Goal: Task Accomplishment & Management: Complete application form

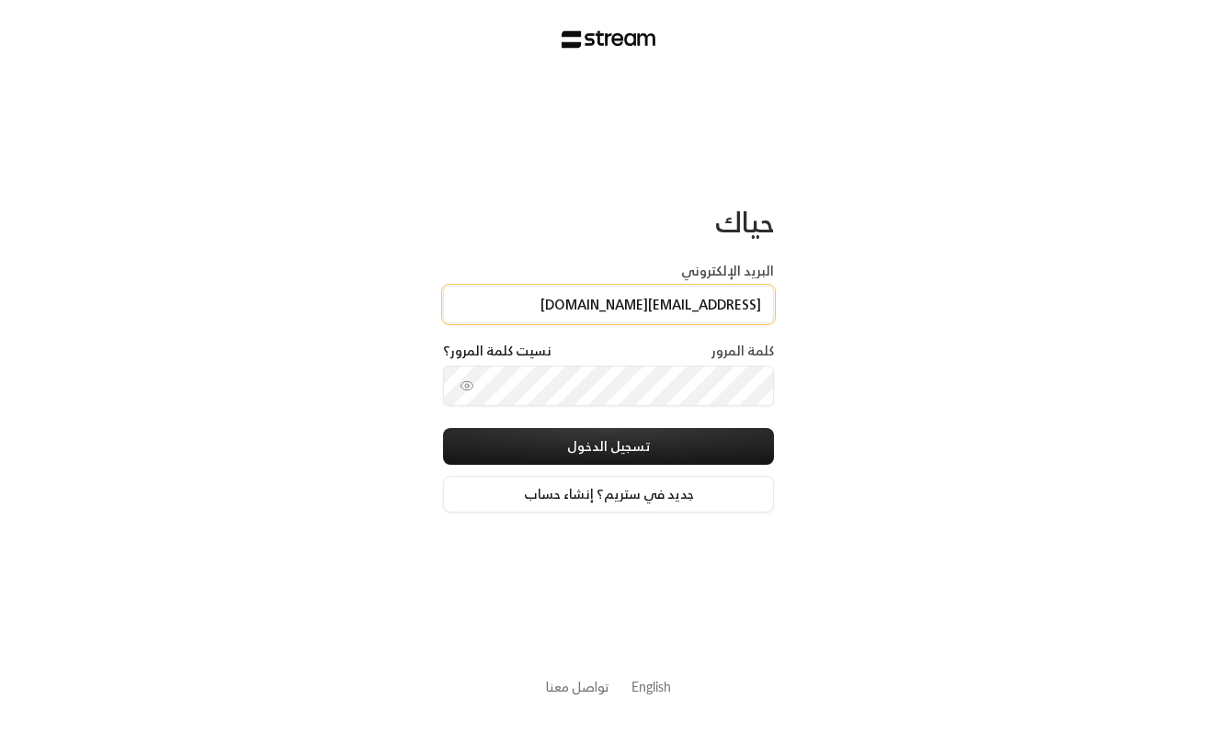
click at [632, 301] on input "[EMAIL_ADDRESS][DOMAIN_NAME]" at bounding box center [608, 305] width 331 height 38
type input "[EMAIL_ADDRESS][DOMAIN_NAME]"
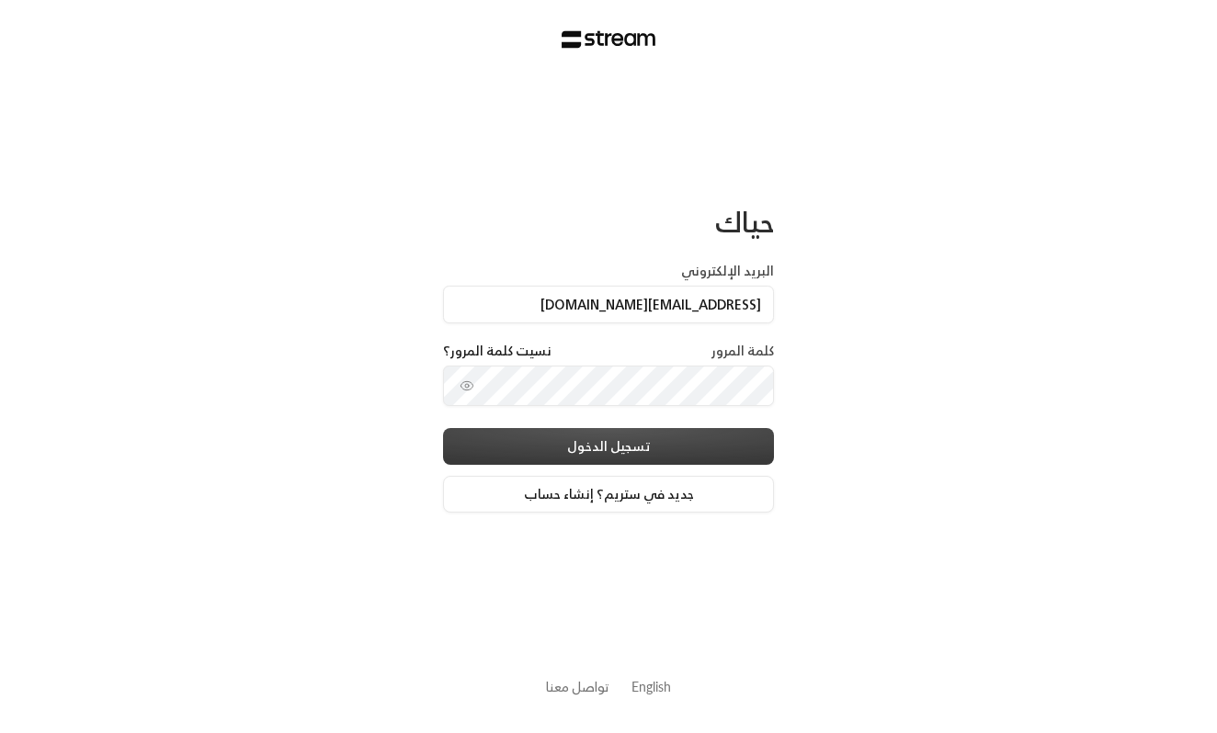
click at [670, 443] on button "تسجيل الدخول" at bounding box center [608, 446] width 331 height 37
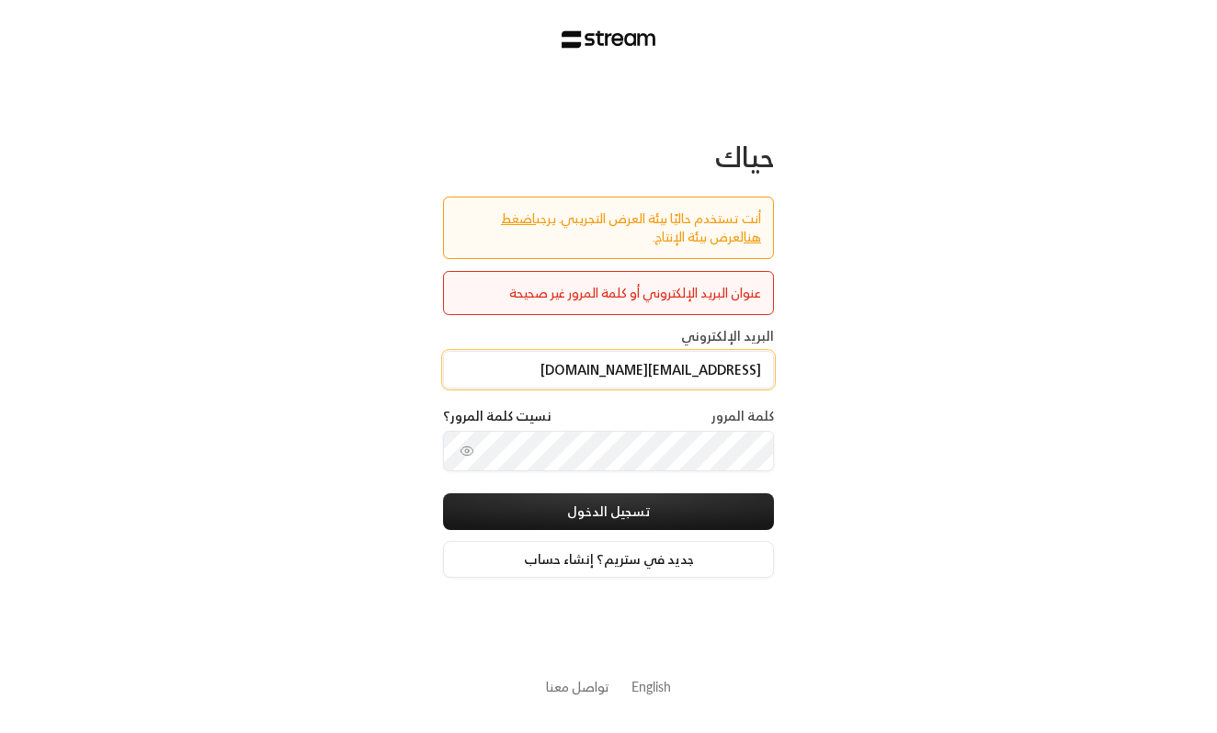
click at [637, 366] on input "[EMAIL_ADDRESS][DOMAIN_NAME]" at bounding box center [608, 370] width 331 height 38
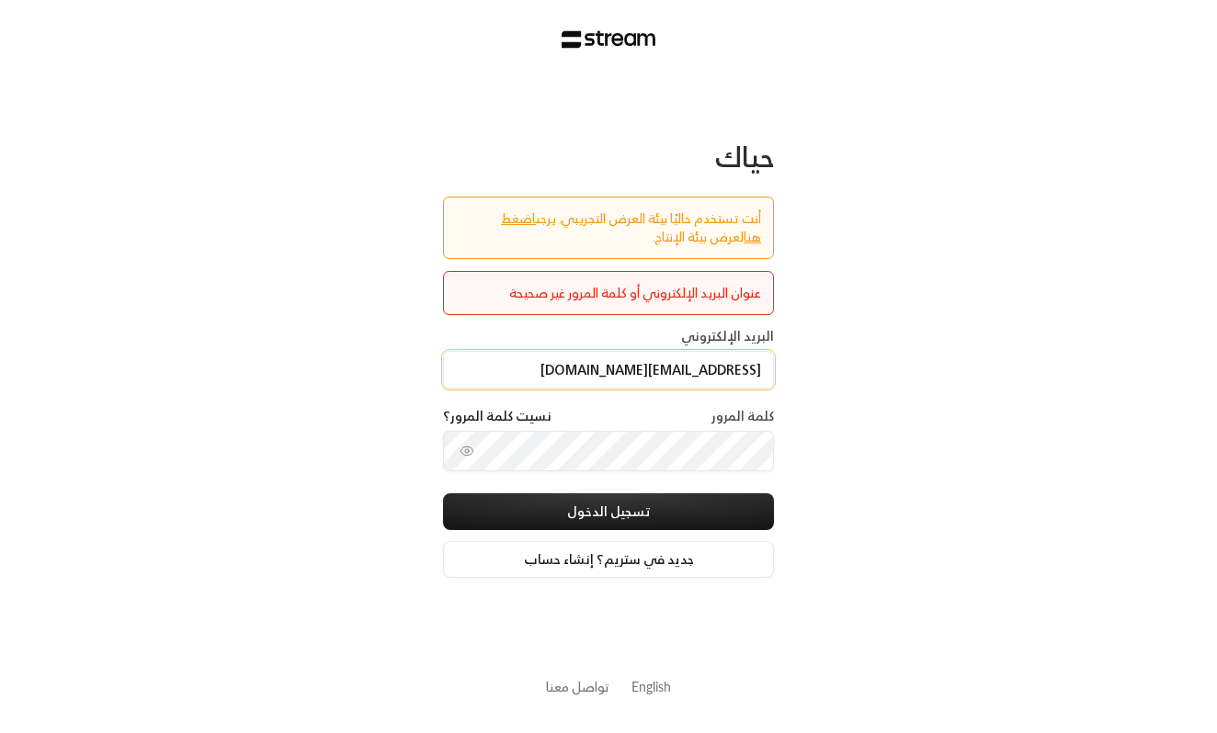
click at [637, 366] on input "[EMAIL_ADDRESS][DOMAIN_NAME]" at bounding box center [608, 370] width 331 height 38
type input "[EMAIL_ADDRESS][DOMAIN_NAME]"
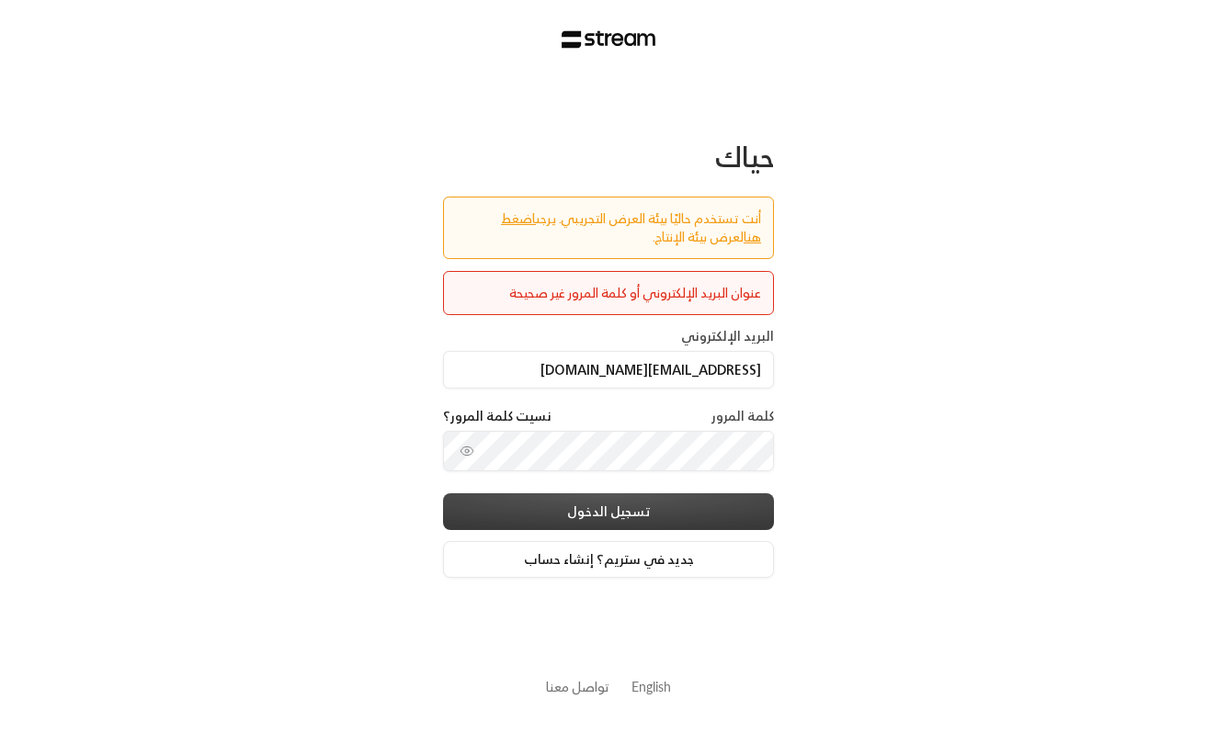
click at [710, 503] on button "تسجيل الدخول" at bounding box center [608, 512] width 331 height 37
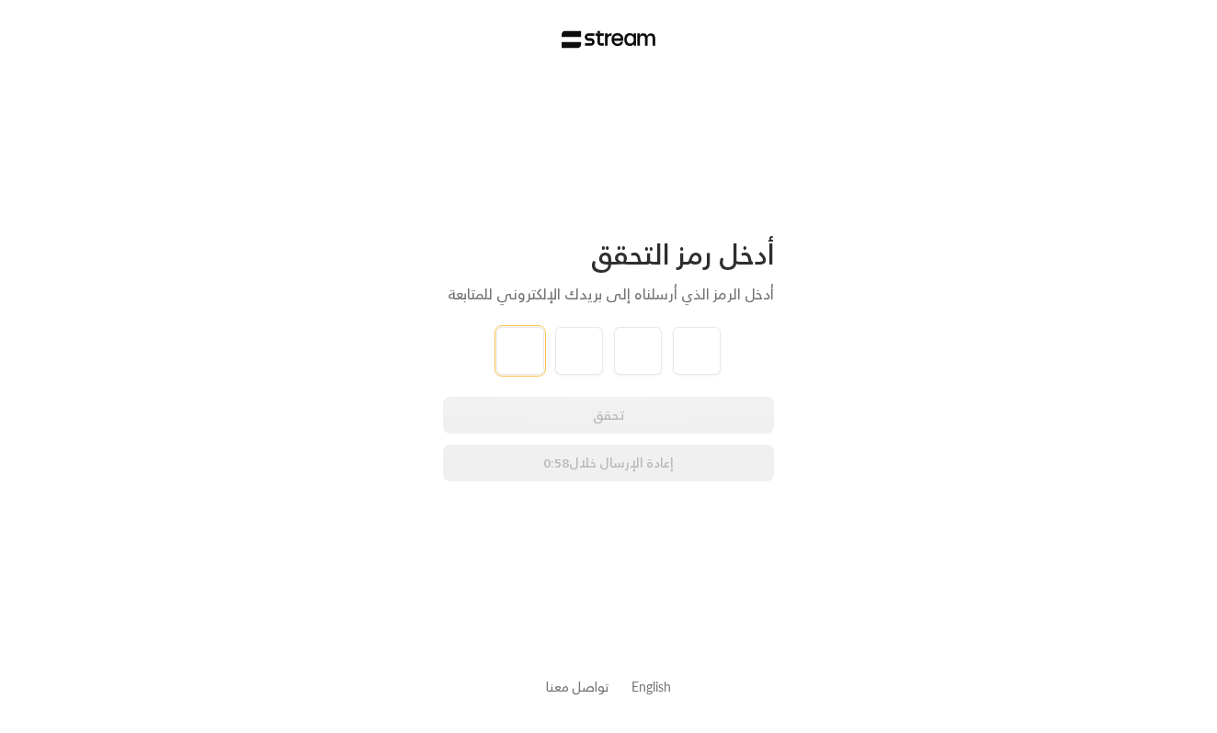
type input "1"
type input "2"
type input "3"
type input "4"
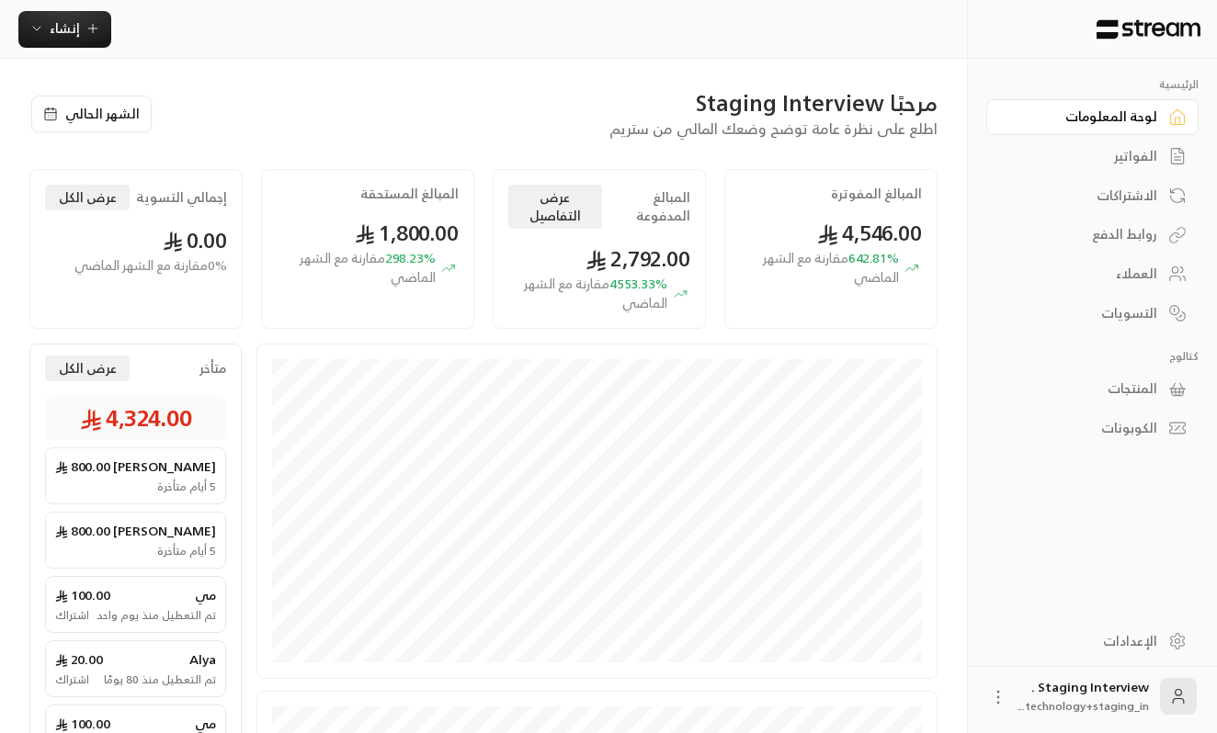
click at [1096, 160] on div "الفواتير" at bounding box center [1083, 156] width 148 height 18
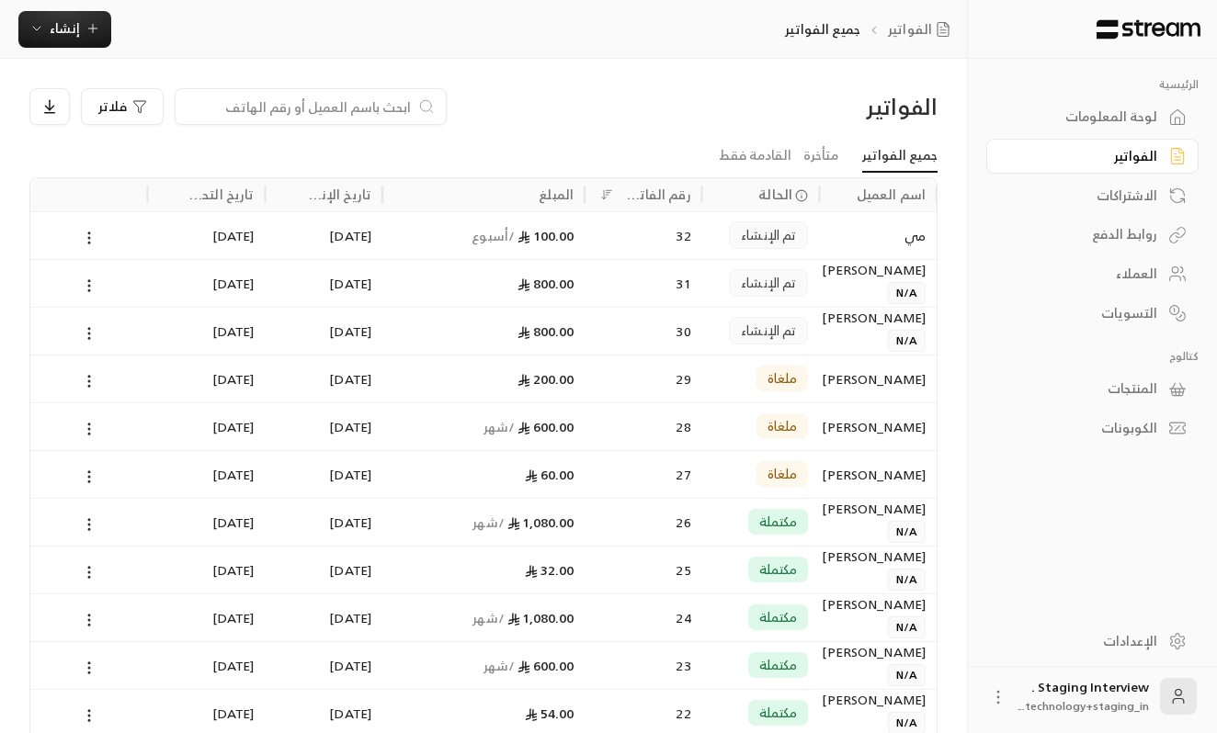
click at [1103, 190] on div "الاشتراكات" at bounding box center [1083, 196] width 148 height 18
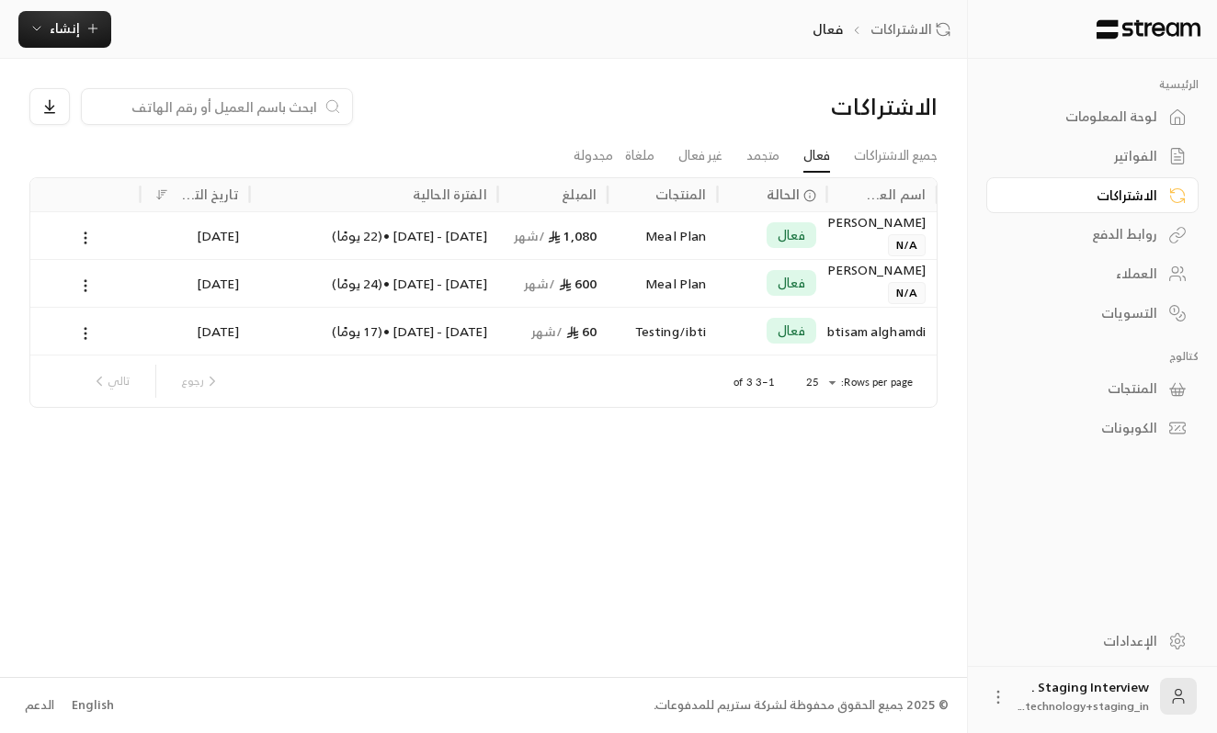
click at [883, 331] on div "Ibtisam alghamdi" at bounding box center [881, 331] width 87 height 47
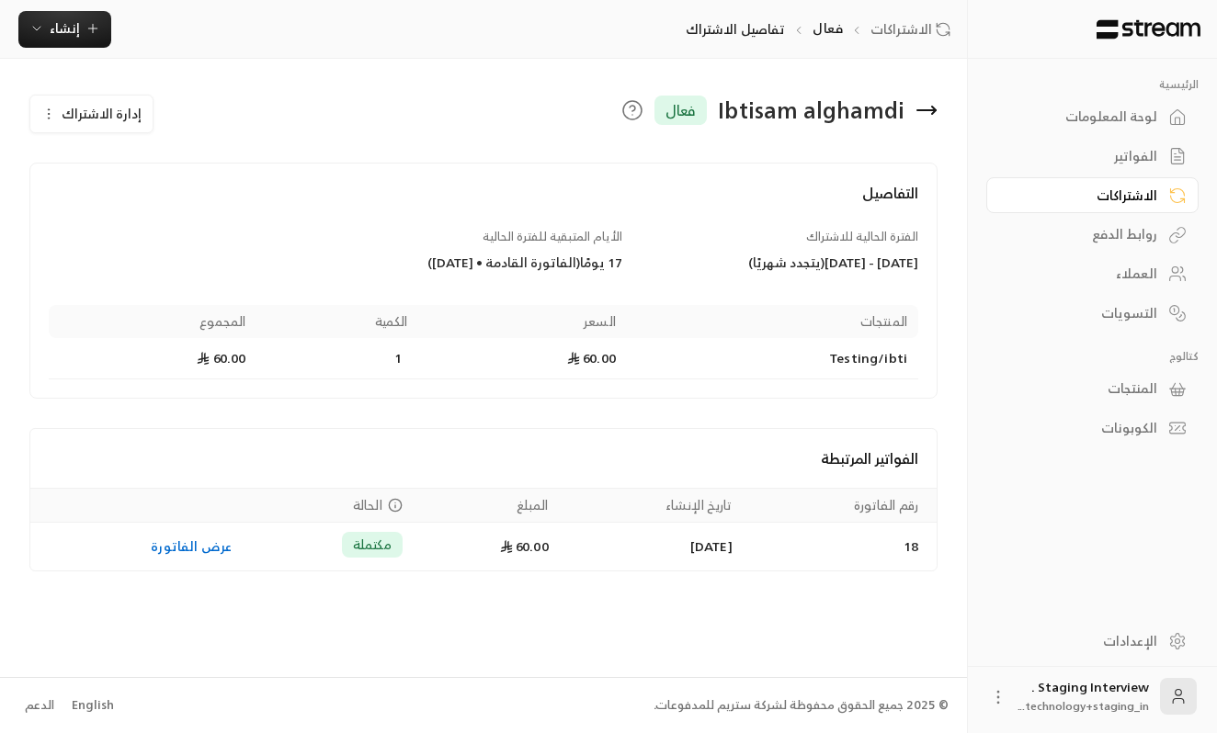
click at [1113, 236] on div "روابط الدفع" at bounding box center [1083, 234] width 148 height 18
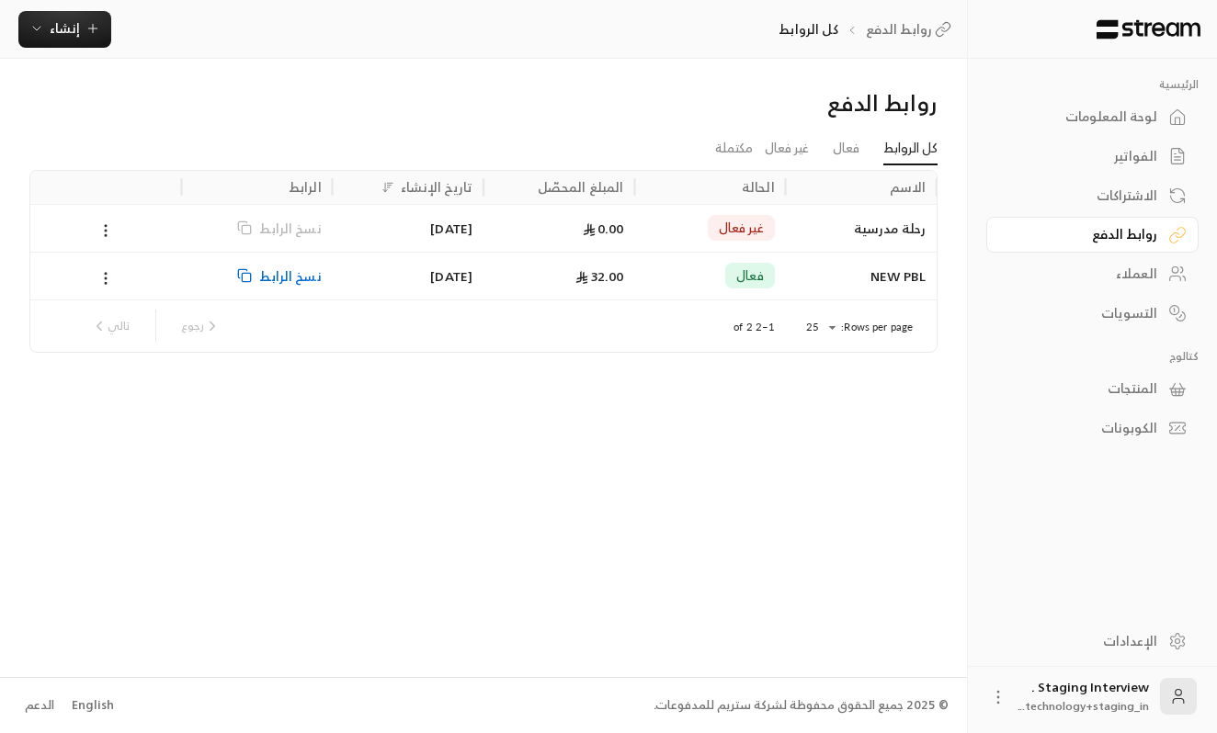
click at [875, 228] on div "رحلة مدرسية" at bounding box center [861, 228] width 129 height 47
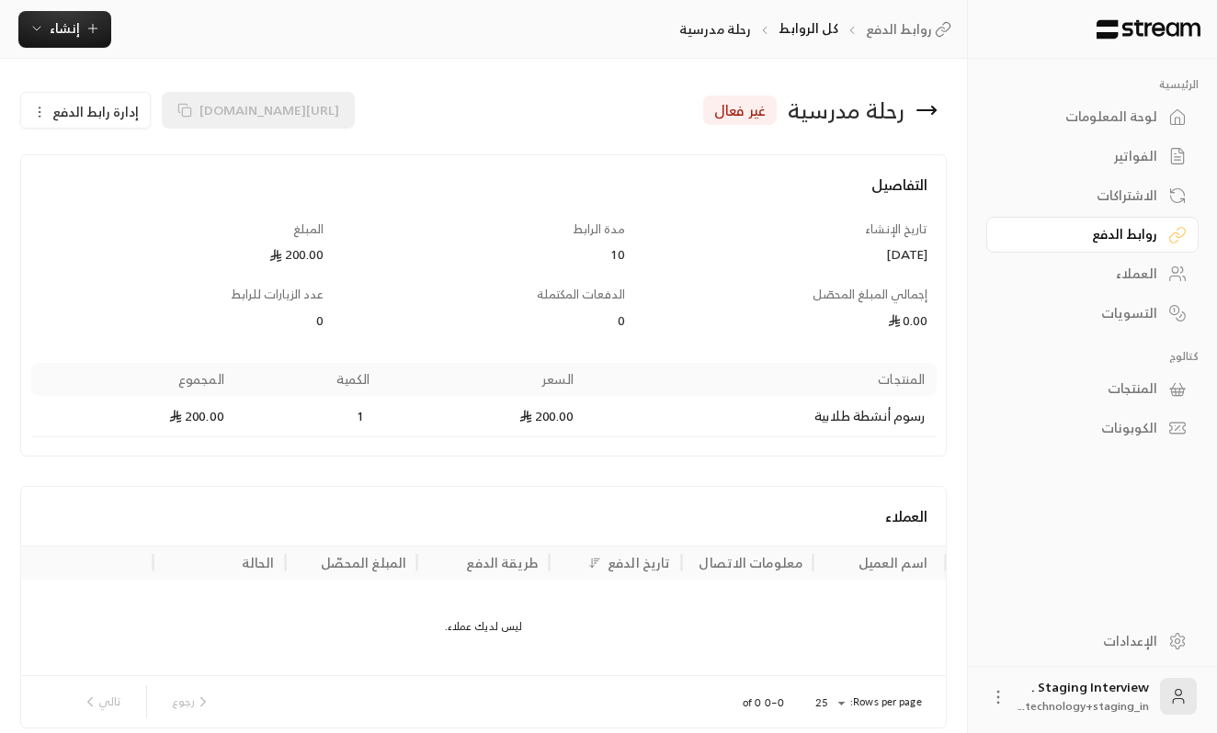
click at [932, 113] on icon at bounding box center [934, 110] width 4 height 7
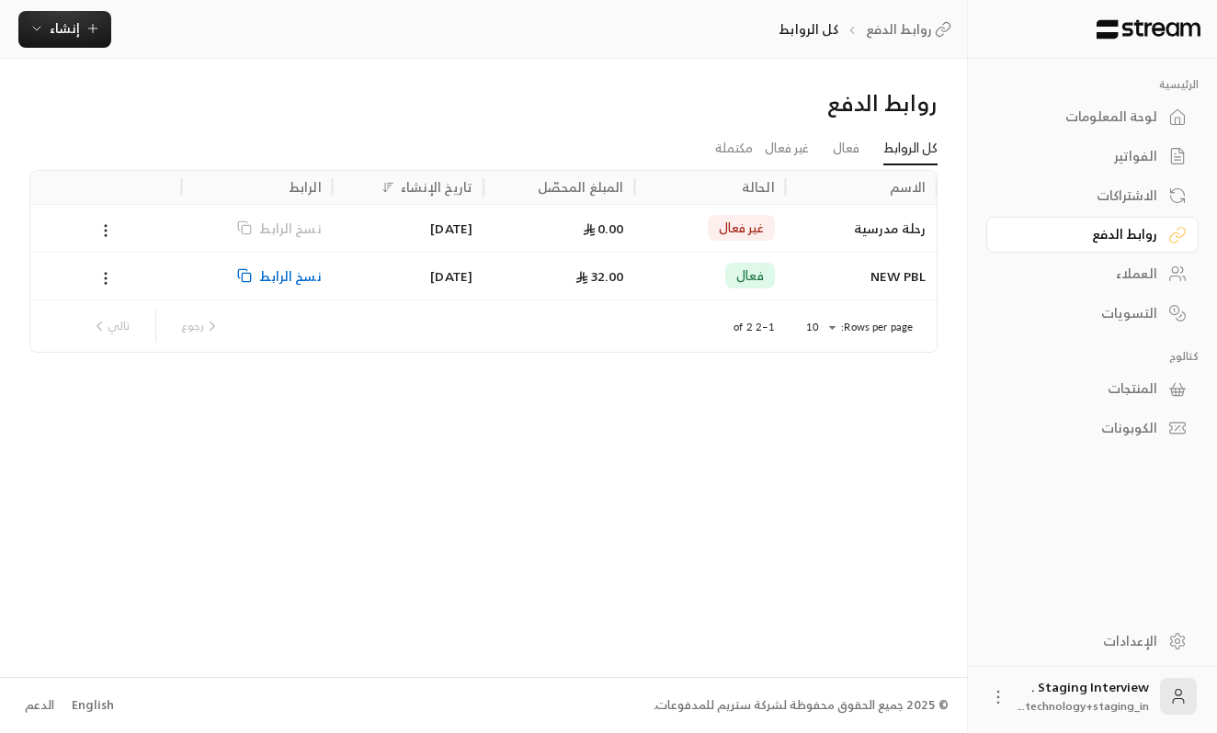
click at [725, 273] on div "فعال" at bounding box center [750, 276] width 50 height 26
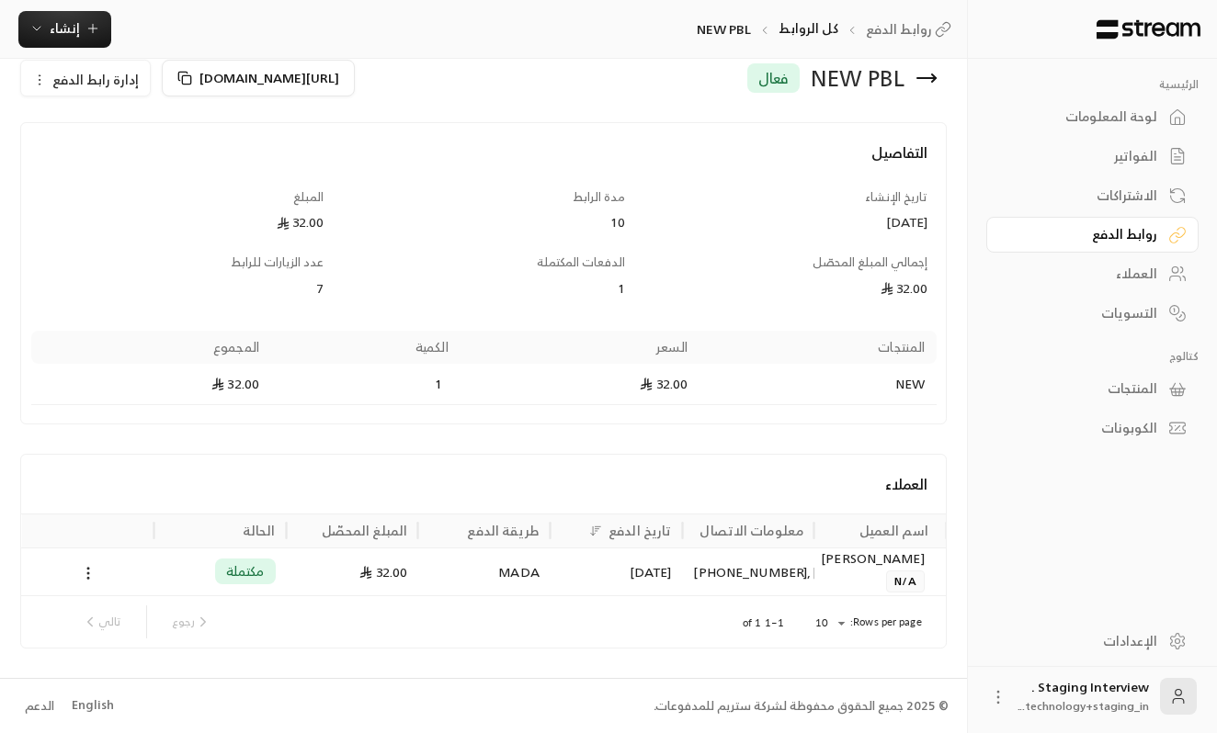
scroll to position [31, 0]
click at [1124, 257] on link "العملاء" at bounding box center [1092, 274] width 212 height 36
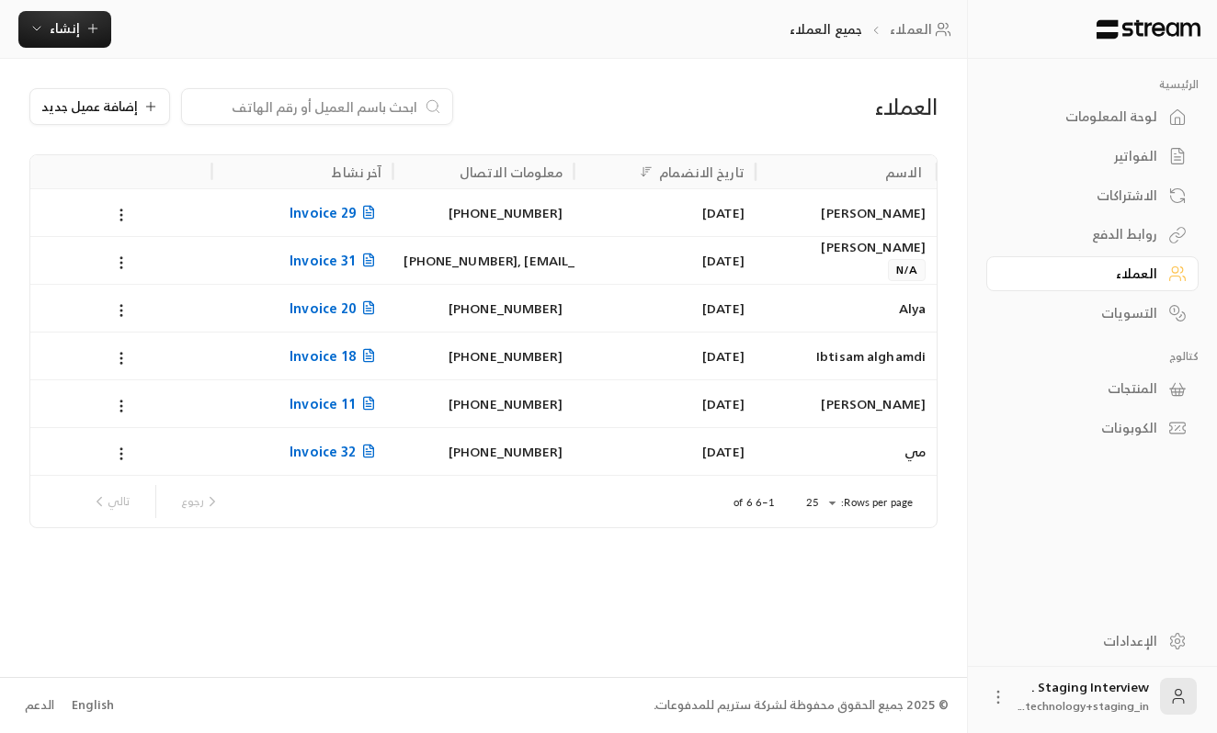
click at [1129, 312] on div "التسويات" at bounding box center [1083, 313] width 148 height 18
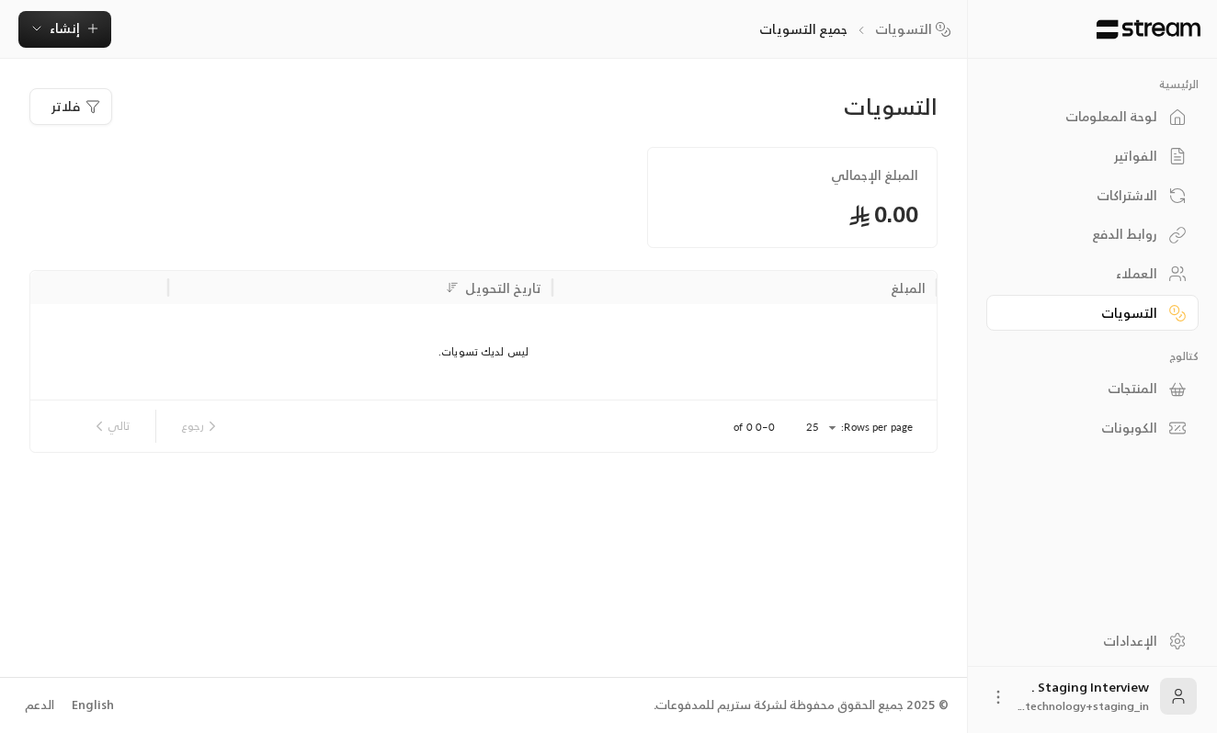
click at [1140, 398] on div "المنتجات" at bounding box center [1083, 389] width 148 height 18
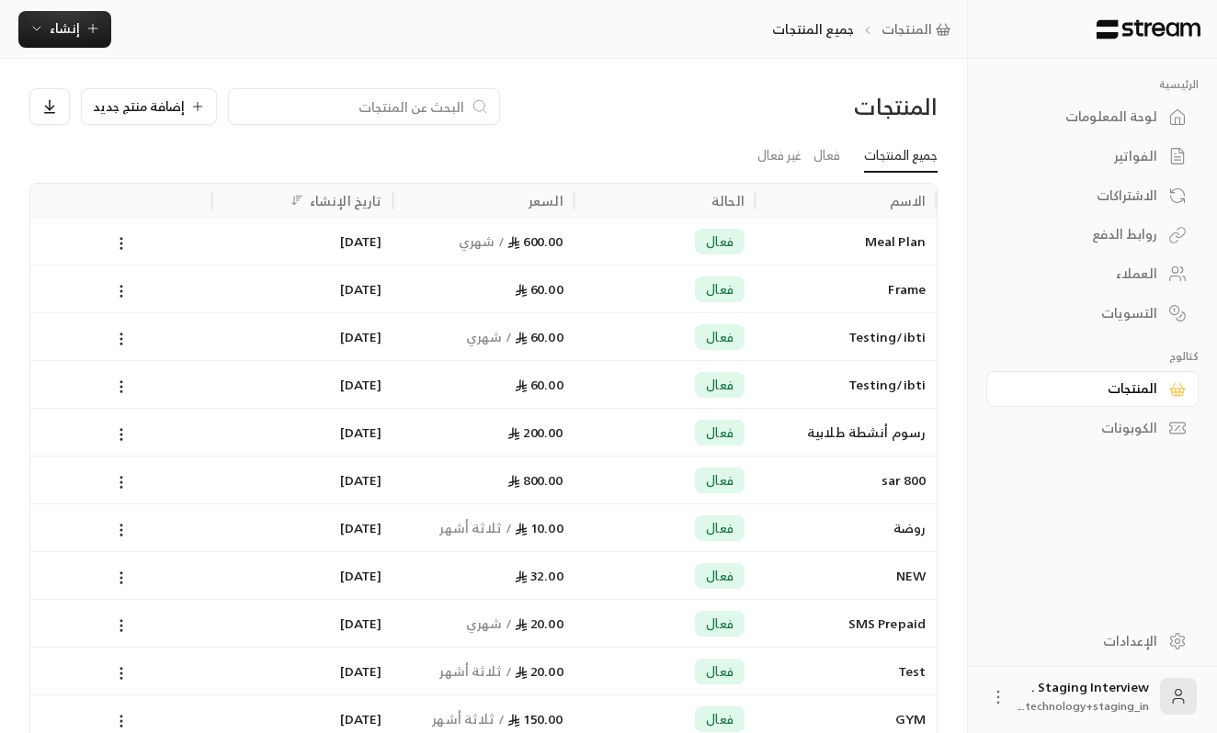
click at [1141, 275] on div "العملاء" at bounding box center [1083, 274] width 148 height 18
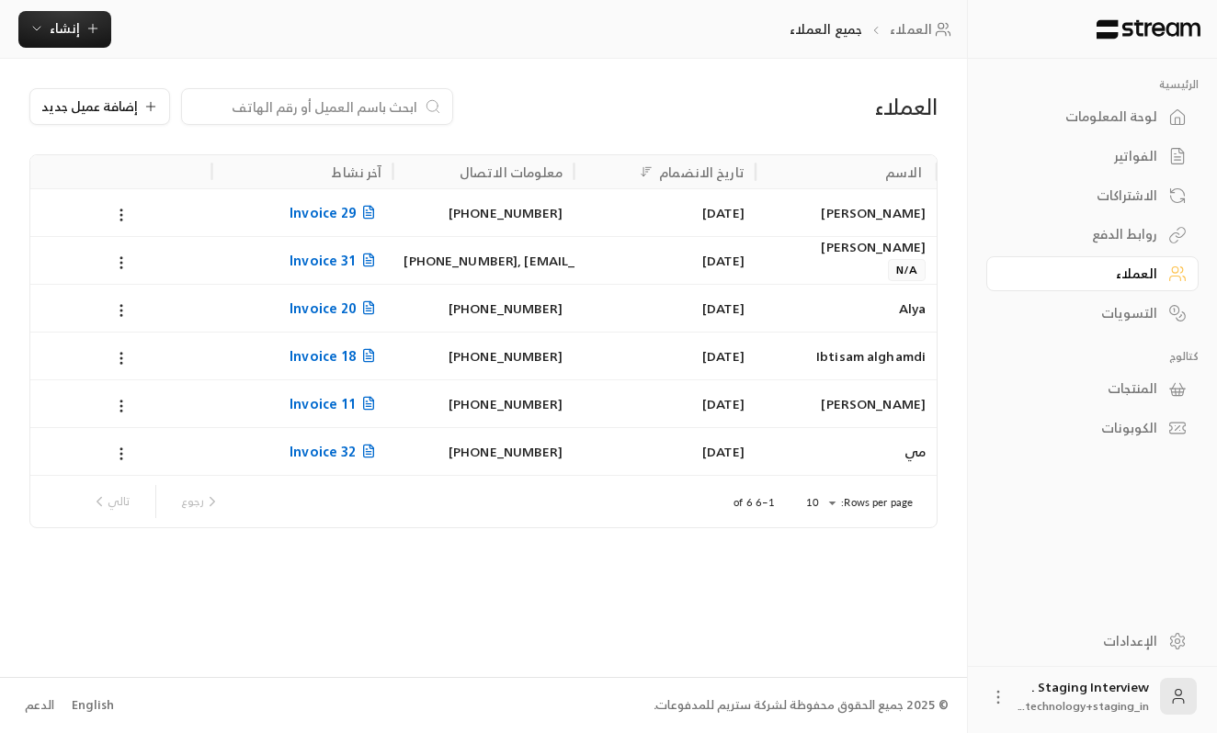
click at [1097, 113] on div "لوحة المعلومات" at bounding box center [1083, 117] width 148 height 18
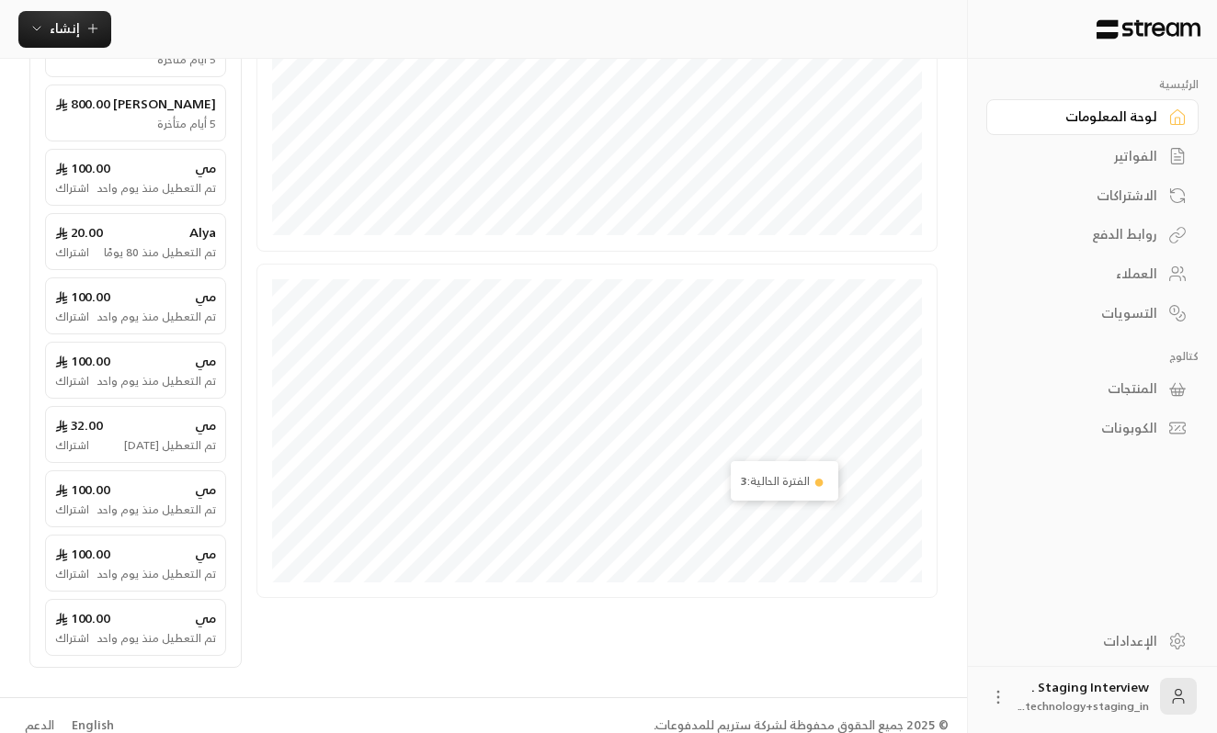
scroll to position [428, 0]
click at [1164, 648] on link "الإعدادات" at bounding box center [1092, 641] width 212 height 36
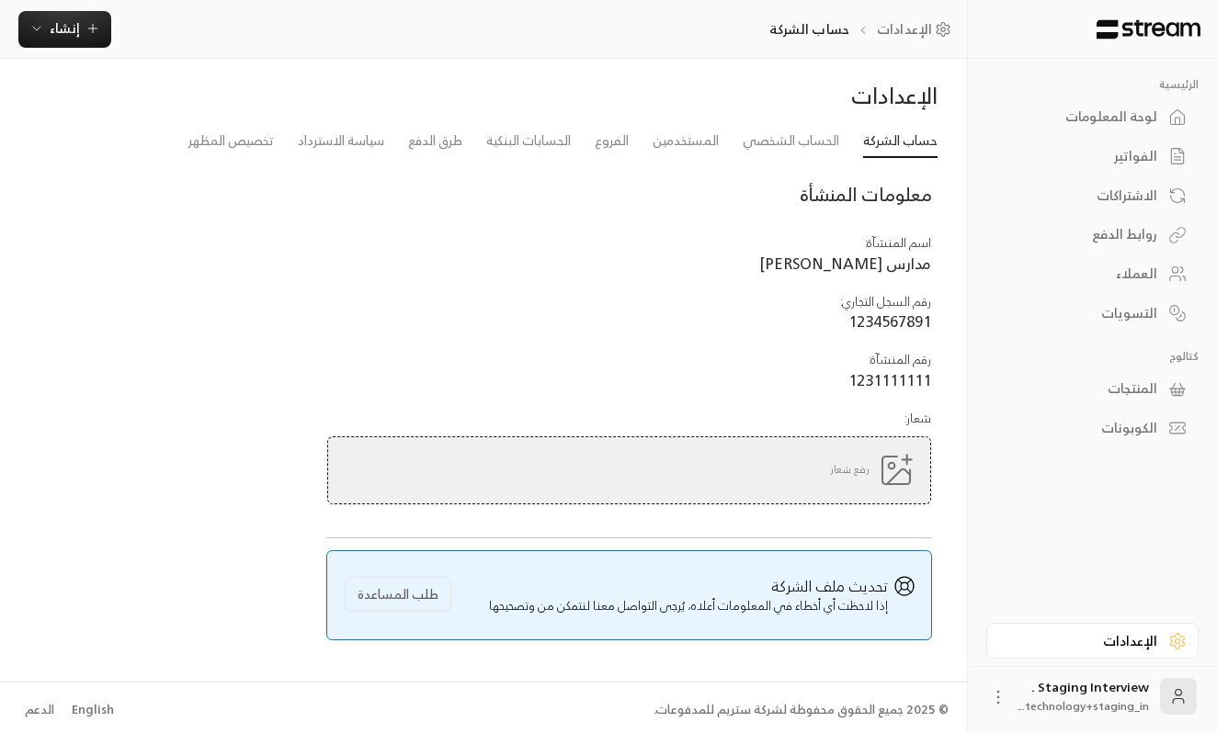
scroll to position [6, 0]
click at [418, 596] on button "طلب المساعدة" at bounding box center [398, 595] width 107 height 34
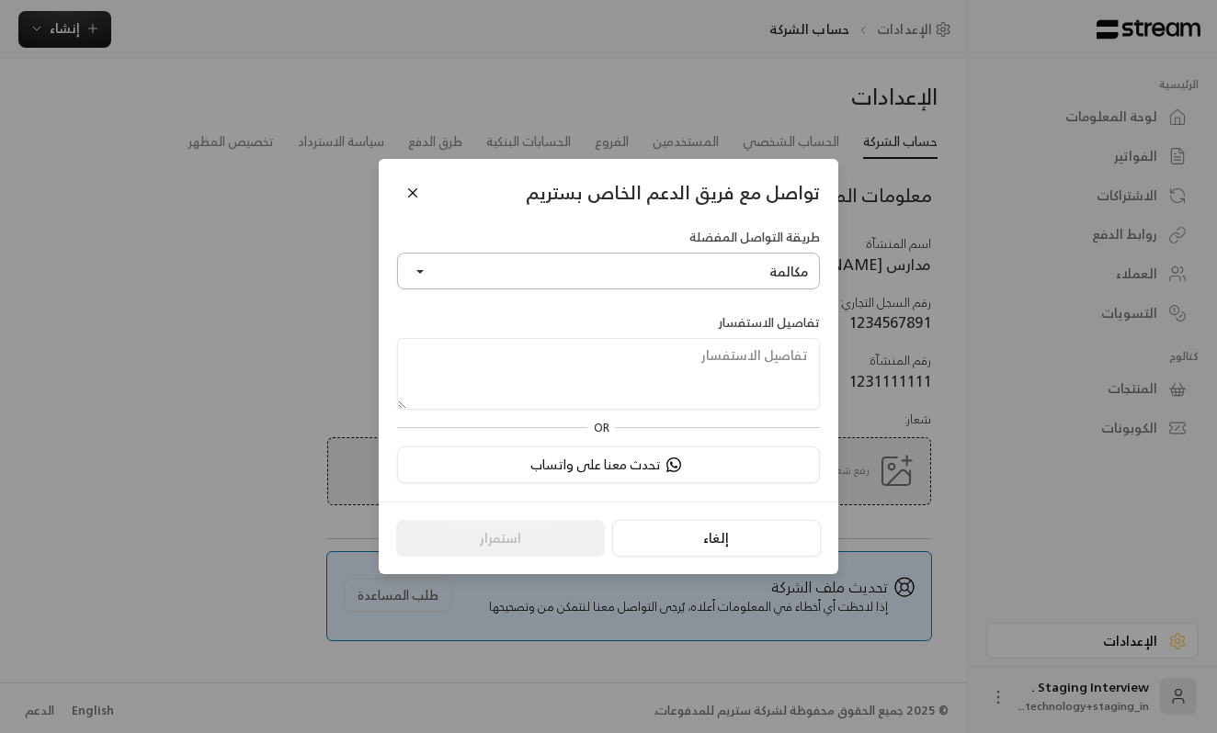
click at [692, 270] on button "مكالمة" at bounding box center [608, 271] width 423 height 37
click at [692, 271] on button "مكالمة" at bounding box center [608, 271] width 423 height 37
click at [672, 358] on textarea at bounding box center [608, 374] width 423 height 72
click at [752, 278] on button "مكالمة" at bounding box center [608, 271] width 423 height 37
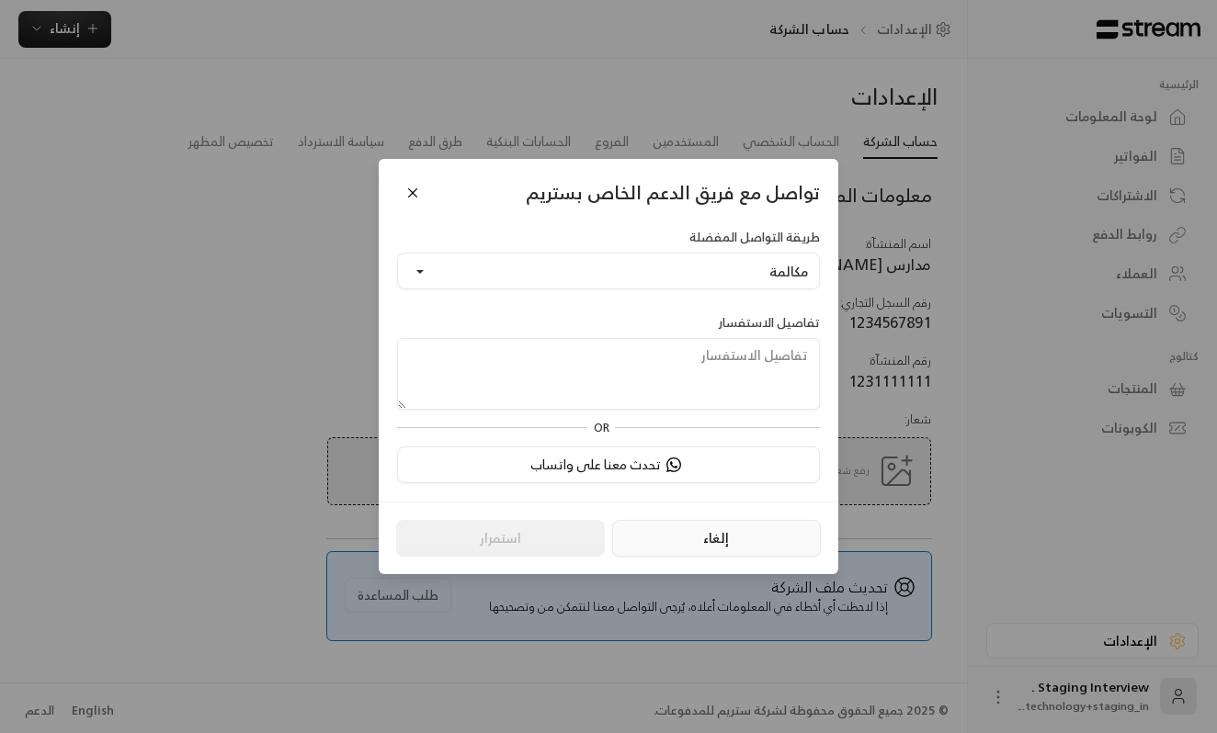
click at [712, 555] on button "إلغاء" at bounding box center [716, 538] width 209 height 37
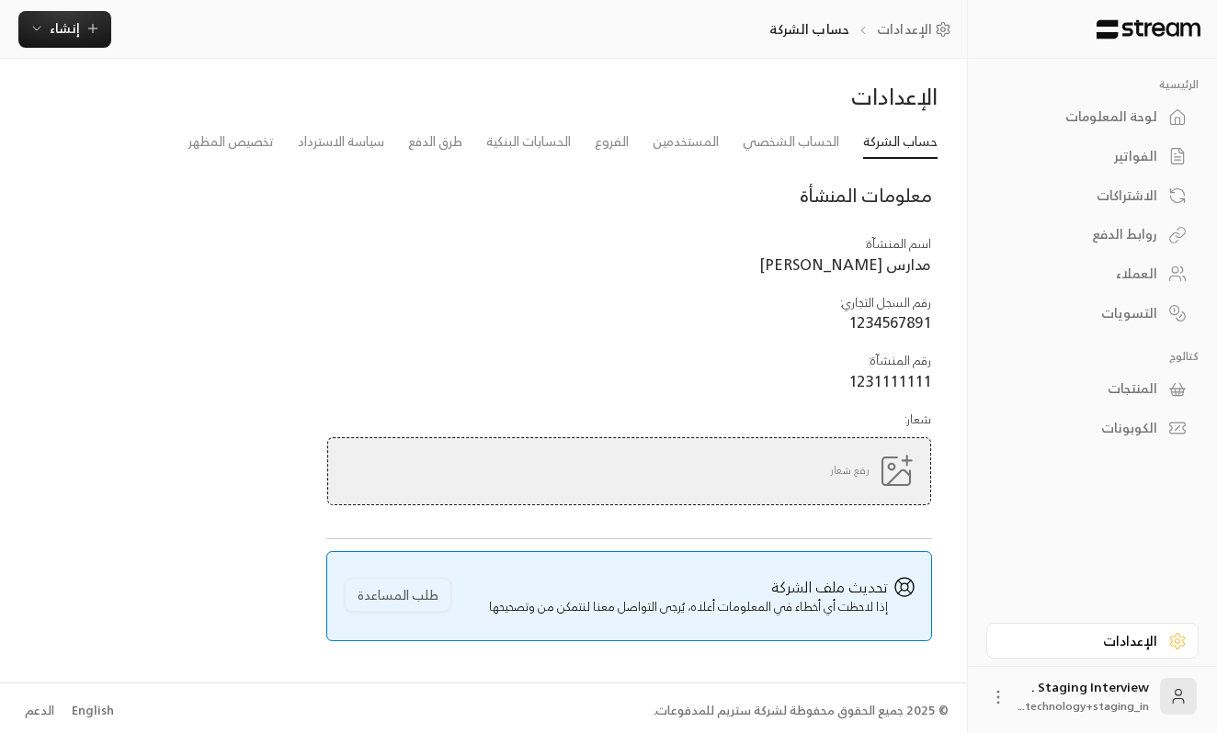
click at [825, 157] on li "الحساب الشخصي" at bounding box center [791, 142] width 120 height 33
click at [823, 145] on link "الحساب الشخصي" at bounding box center [791, 142] width 97 height 33
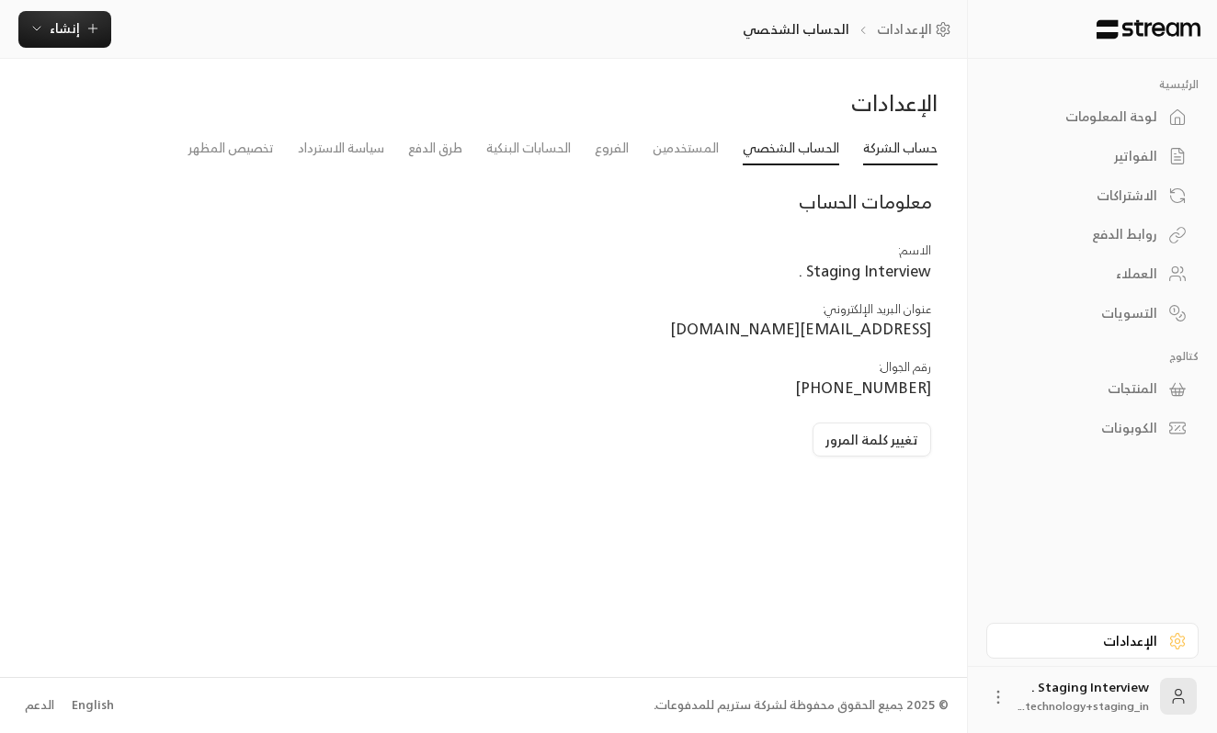
click at [864, 146] on link "حساب الشركة" at bounding box center [900, 148] width 74 height 33
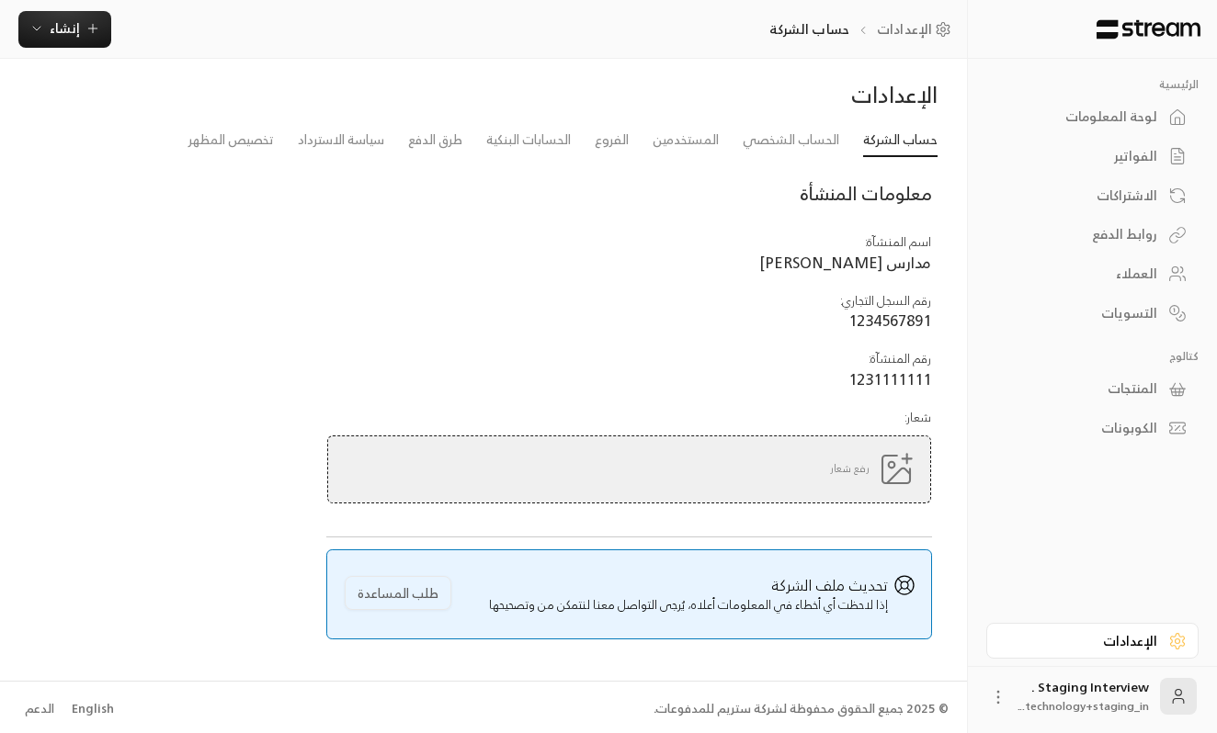
scroll to position [6, 0]
click at [831, 146] on link "الحساب الشخصي" at bounding box center [791, 142] width 97 height 33
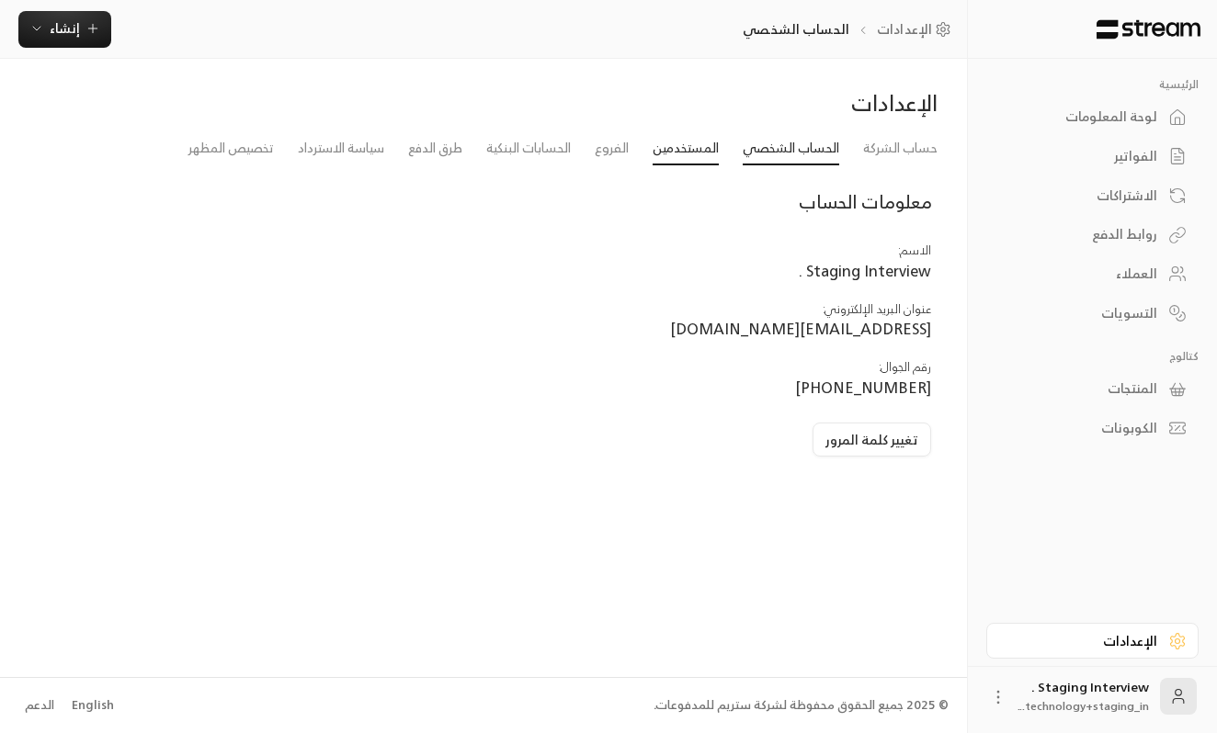
click at [679, 155] on link "المستخدمين" at bounding box center [686, 148] width 66 height 33
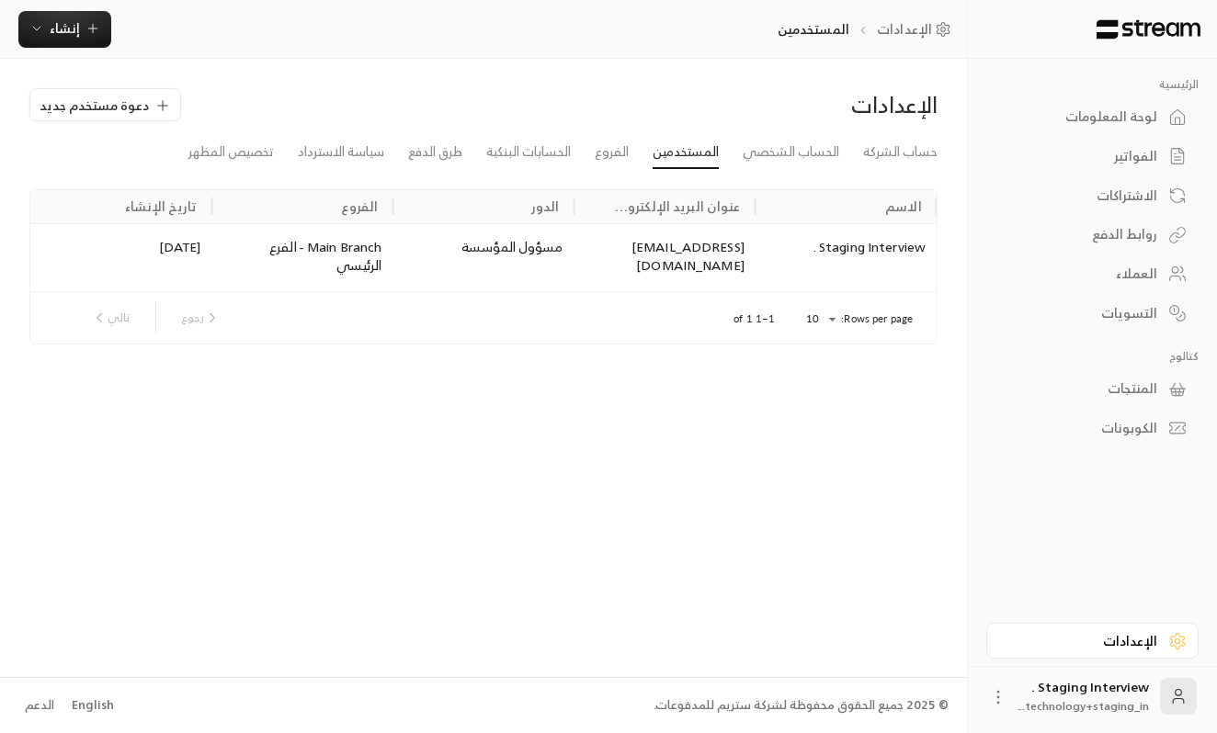
click at [568, 244] on div "مسؤول المؤسسة" at bounding box center [482, 257] width 181 height 68
click at [538, 249] on div "مسؤول المؤسسة" at bounding box center [483, 248] width 159 height 21
click at [849, 249] on div "Staging Interview ." at bounding box center [846, 257] width 181 height 68
click at [725, 252] on div "[EMAIL_ADDRESS][DOMAIN_NAME]" at bounding box center [664, 257] width 181 height 68
click at [515, 251] on div "مسؤول المؤسسة" at bounding box center [483, 248] width 159 height 21
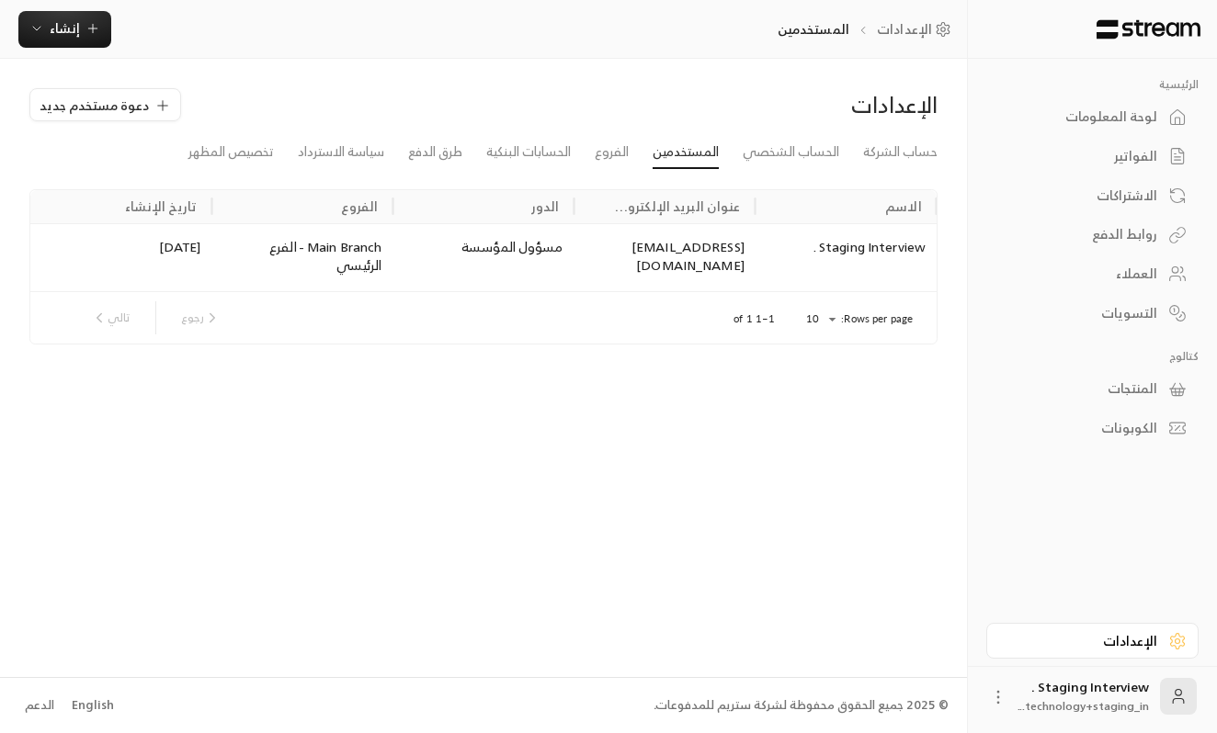
click at [344, 248] on div "Main Branch - الفرع الرئيسي" at bounding box center [301, 258] width 159 height 40
click at [184, 251] on div "[DATE]" at bounding box center [120, 257] width 181 height 68
click at [608, 163] on link "الفروع" at bounding box center [612, 152] width 34 height 33
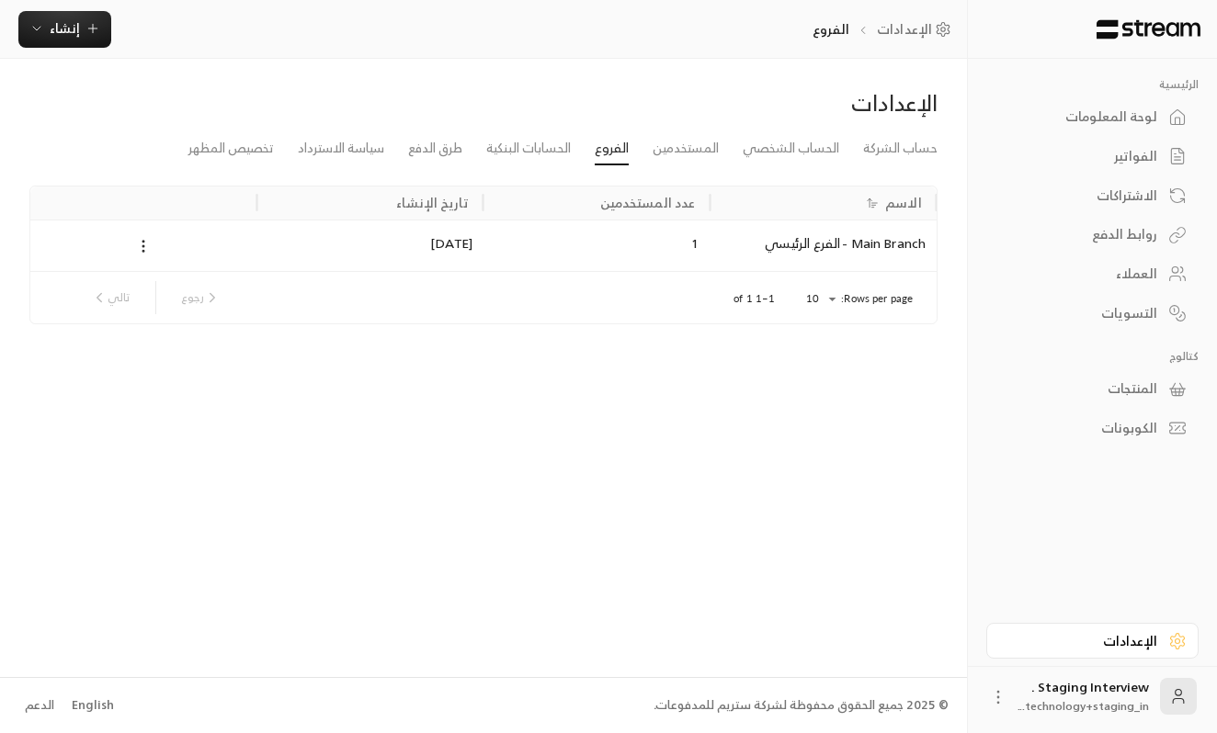
click at [789, 246] on div "Main Branch - الفرع الرئيسي" at bounding box center [823, 245] width 227 height 51
click at [519, 151] on link "الحسابات البنكية" at bounding box center [528, 148] width 85 height 33
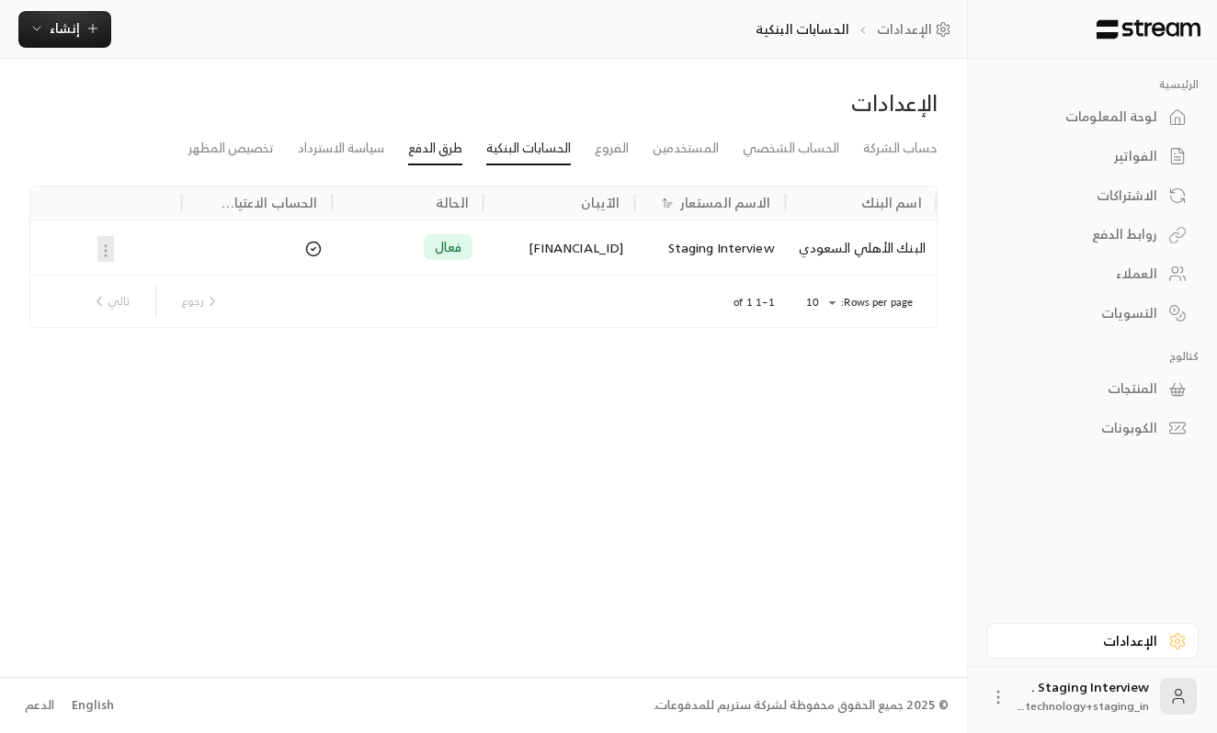
click at [459, 153] on link "طرق الدفع" at bounding box center [435, 148] width 54 height 33
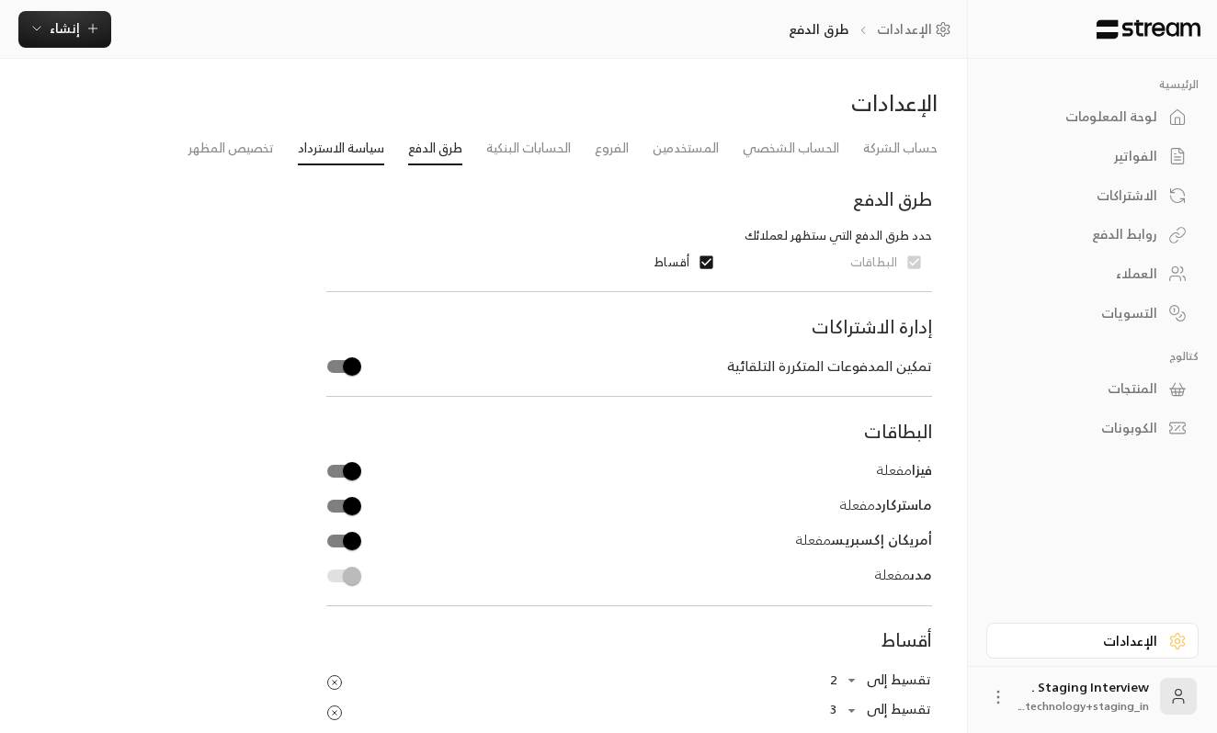
click at [370, 147] on link "سياسة الاسترداد" at bounding box center [341, 148] width 86 height 33
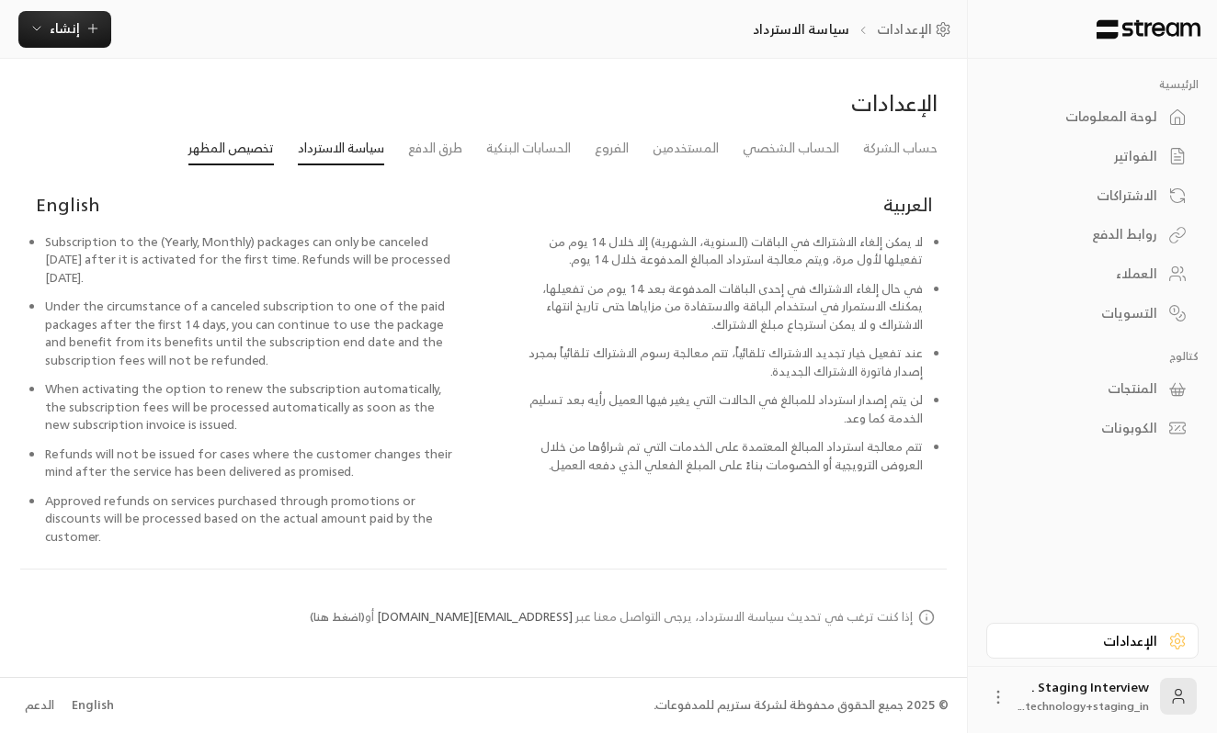
click at [254, 156] on link "تخصيص المظهر" at bounding box center [230, 148] width 85 height 33
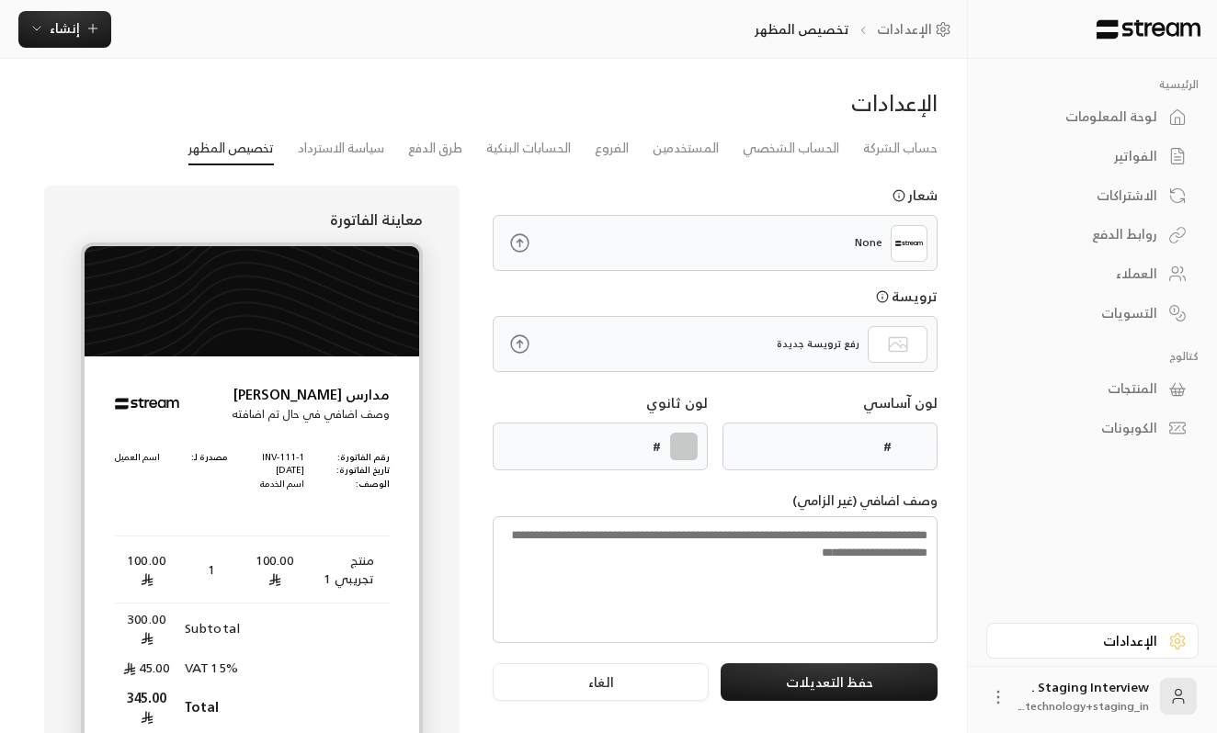
type input "******"
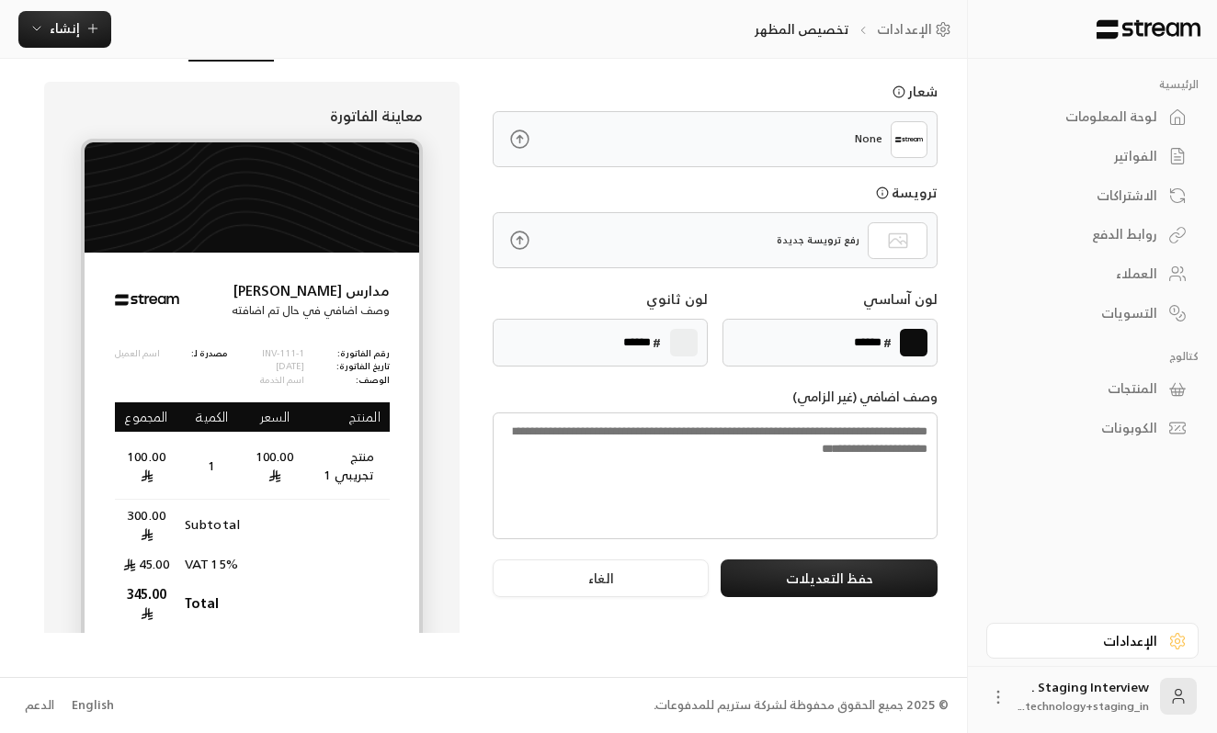
scroll to position [102, 0]
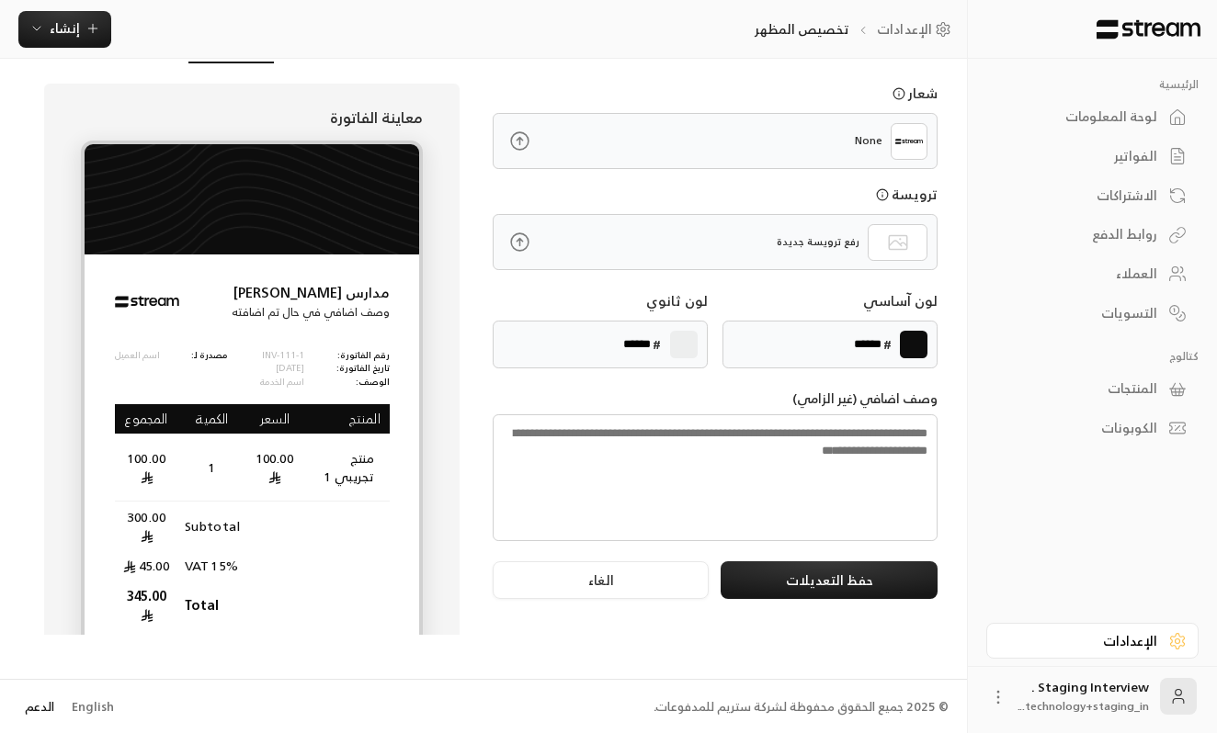
click at [31, 713] on link "الدعم" at bounding box center [38, 707] width 41 height 33
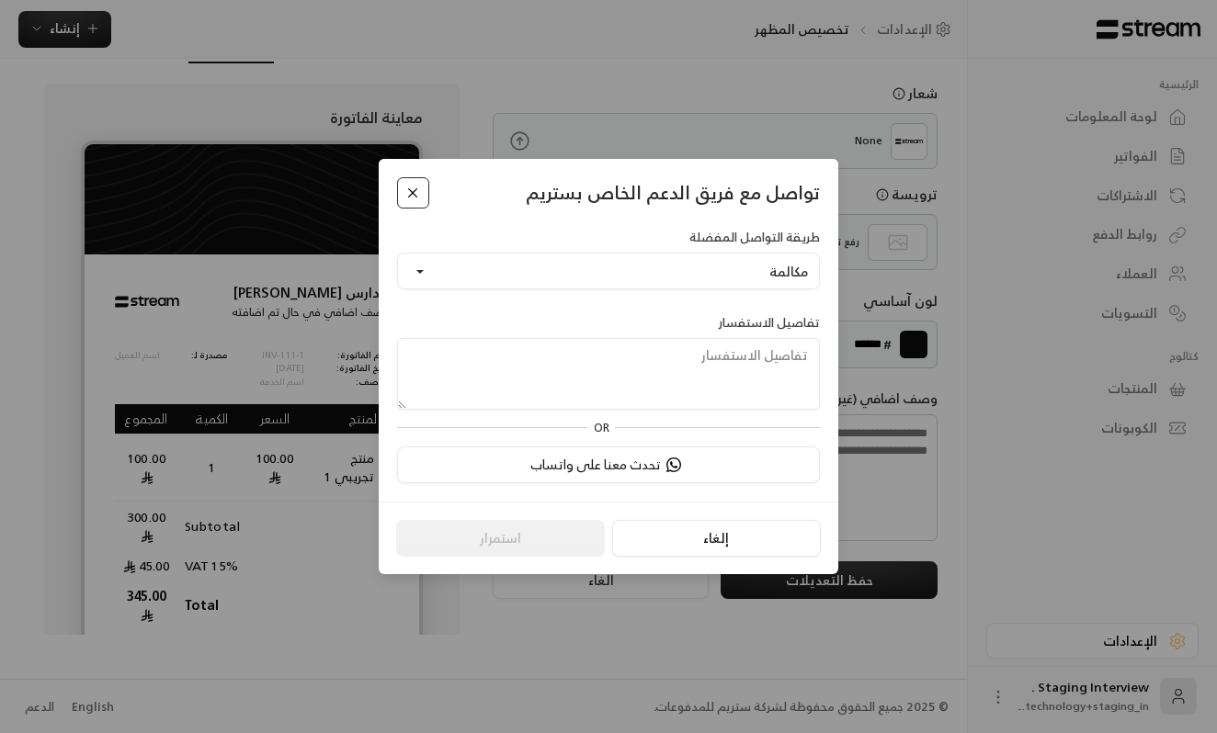
click at [409, 203] on button "Close" at bounding box center [413, 193] width 32 height 32
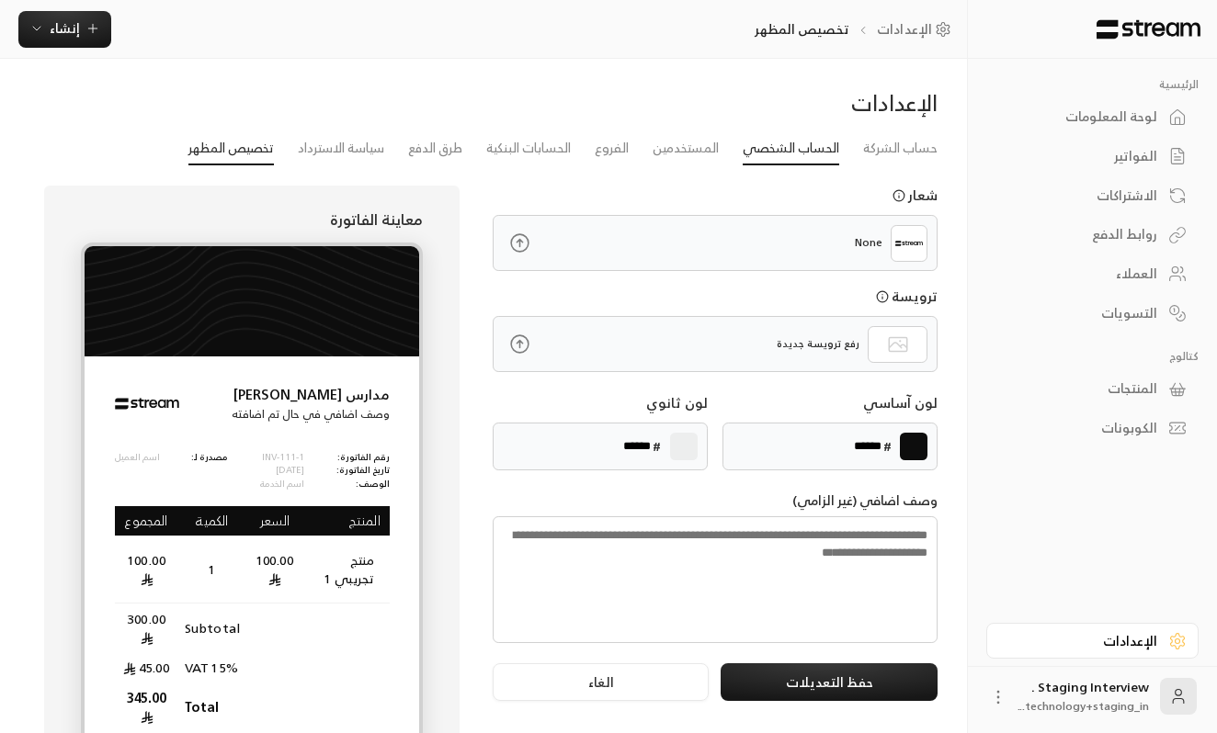
scroll to position [0, 0]
click at [886, 147] on link "حساب الشركة" at bounding box center [900, 148] width 74 height 33
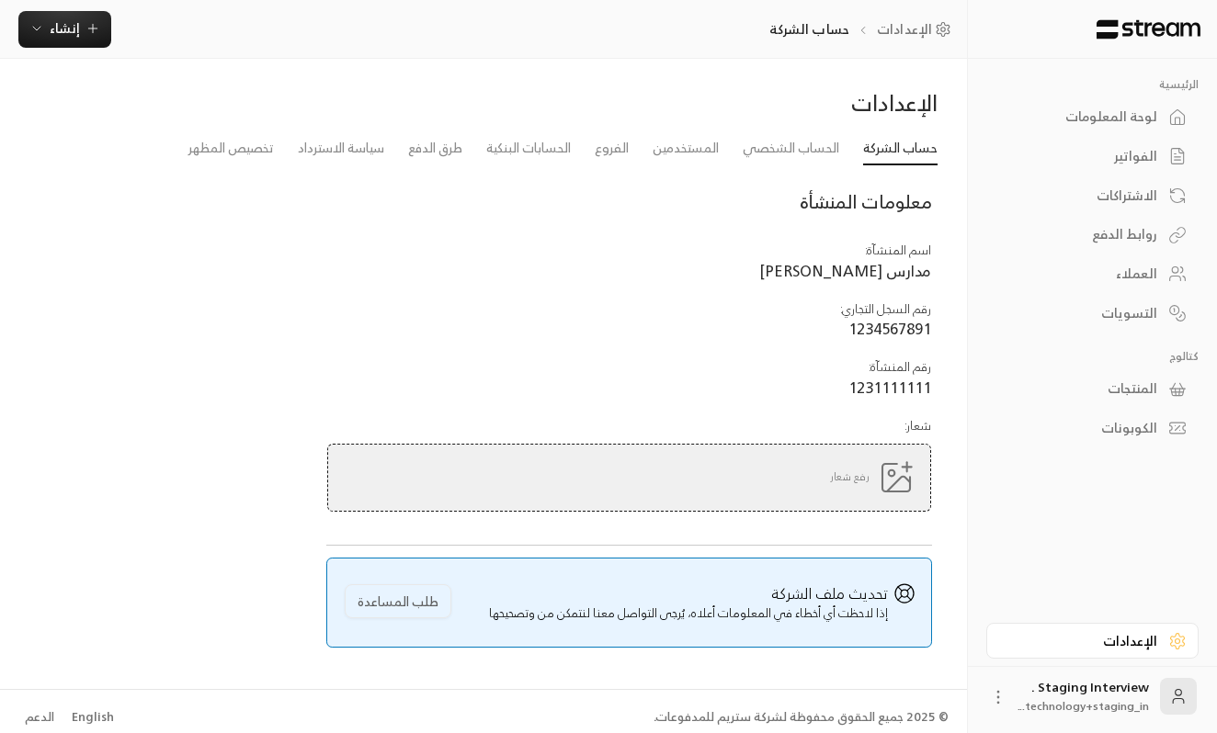
click at [1152, 205] on div "الاشتراكات" at bounding box center [1083, 196] width 148 height 18
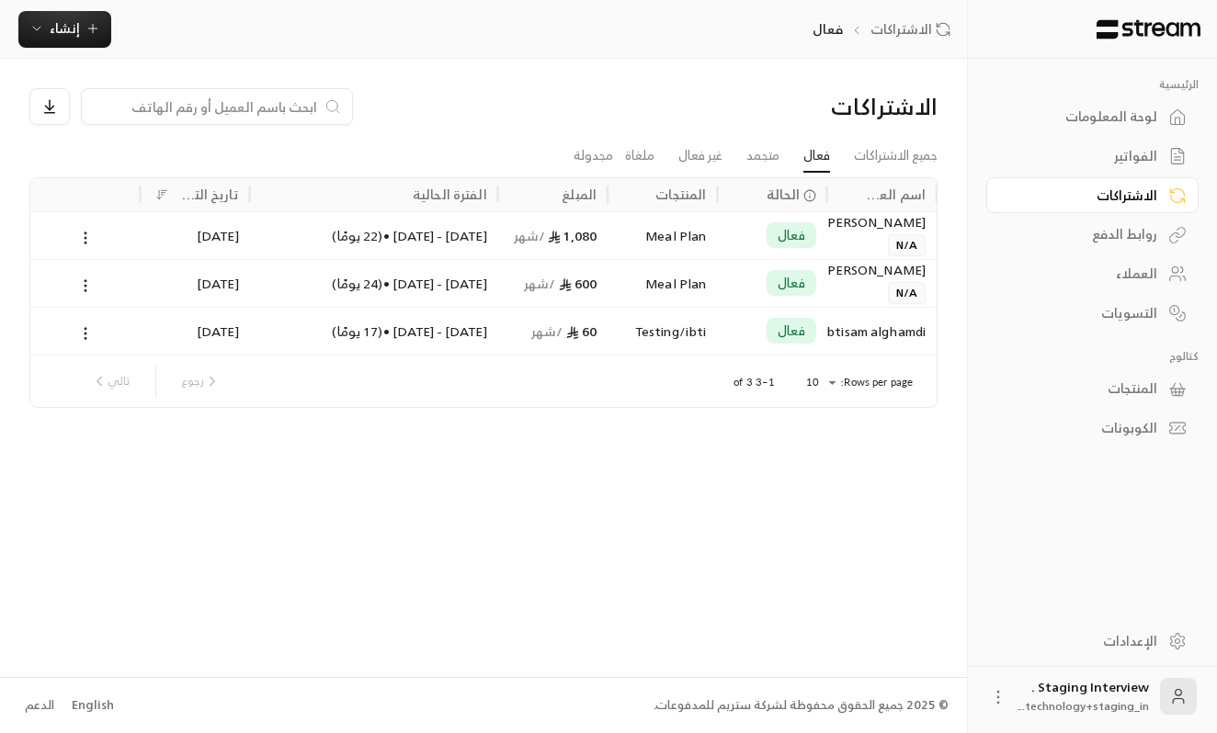
click at [1113, 126] on div "لوحة المعلومات" at bounding box center [1083, 117] width 148 height 18
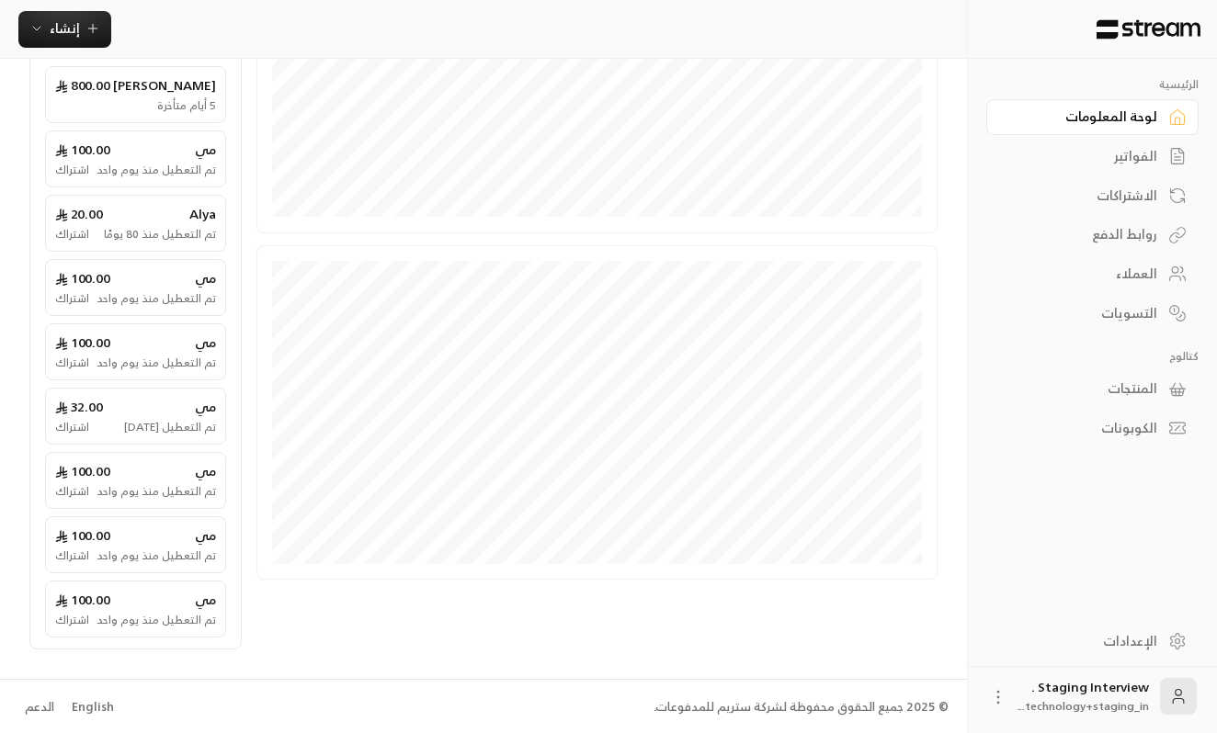
scroll to position [445, 0]
click at [31, 710] on link "الدعم" at bounding box center [38, 708] width 41 height 33
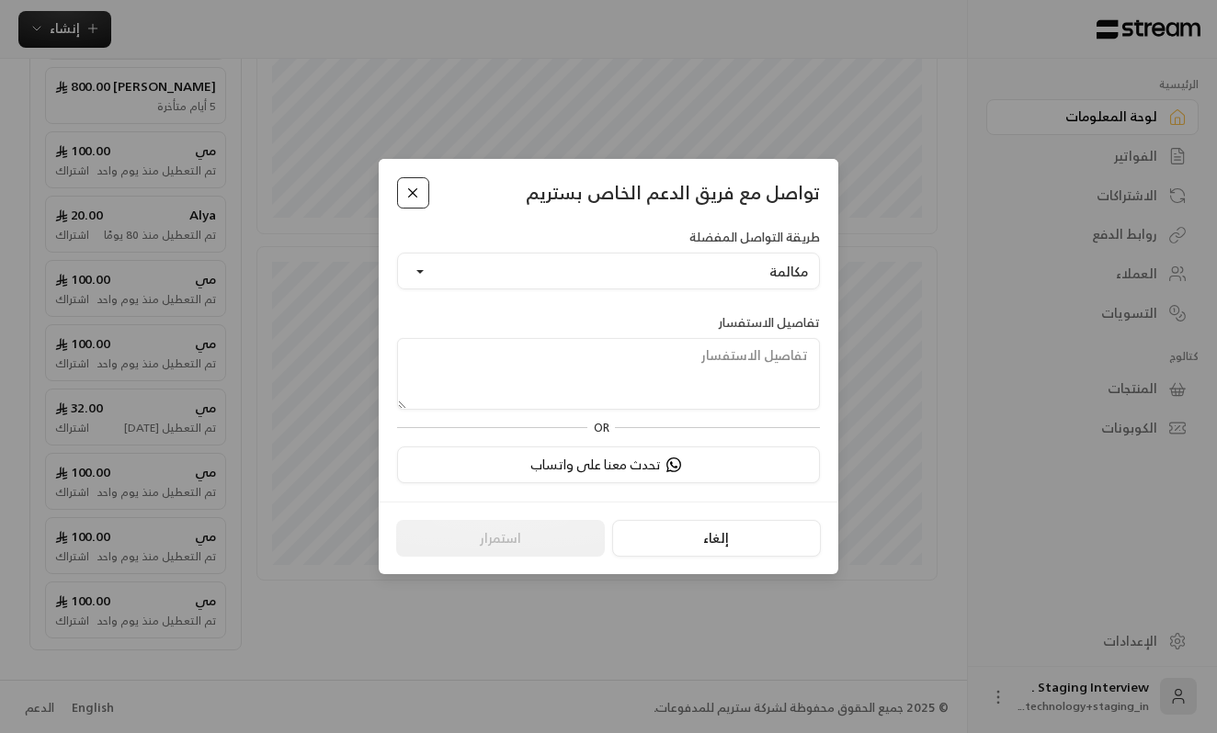
click at [408, 193] on button "Close" at bounding box center [413, 193] width 32 height 32
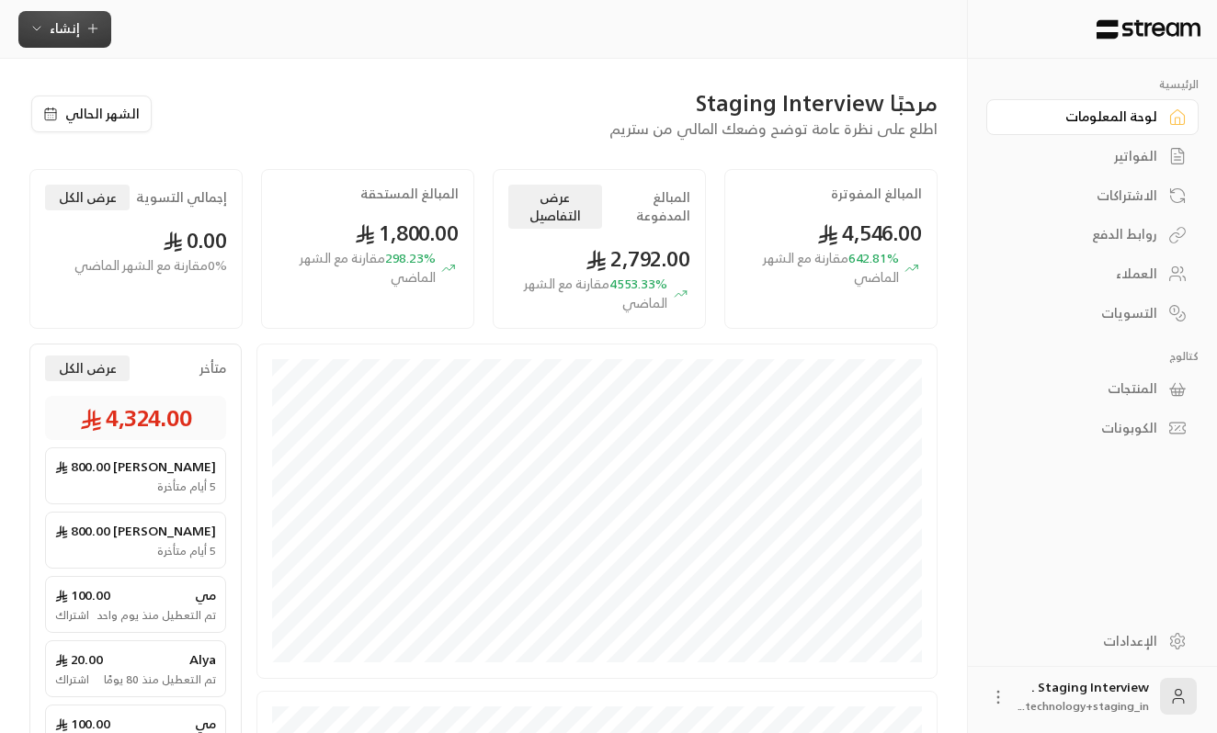
scroll to position [0, 0]
click at [44, 36] on span "إنشاء" at bounding box center [64, 28] width 71 height 23
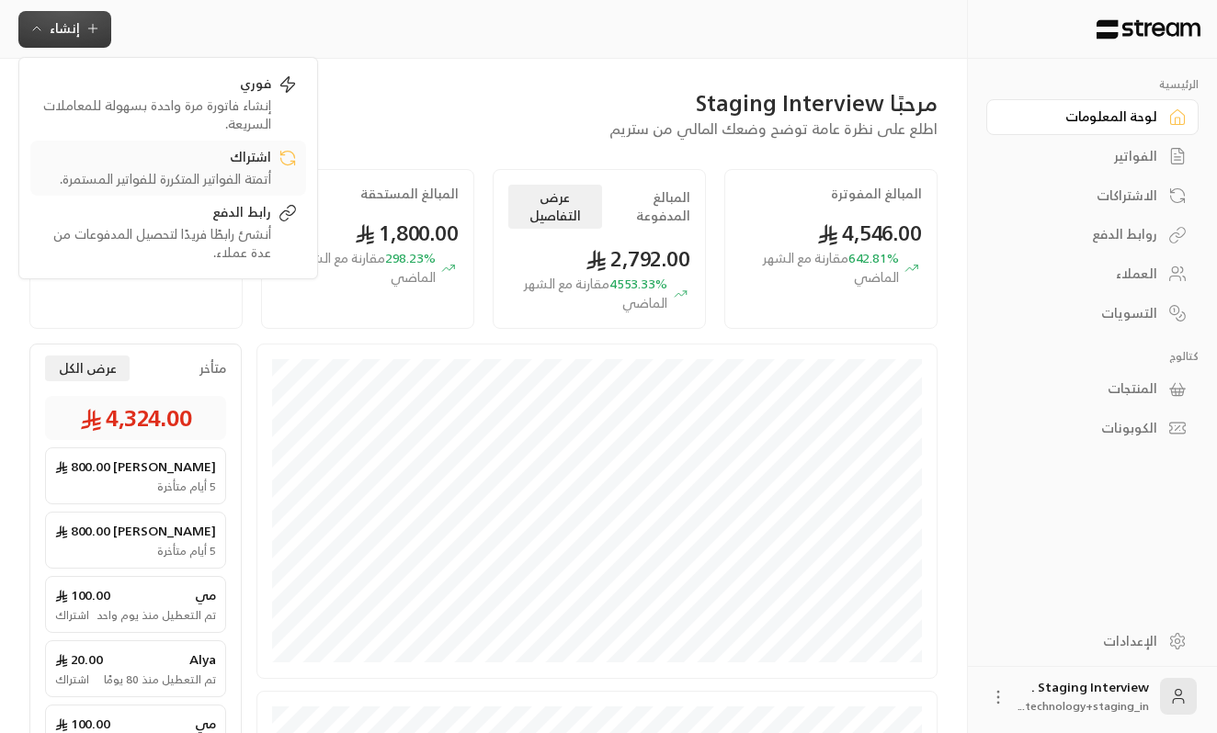
click at [301, 153] on link "اشتراك أتمتة الفواتير المتكررة للفواتير المستمرة." at bounding box center [168, 168] width 276 height 55
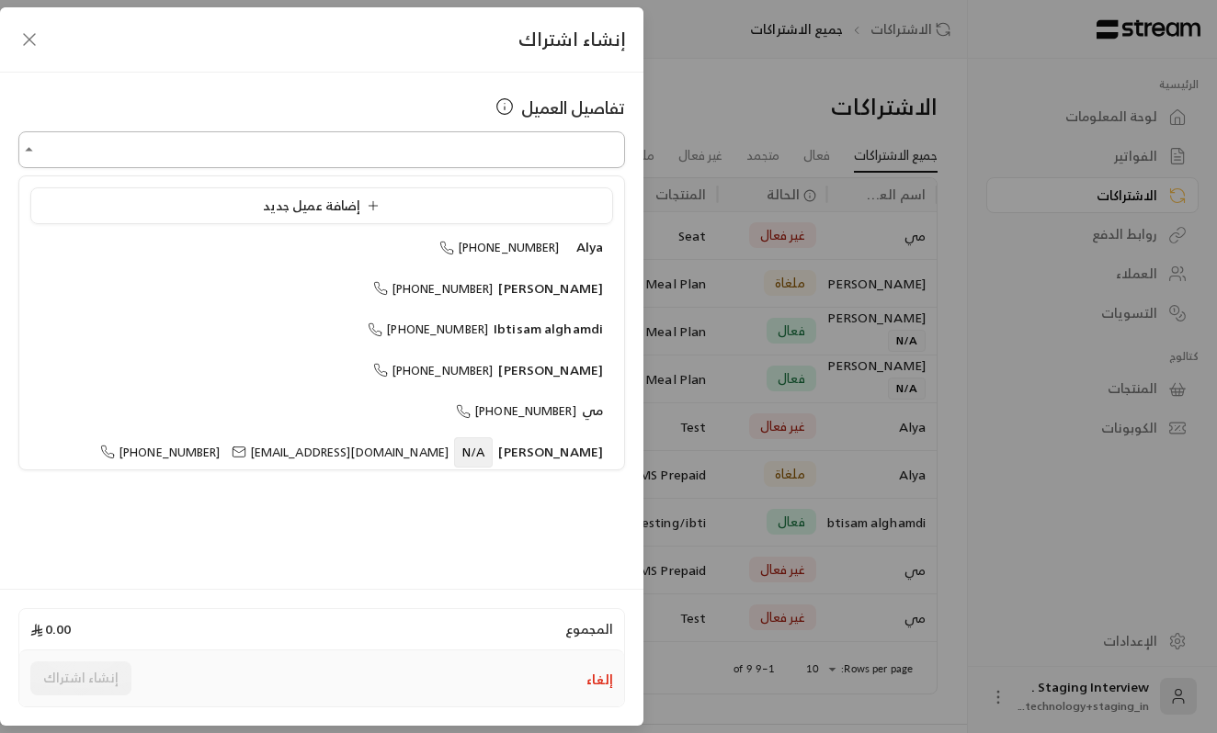
click at [463, 143] on input "اختر العميل" at bounding box center [321, 150] width 607 height 32
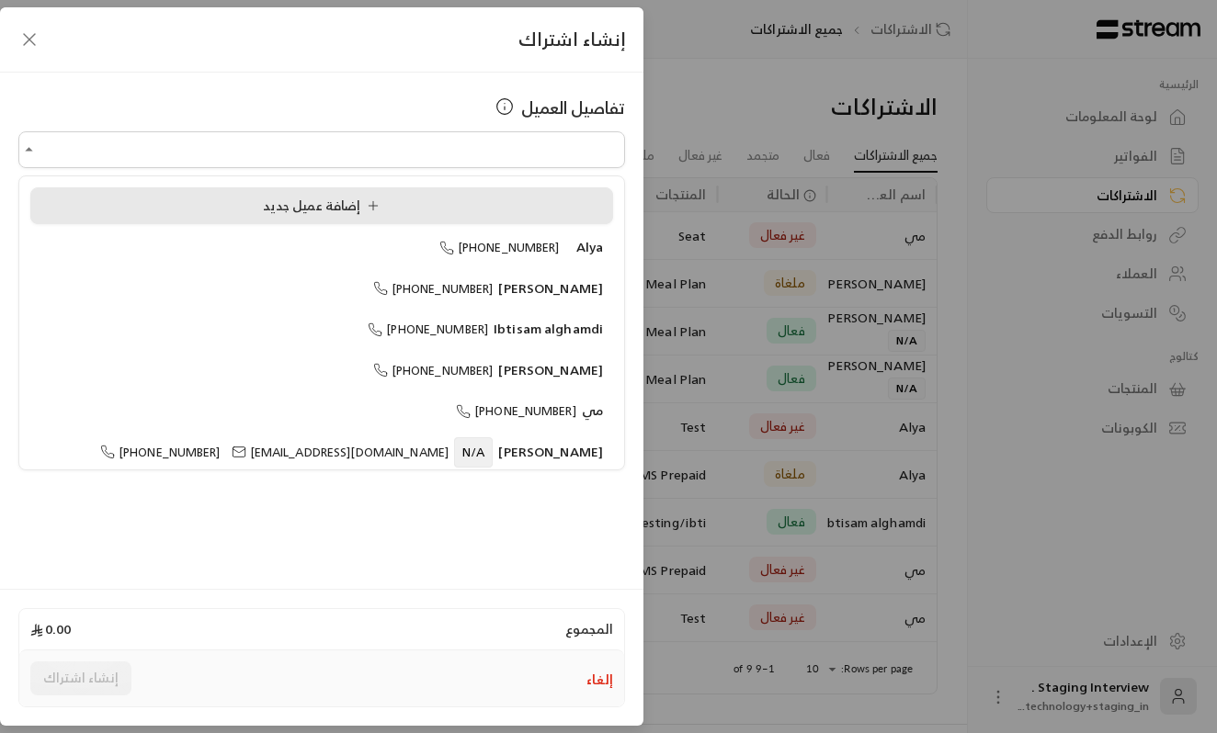
click at [544, 199] on div "إضافة عميل جديد" at bounding box center [321, 206] width 563 height 19
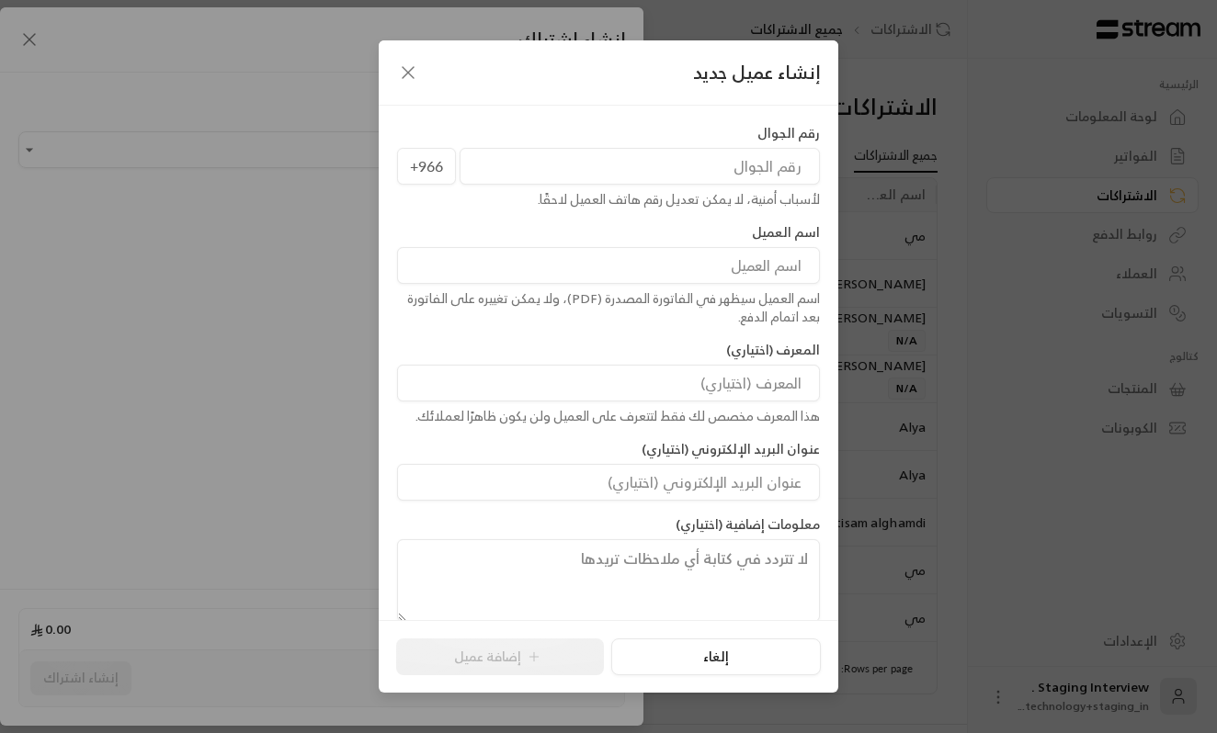
click at [673, 372] on input at bounding box center [608, 383] width 423 height 37
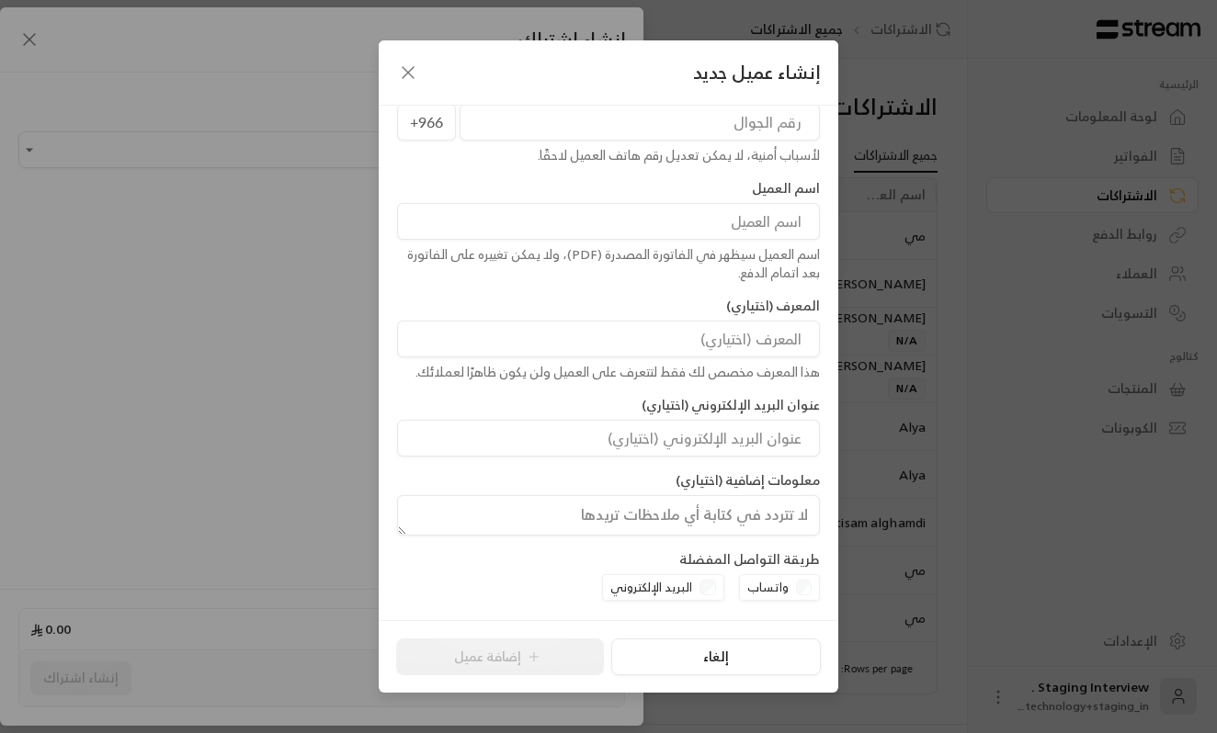
scroll to position [43, 0]
drag, startPoint x: 407, startPoint y: 533, endPoint x: 415, endPoint y: 468, distance: 65.8
click at [415, 468] on div "رقم الجوال +966 لأسباب أمنية، لا يمكن تعديل رقم هاتف العميل لاحقًا. اسم العميل …" at bounding box center [608, 309] width 441 height 456
click at [416, 66] on icon "button" at bounding box center [408, 73] width 22 height 22
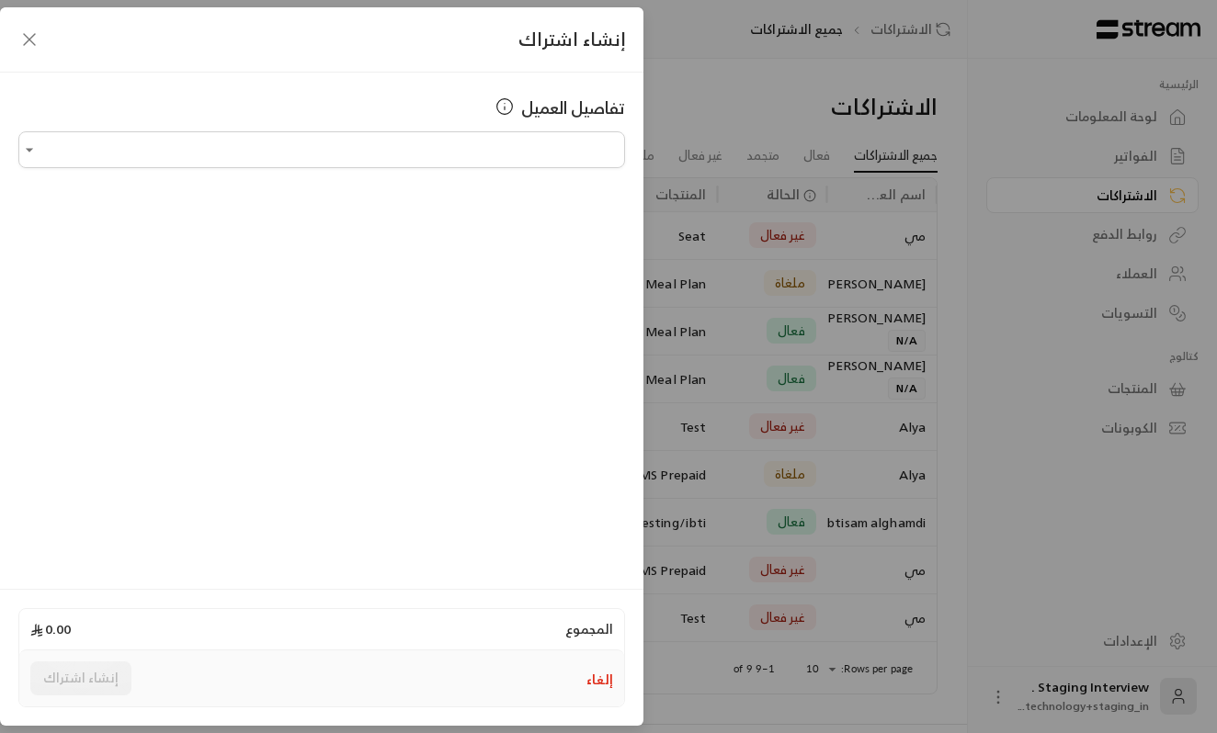
click at [34, 48] on icon "button" at bounding box center [29, 39] width 22 height 22
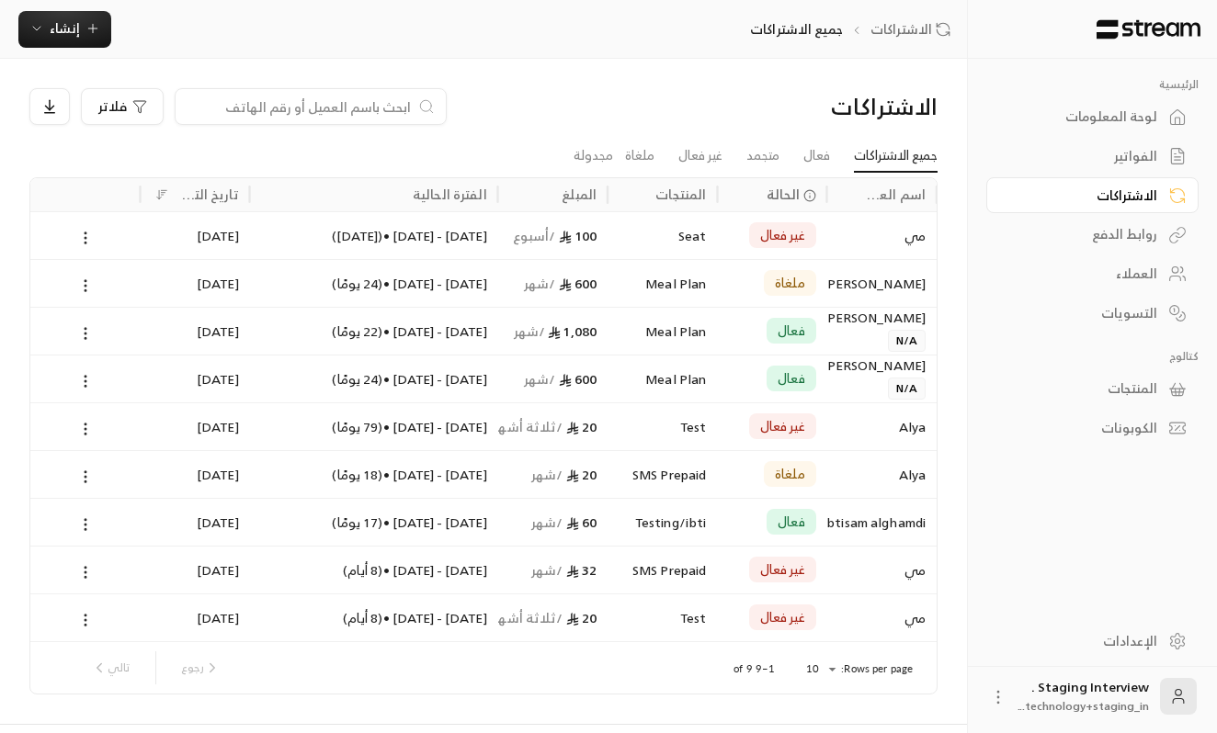
click at [1150, 152] on div "الفواتير" at bounding box center [1083, 156] width 148 height 18
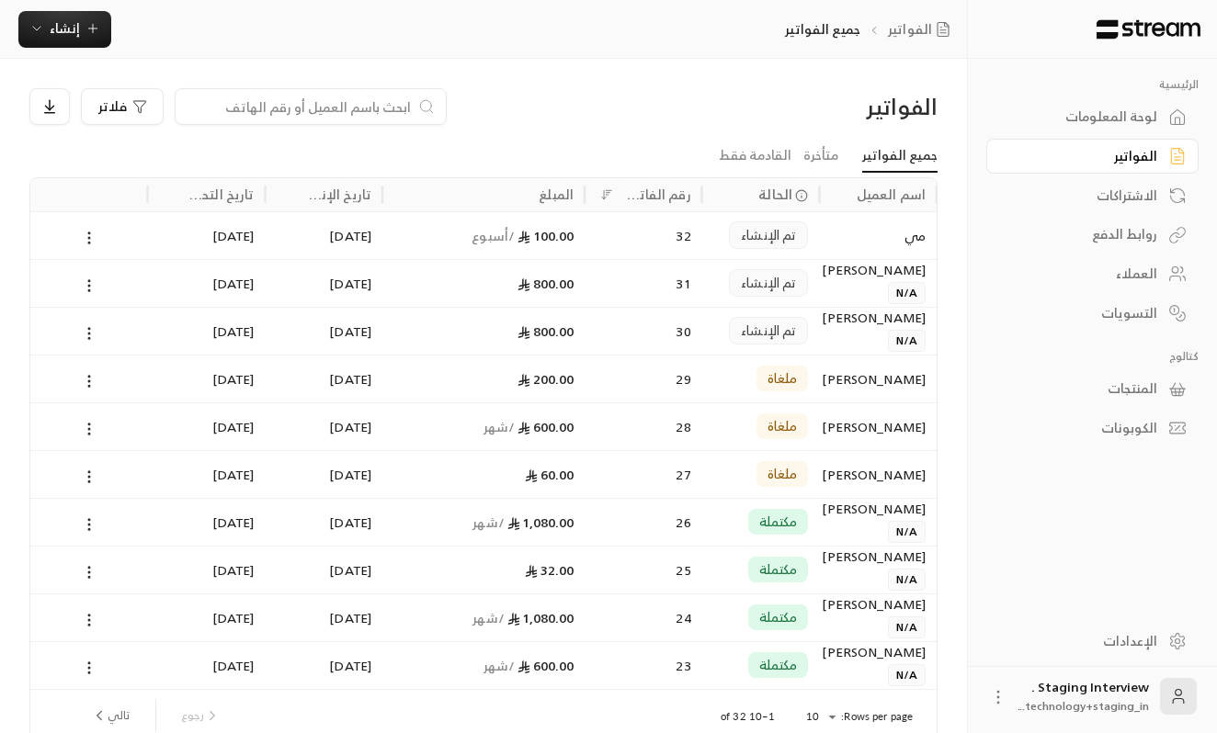
click at [878, 243] on div "مي" at bounding box center [878, 235] width 96 height 47
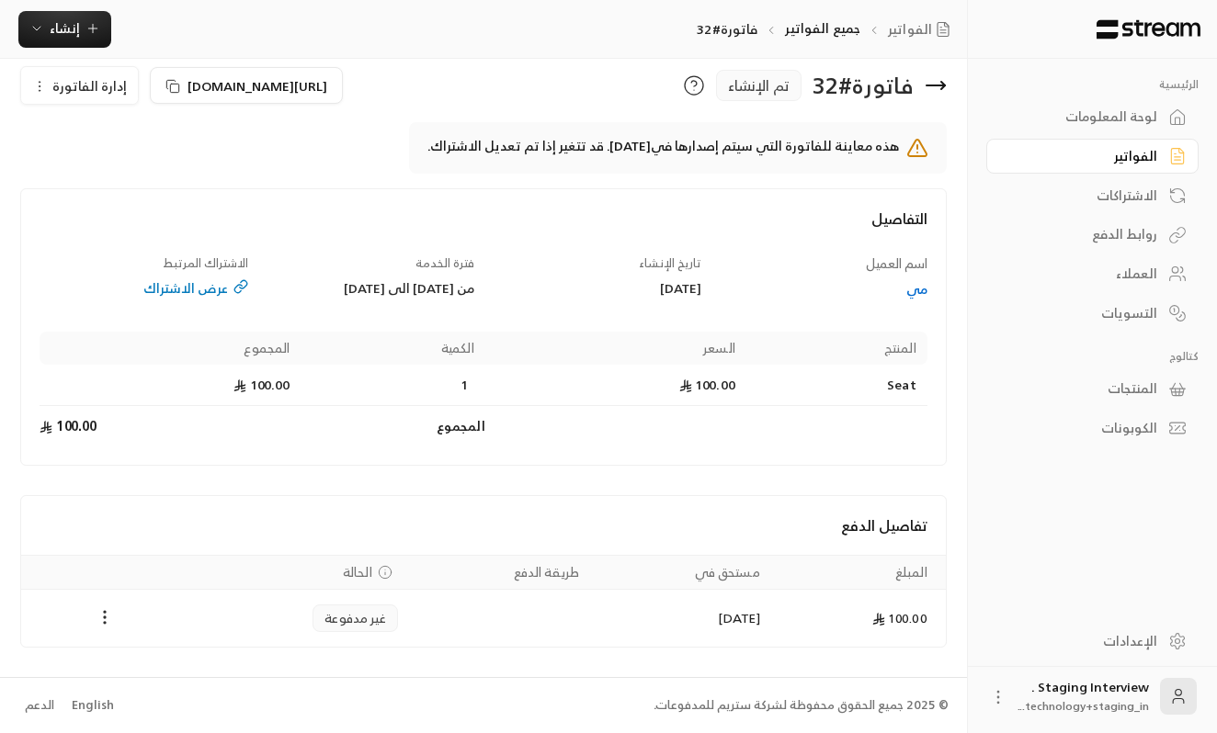
scroll to position [24, 0]
click at [111, 615] on icon "Payments" at bounding box center [105, 618] width 18 height 18
click at [111, 614] on div at bounding box center [608, 366] width 1217 height 733
click at [1111, 155] on div "الفواتير" at bounding box center [1083, 156] width 148 height 18
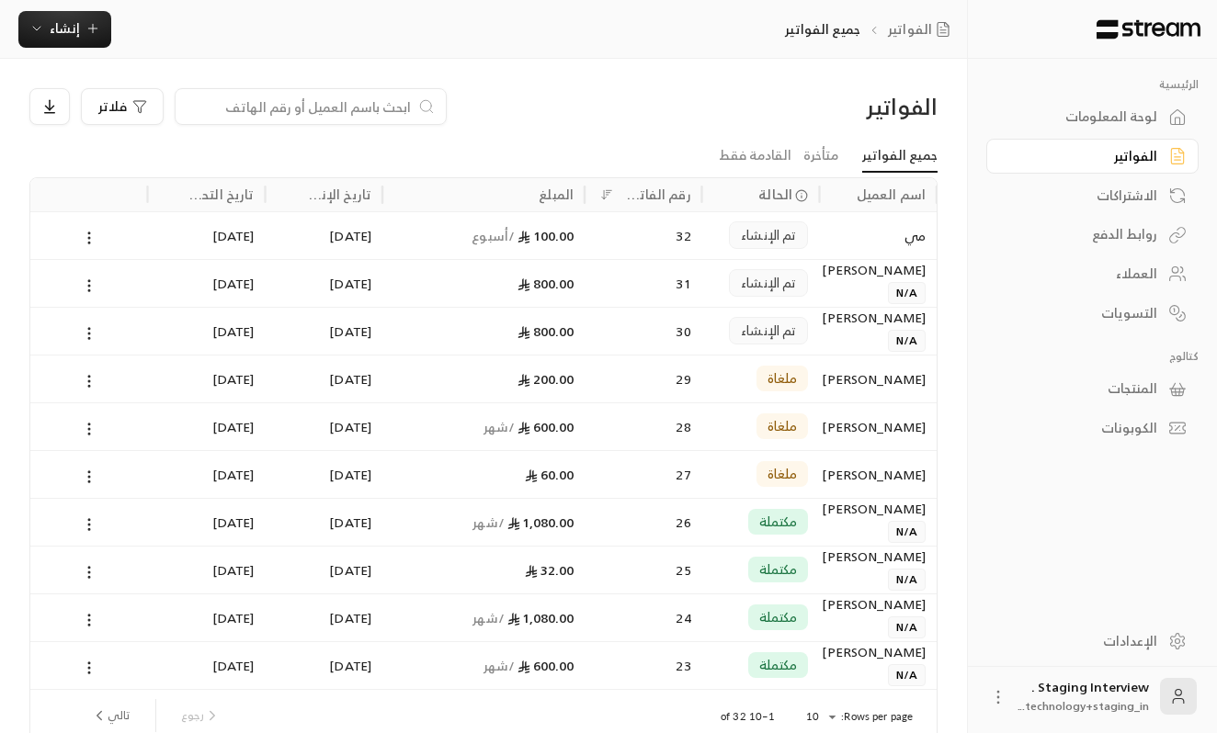
click at [801, 509] on div "مكتملة" at bounding box center [778, 522] width 61 height 26
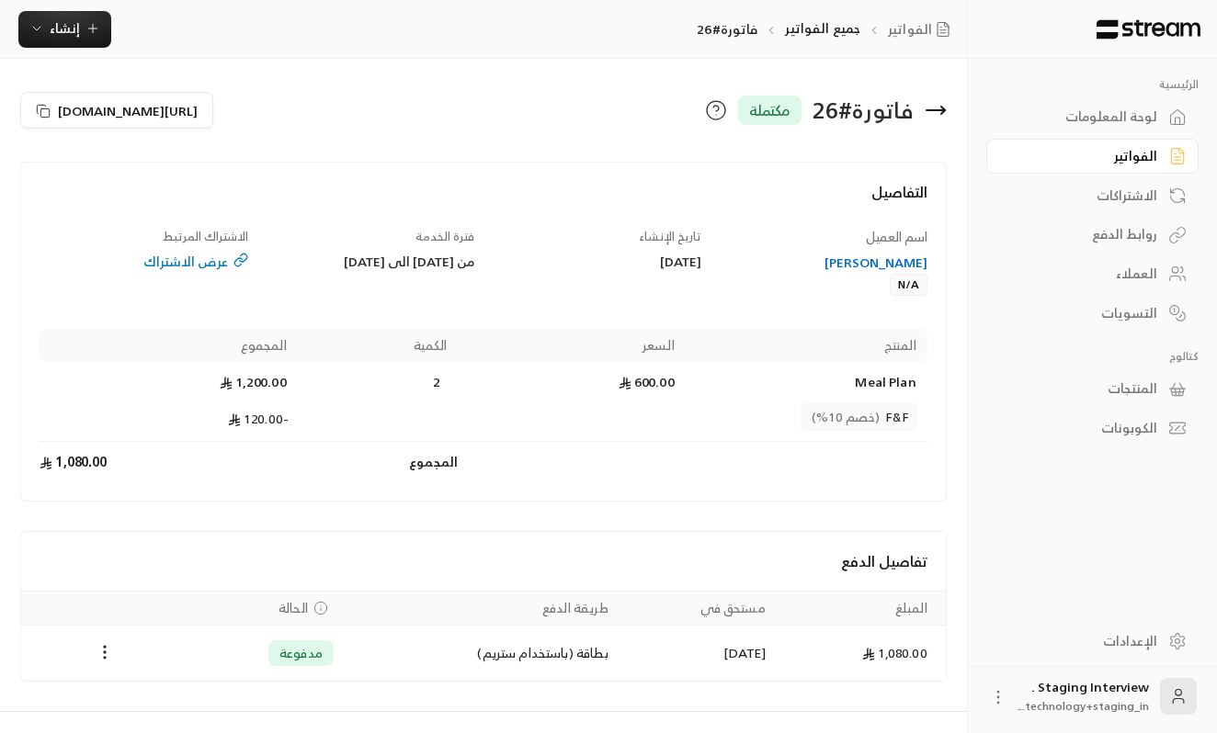
click at [714, 108] on icon at bounding box center [716, 110] width 22 height 22
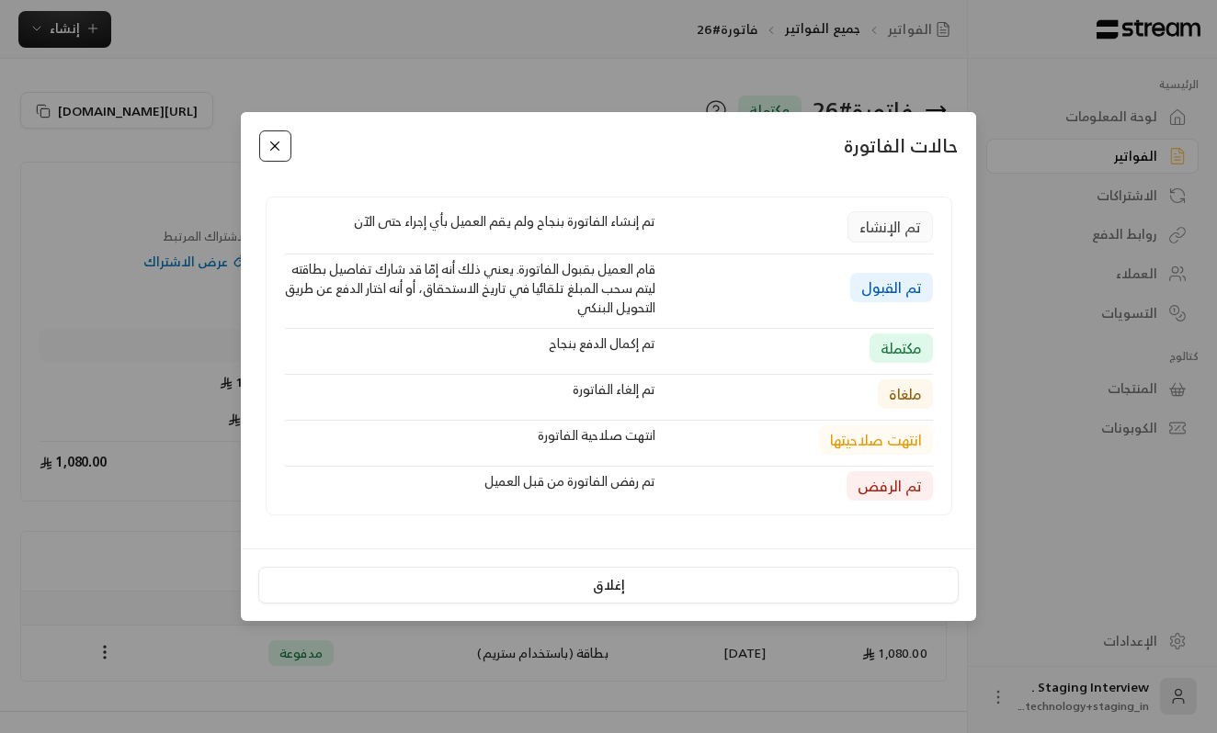
click at [278, 148] on button "Close" at bounding box center [275, 147] width 32 height 32
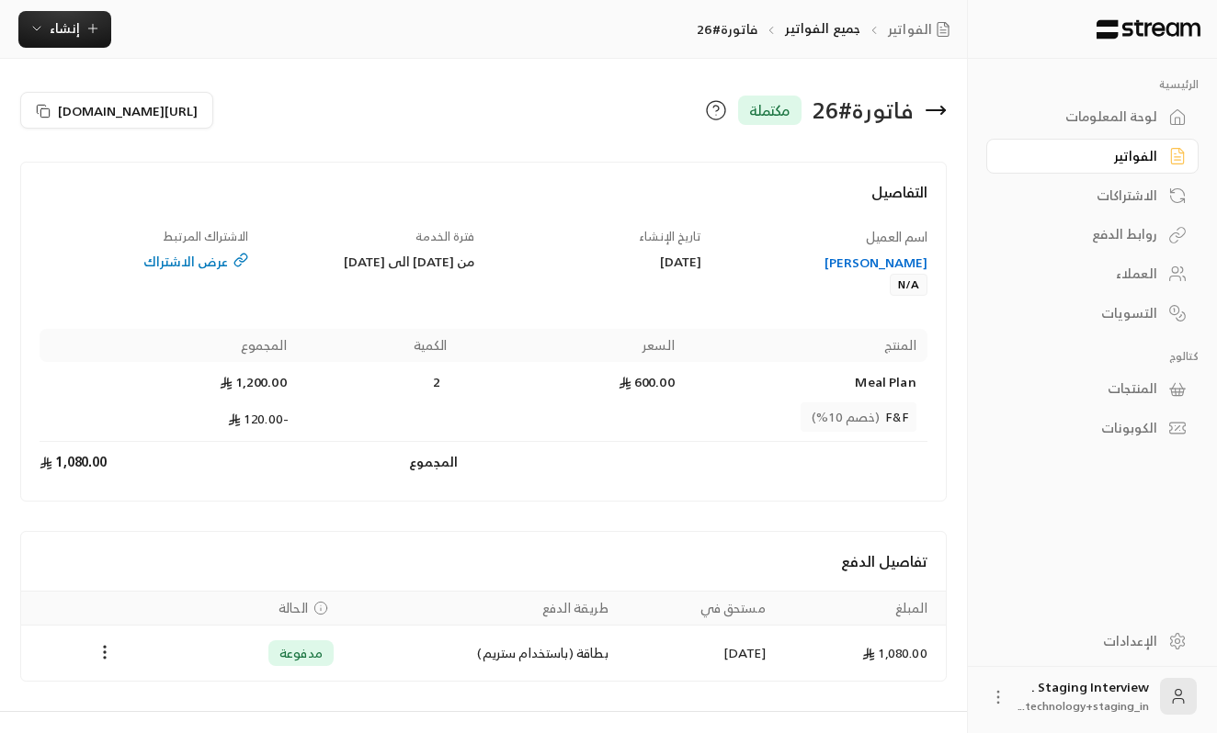
click at [870, 108] on div "فاتورة # 26" at bounding box center [863, 110] width 101 height 29
click at [208, 266] on div "عرض الاشتراك" at bounding box center [144, 262] width 209 height 18
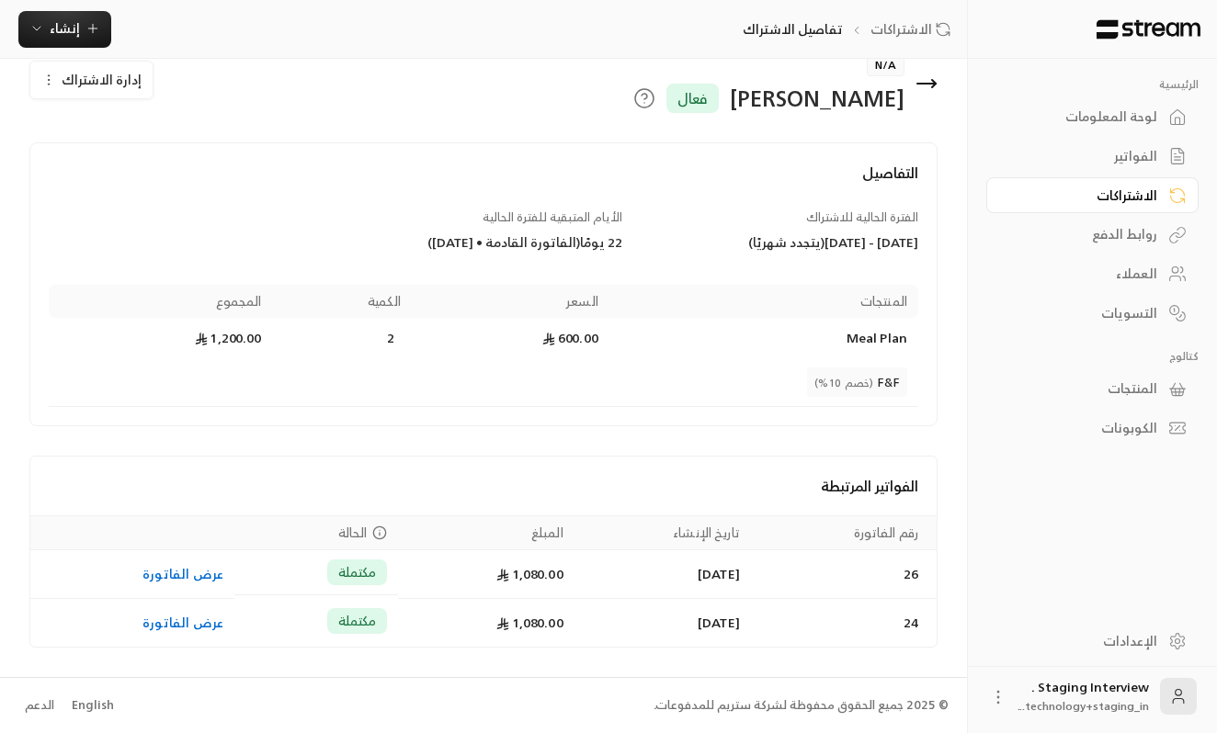
scroll to position [33, 0]
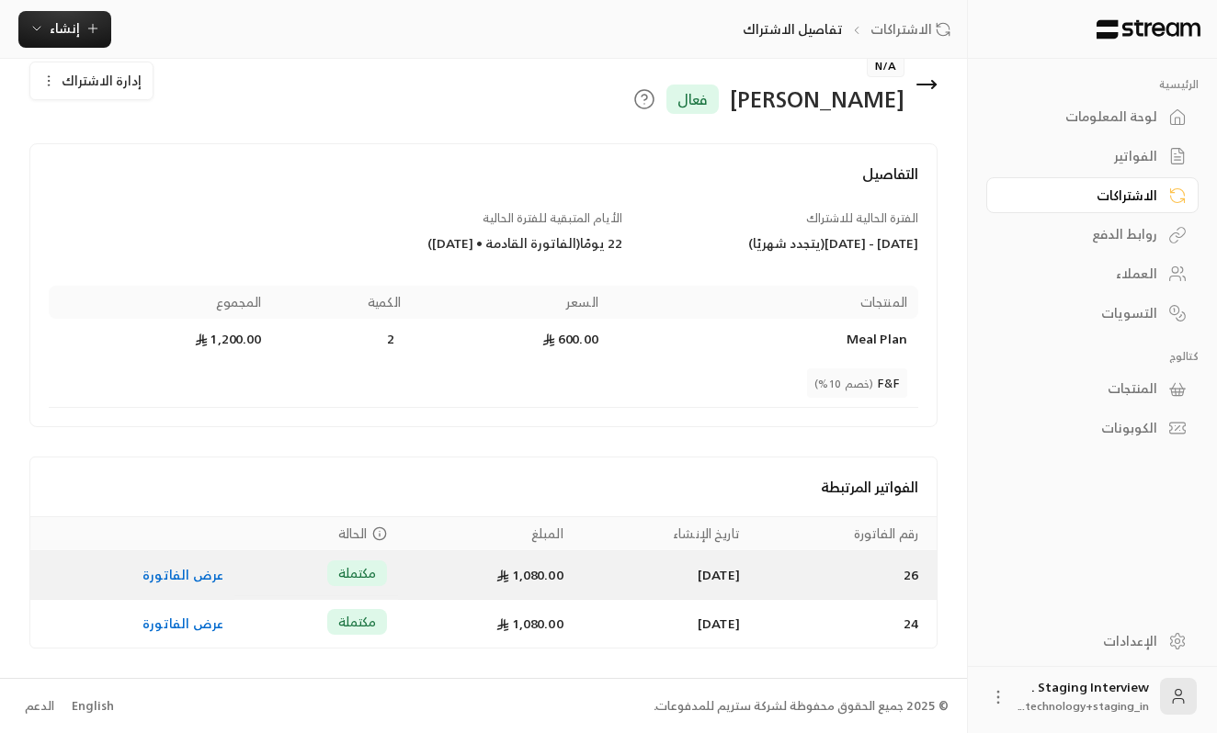
click at [181, 582] on link "عرض الفاتورة" at bounding box center [182, 574] width 81 height 23
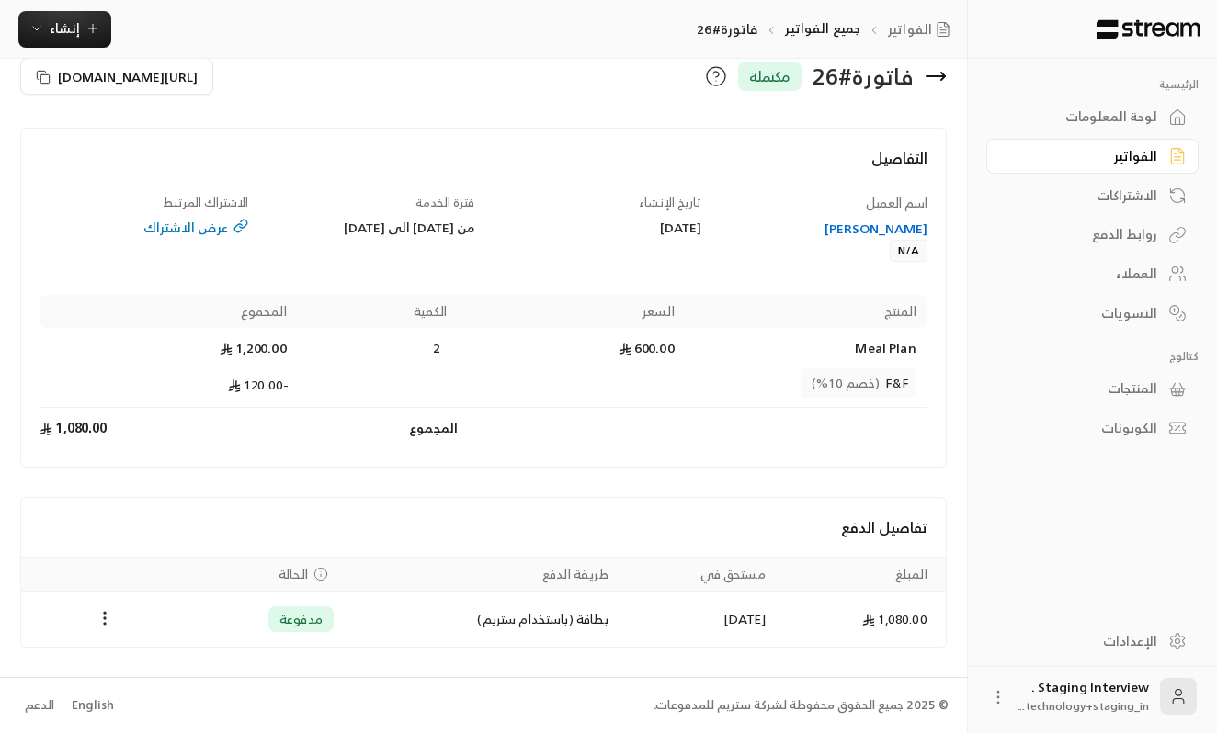
scroll to position [33, 0]
click at [1147, 419] on div "الكوبونات" at bounding box center [1083, 428] width 148 height 18
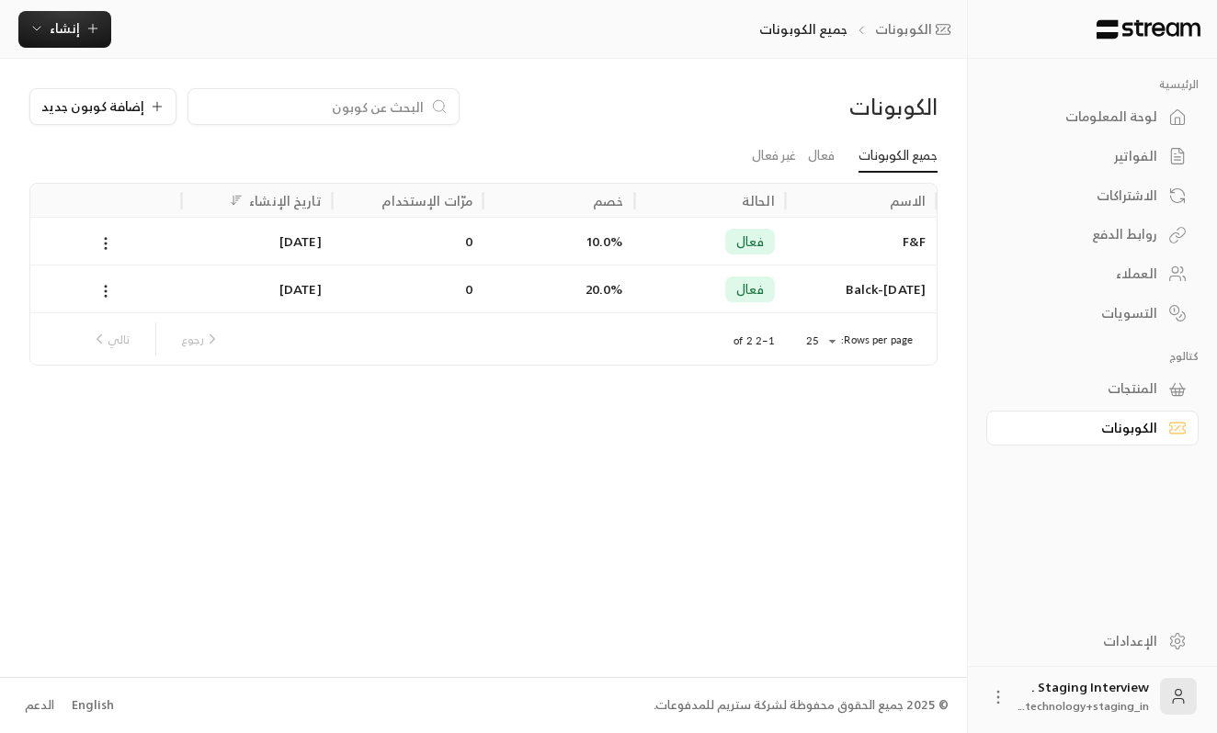
click at [1092, 388] on div "المنتجات" at bounding box center [1083, 389] width 148 height 18
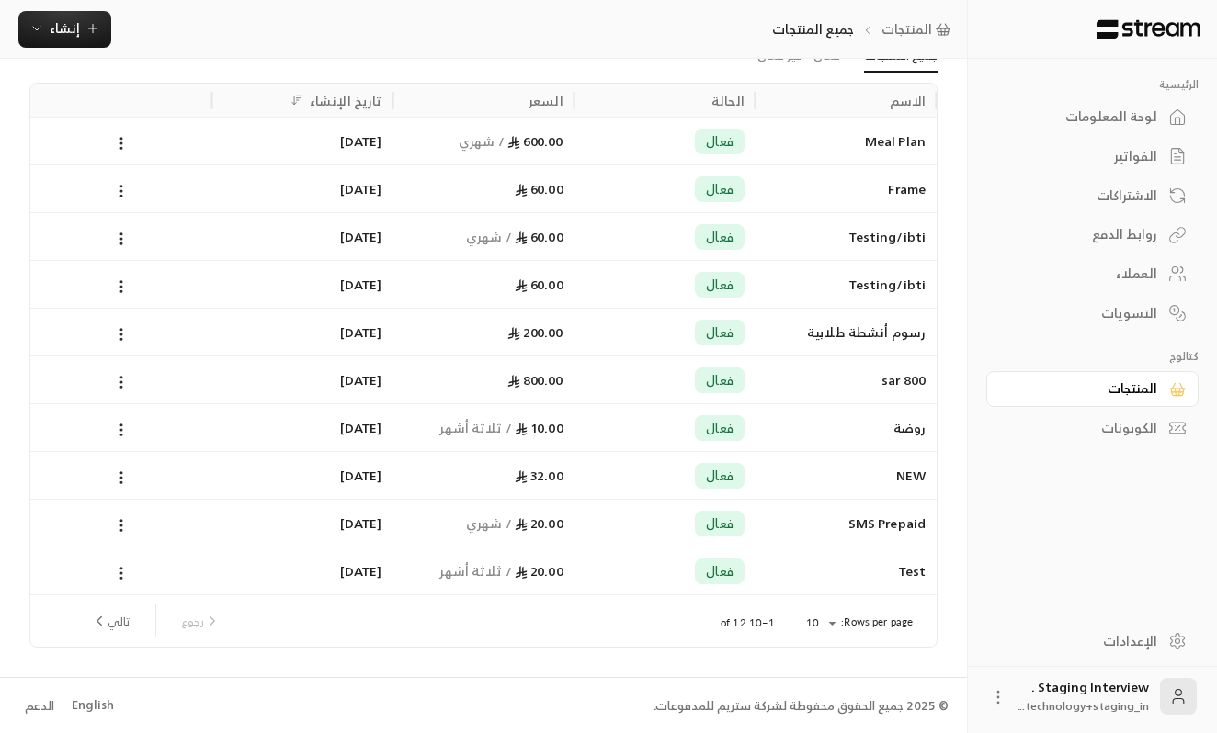
scroll to position [99, 0]
click at [996, 694] on icon at bounding box center [998, 697] width 18 height 18
click at [1133, 642] on div at bounding box center [608, 366] width 1217 height 733
click at [1155, 642] on div "الإعدادات" at bounding box center [1083, 641] width 148 height 18
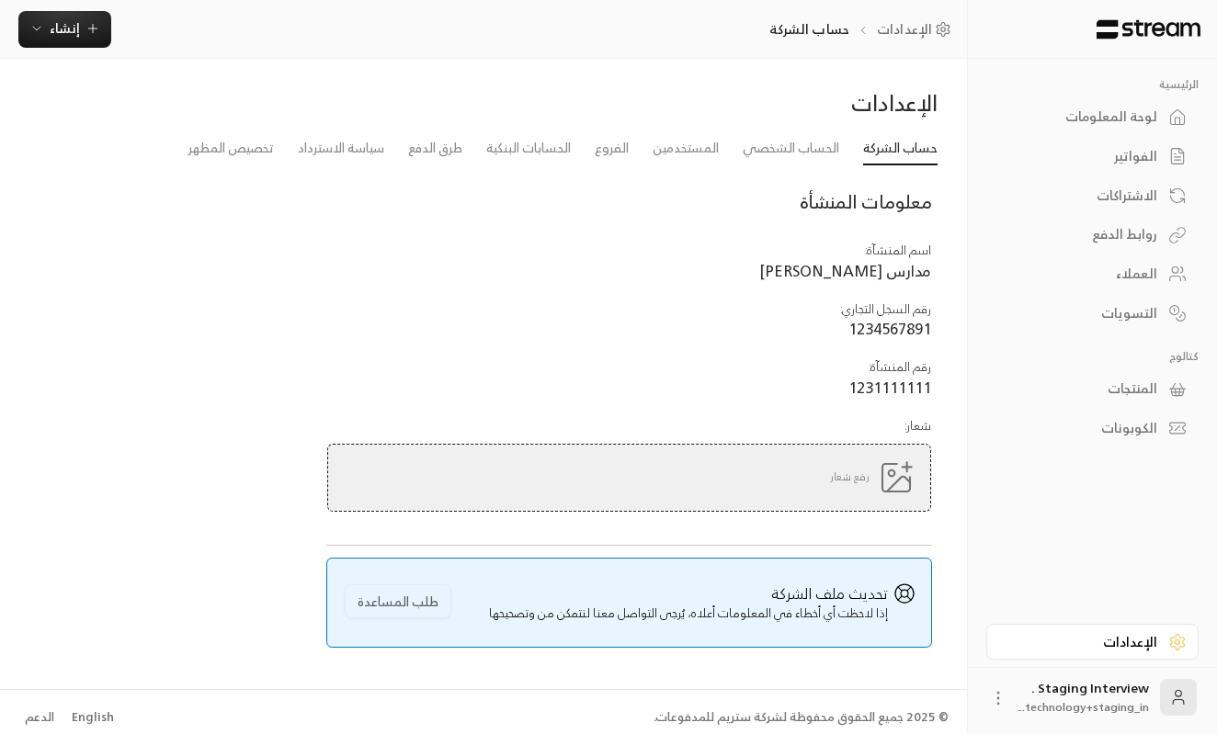
click at [818, 166] on div "حساب الشركة الحساب الشخصي المستخدمين الفروع الحسابات البنكية طرق الدفع سياسة ال…" at bounding box center [483, 396] width 926 height 528
click at [827, 153] on link "الحساب الشخصي" at bounding box center [791, 148] width 97 height 33
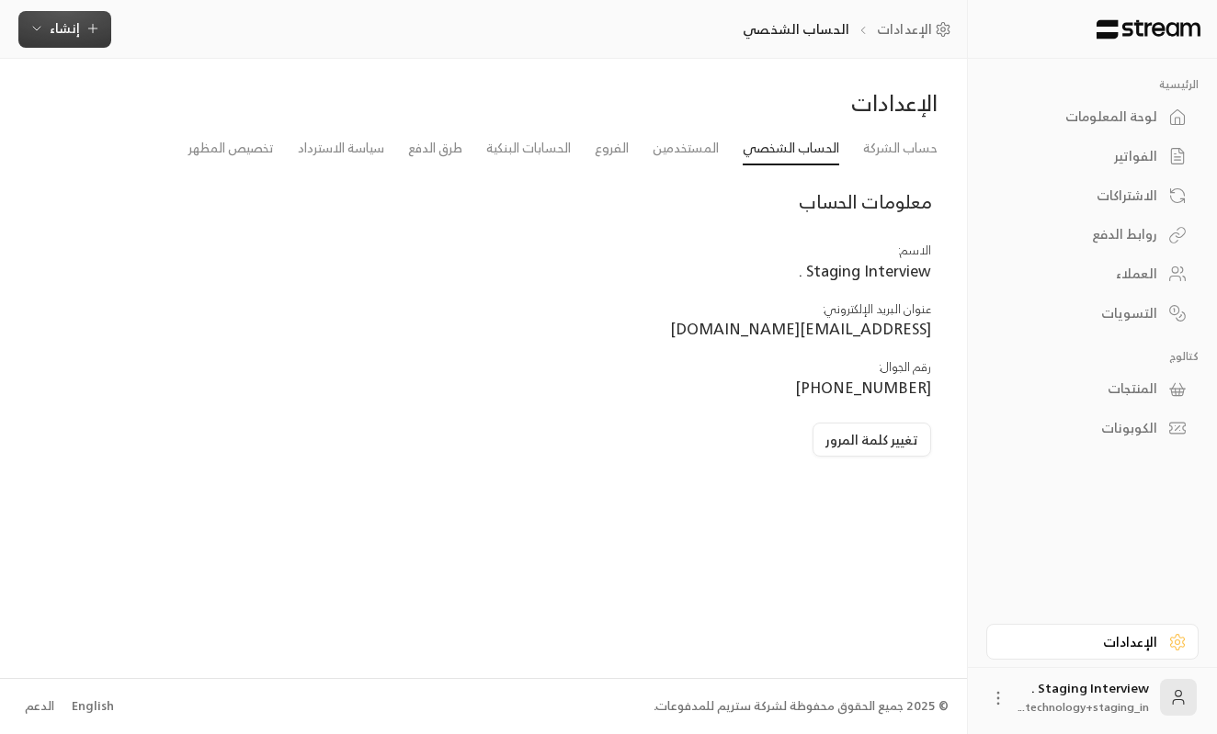
click at [44, 30] on span "إنشاء" at bounding box center [64, 28] width 71 height 23
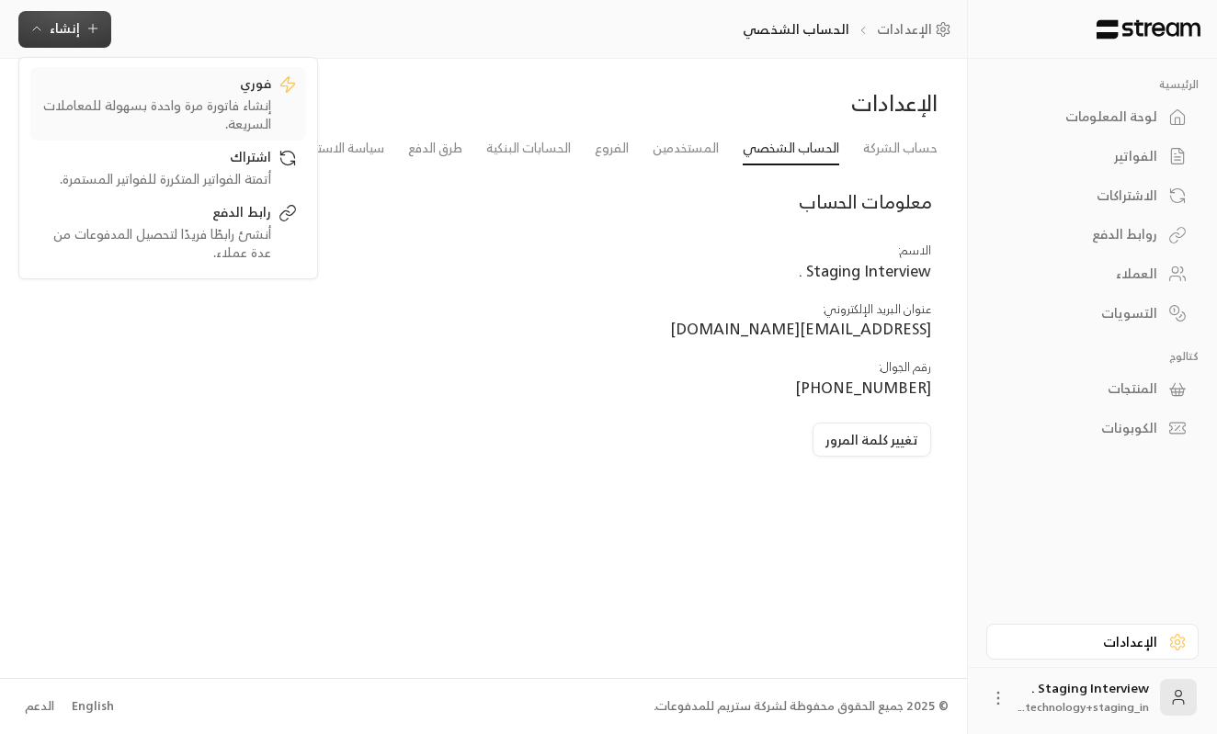
click at [267, 98] on div "إنشاء فاتورة مرة واحدة بسهولة للمعاملات السريعة." at bounding box center [156, 115] width 232 height 37
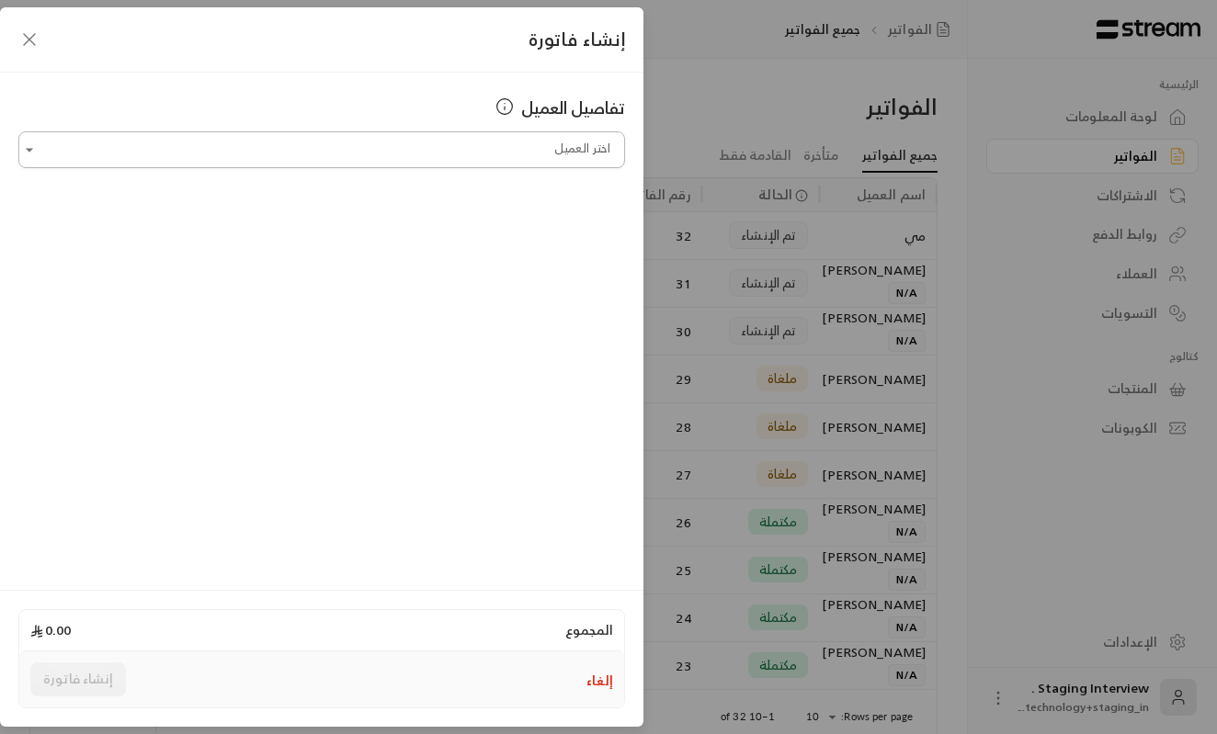
click at [381, 139] on input "اختر العميل" at bounding box center [321, 150] width 607 height 32
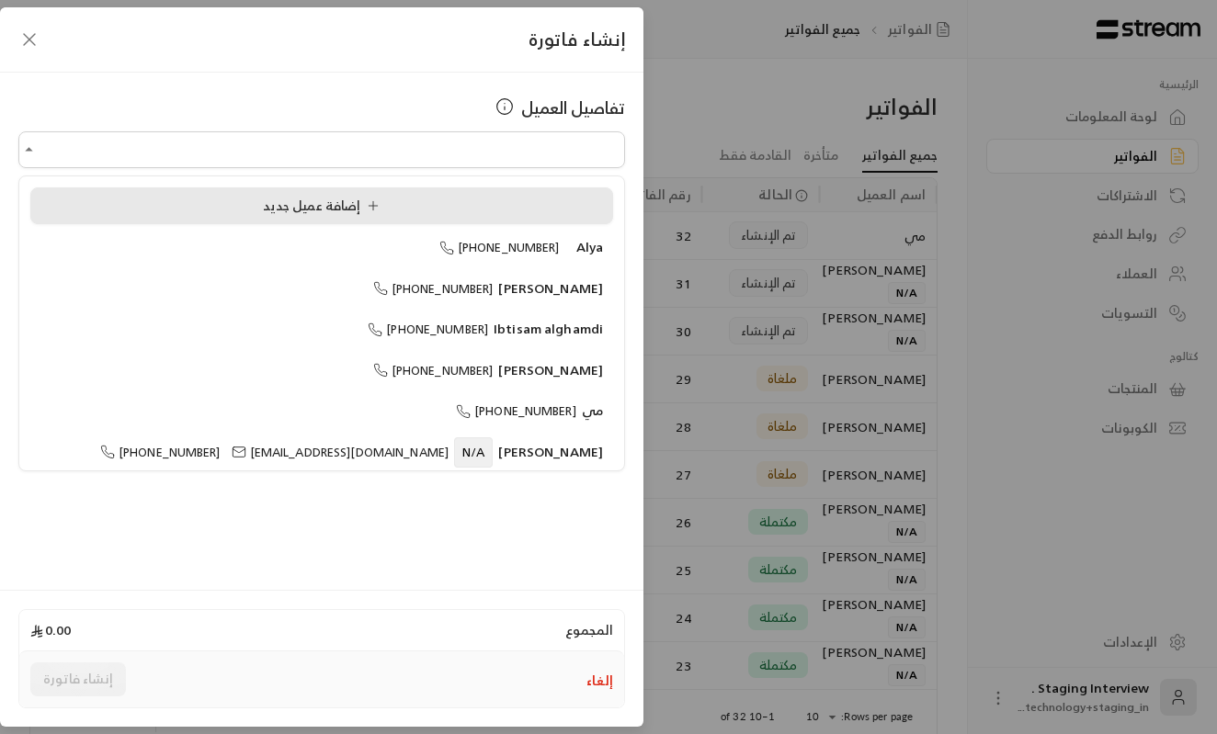
click at [383, 202] on span "إضافة عميل جديد" at bounding box center [325, 205] width 124 height 23
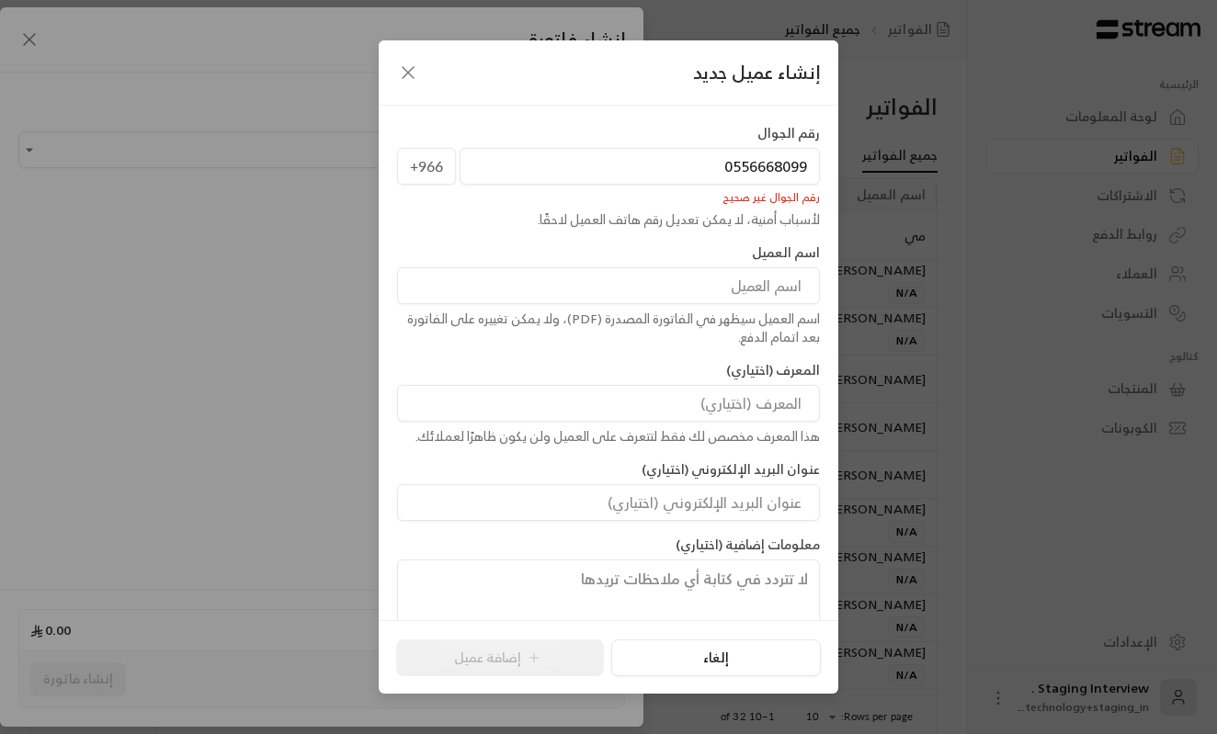
click at [658, 153] on input "0556668099" at bounding box center [640, 166] width 360 height 37
click at [731, 170] on input "0556668099" at bounding box center [640, 166] width 360 height 37
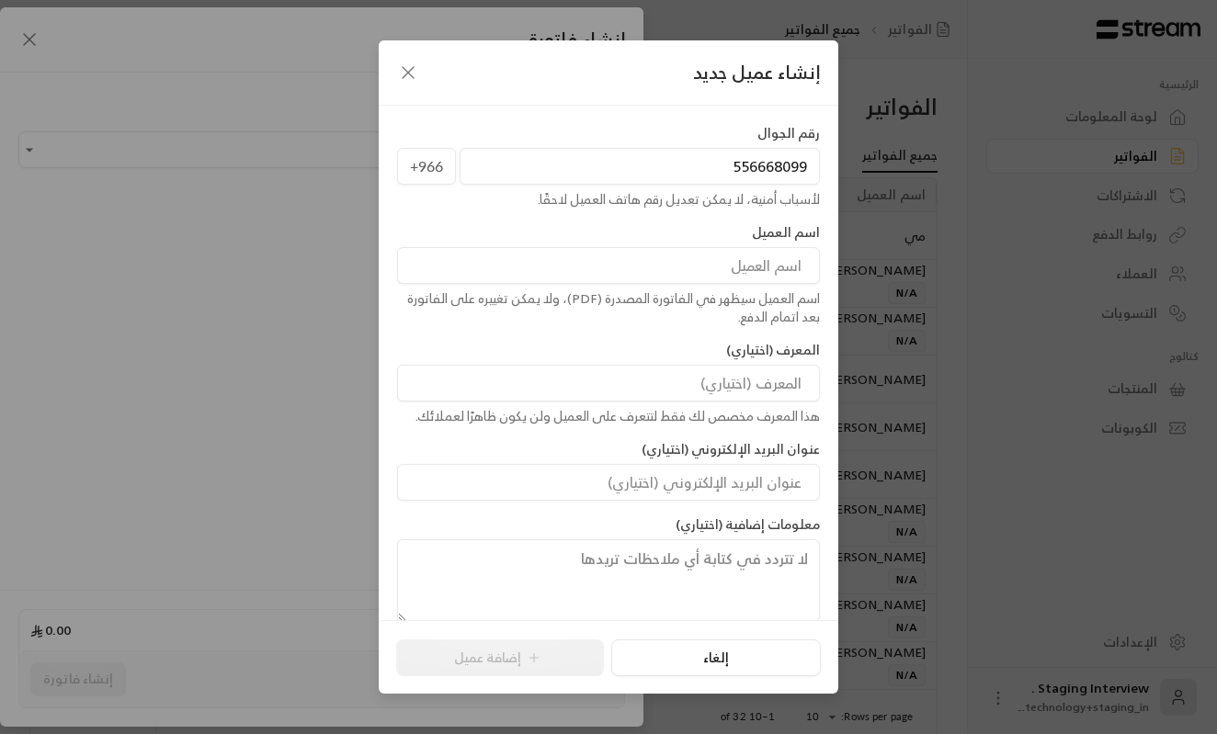
click at [747, 265] on input at bounding box center [608, 265] width 423 height 37
click at [715, 155] on input "556668099" at bounding box center [640, 166] width 360 height 37
click at [814, 170] on input "556668099" at bounding box center [640, 166] width 360 height 37
click at [724, 167] on input "556668099" at bounding box center [640, 166] width 360 height 37
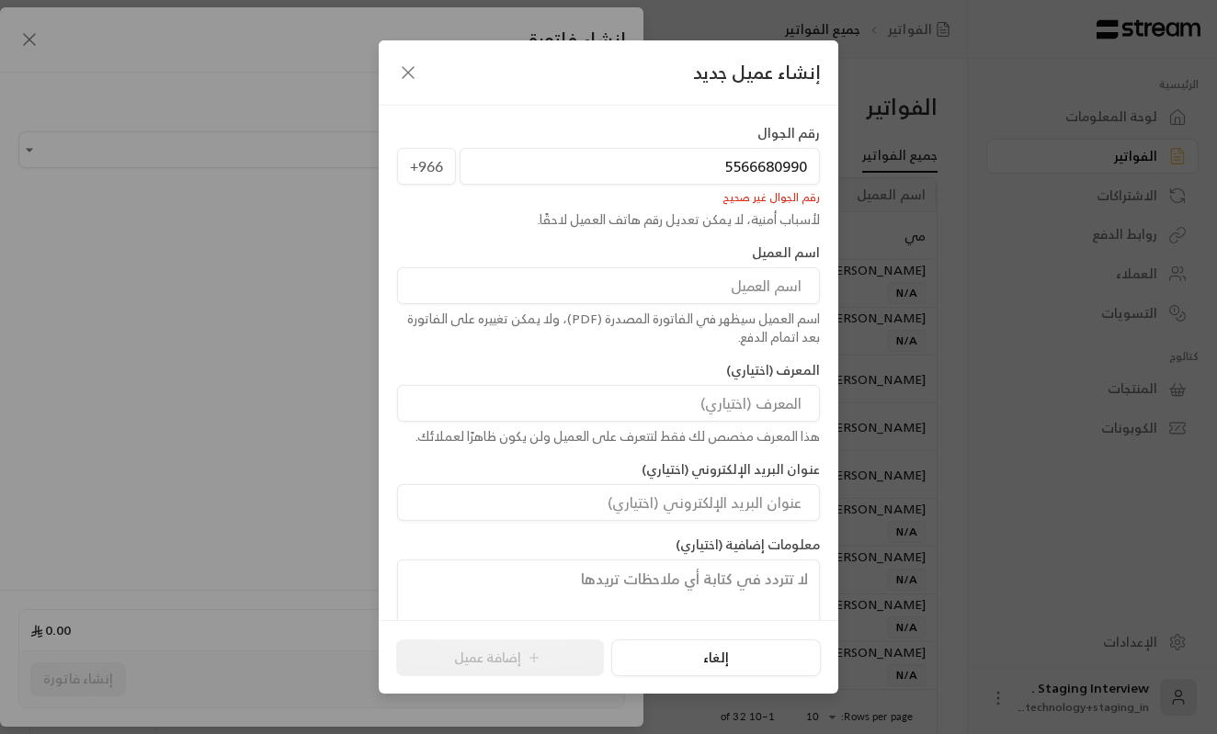
type input "556668099"
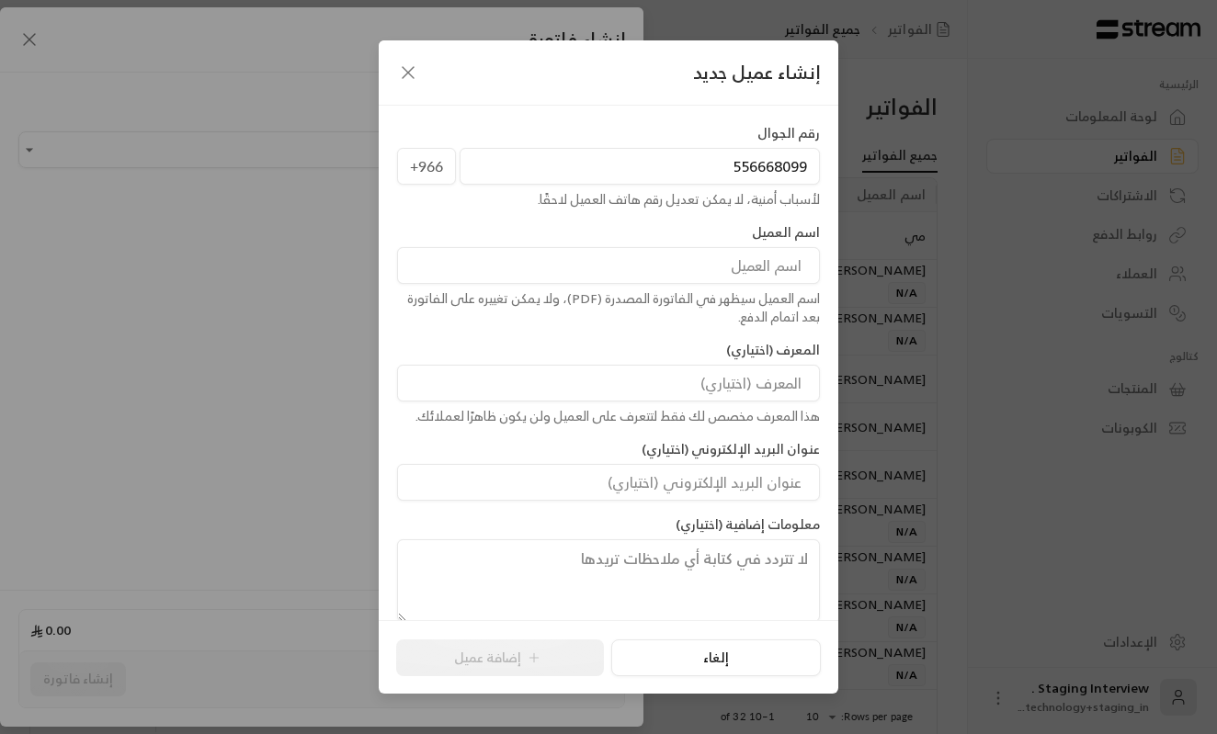
click at [675, 256] on input at bounding box center [608, 265] width 423 height 37
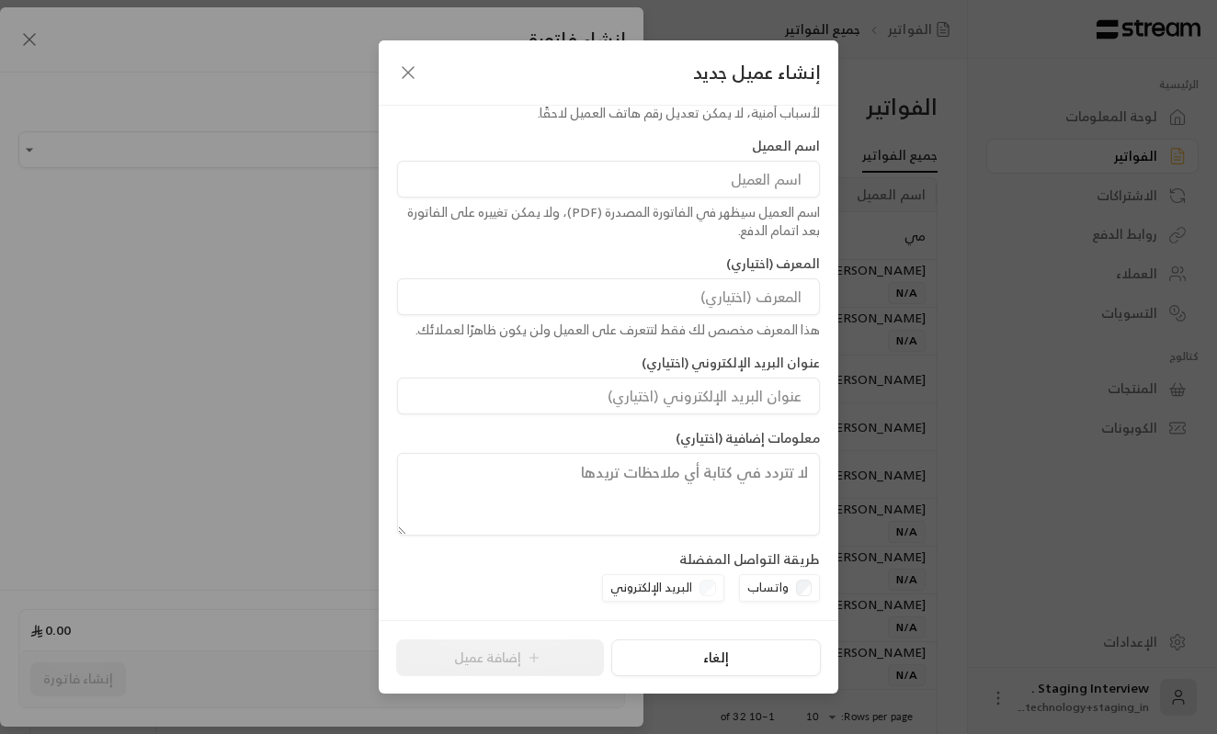
scroll to position [85, 0]
click at [710, 591] on div "البريد الإلكتروني" at bounding box center [663, 589] width 122 height 28
click at [710, 592] on div "البريد الإلكتروني" at bounding box center [663, 589] width 122 height 28
click at [710, 587] on div "البريد الإلكتروني" at bounding box center [663, 589] width 122 height 28
click at [713, 577] on div "البريد الإلكتروني" at bounding box center [663, 589] width 122 height 28
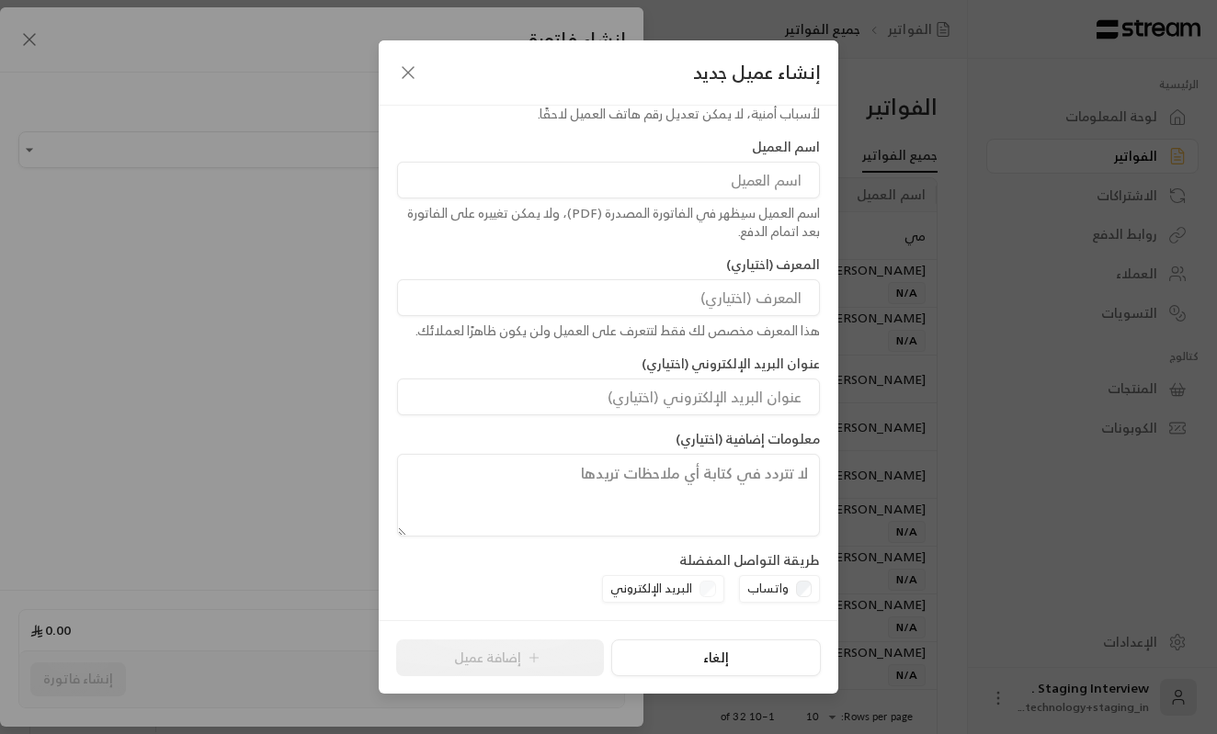
click at [710, 585] on div "البريد الإلكتروني" at bounding box center [663, 589] width 122 height 28
click at [779, 585] on label "واتساب" at bounding box center [767, 589] width 41 height 18
click at [699, 597] on div "البريد الإلكتروني" at bounding box center [663, 589] width 122 height 28
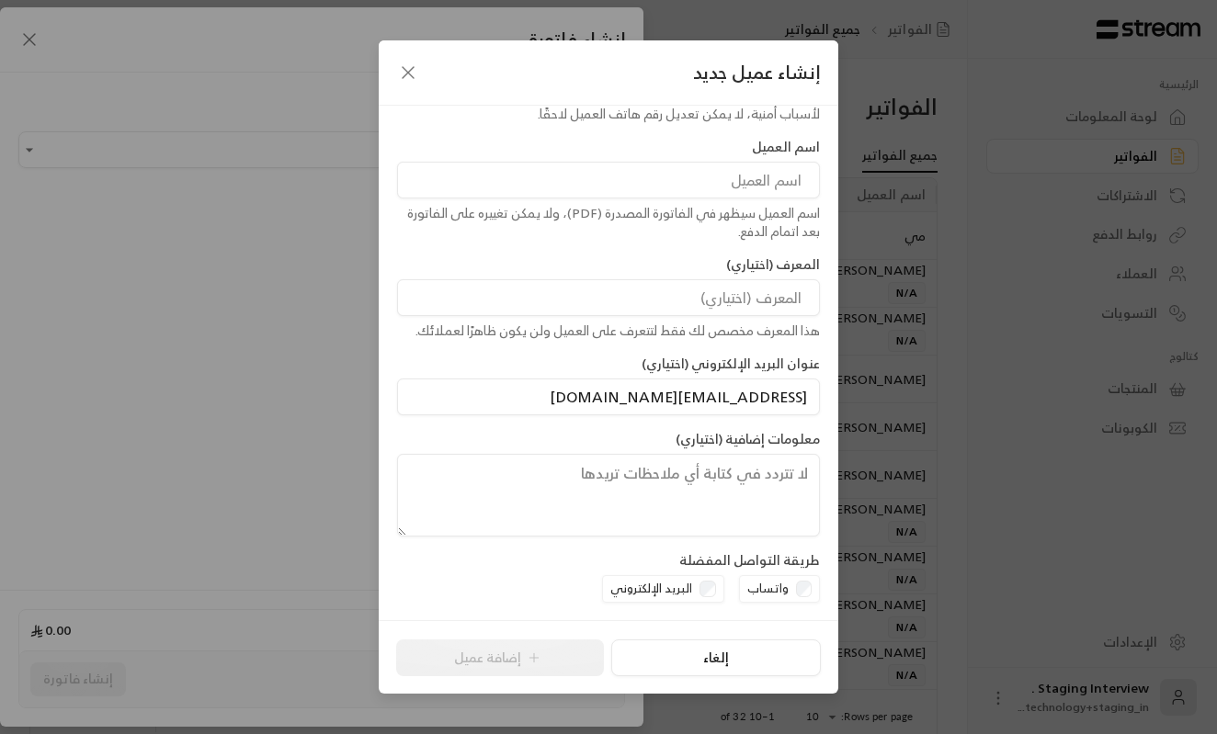
type input "[EMAIL_ADDRESS][DOMAIN_NAME]"
click at [656, 413] on input "[EMAIL_ADDRESS][DOMAIN_NAME]" at bounding box center [608, 397] width 423 height 37
click at [648, 407] on input "[EMAIL_ADDRESS][DOMAIN_NAME]" at bounding box center [608, 397] width 423 height 37
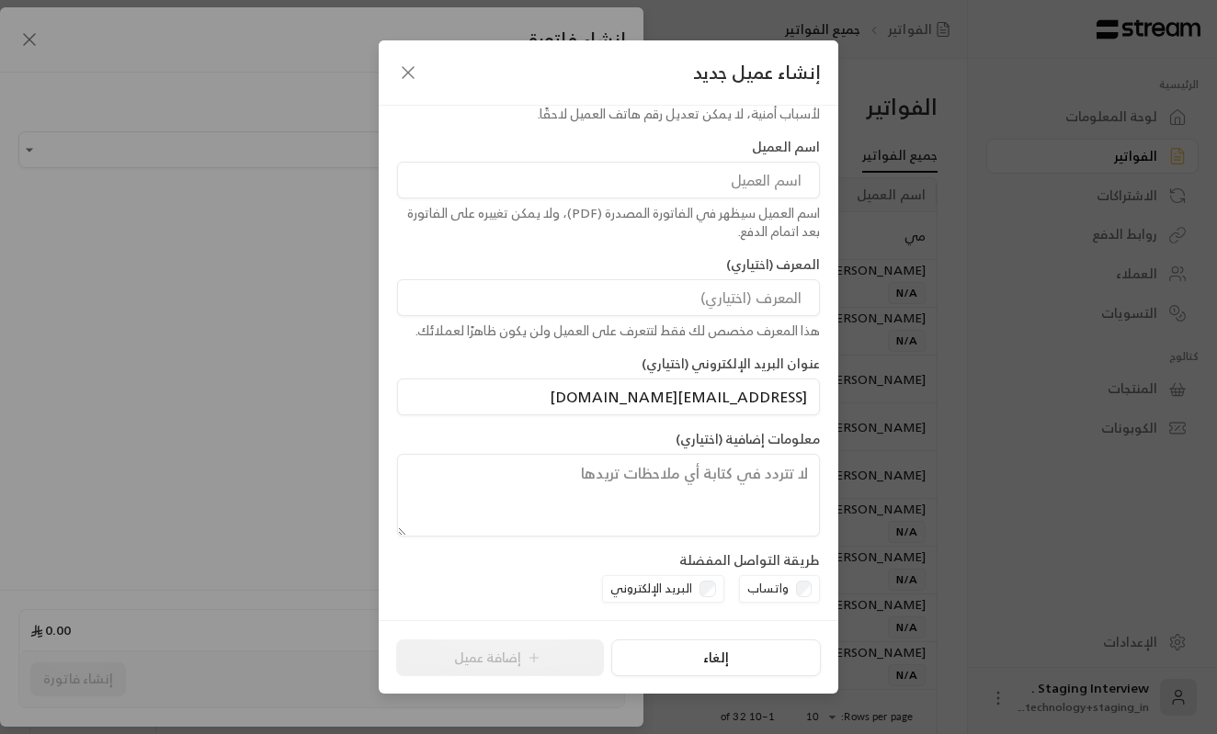
click at [648, 407] on input "[EMAIL_ADDRESS][DOMAIN_NAME]" at bounding box center [608, 397] width 423 height 37
click at [709, 585] on div "البريد الإلكتروني" at bounding box center [663, 589] width 122 height 28
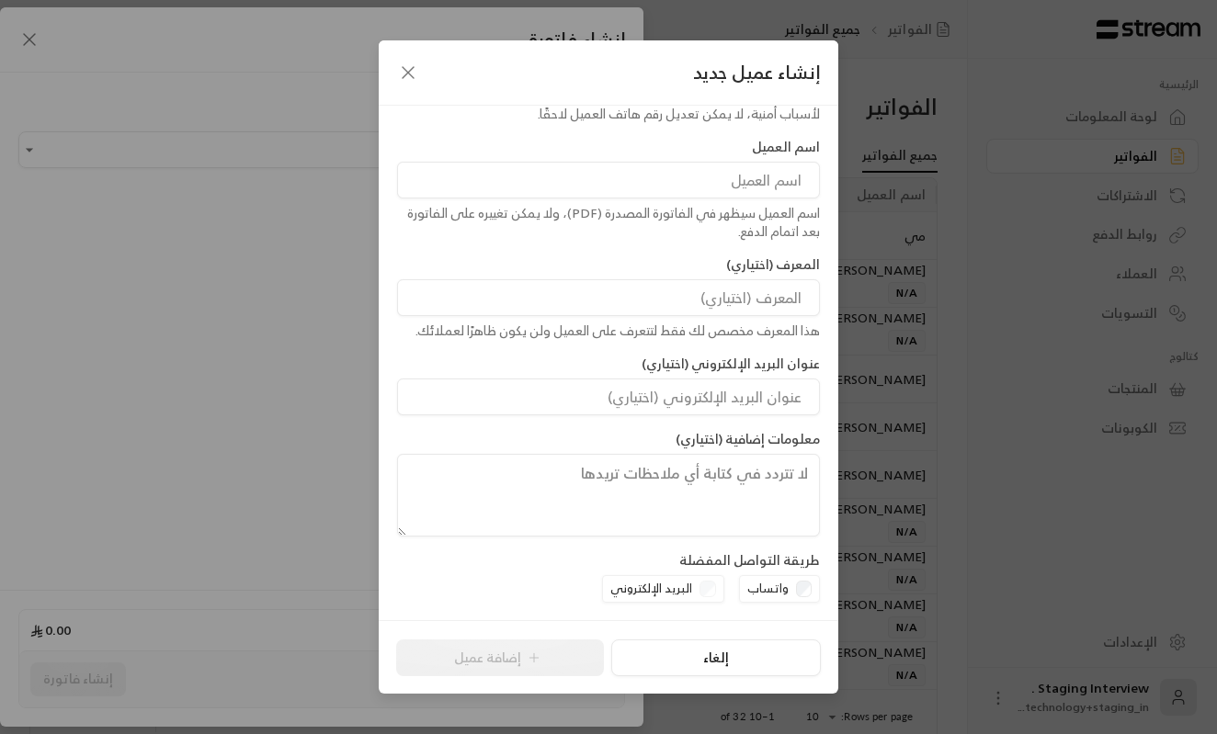
click at [709, 585] on div "البريد الإلكتروني" at bounding box center [663, 589] width 122 height 28
click at [722, 659] on button "إلغاء" at bounding box center [715, 658] width 209 height 37
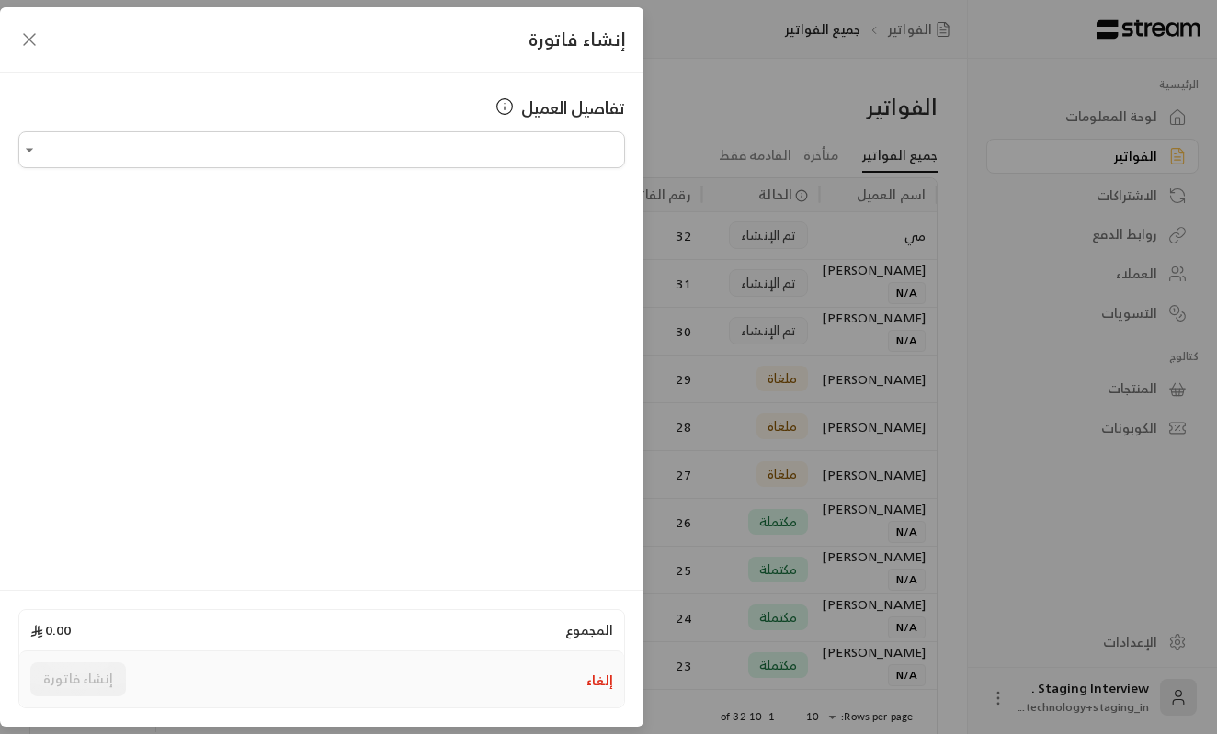
click at [598, 685] on button "إلغاء" at bounding box center [599, 681] width 27 height 18
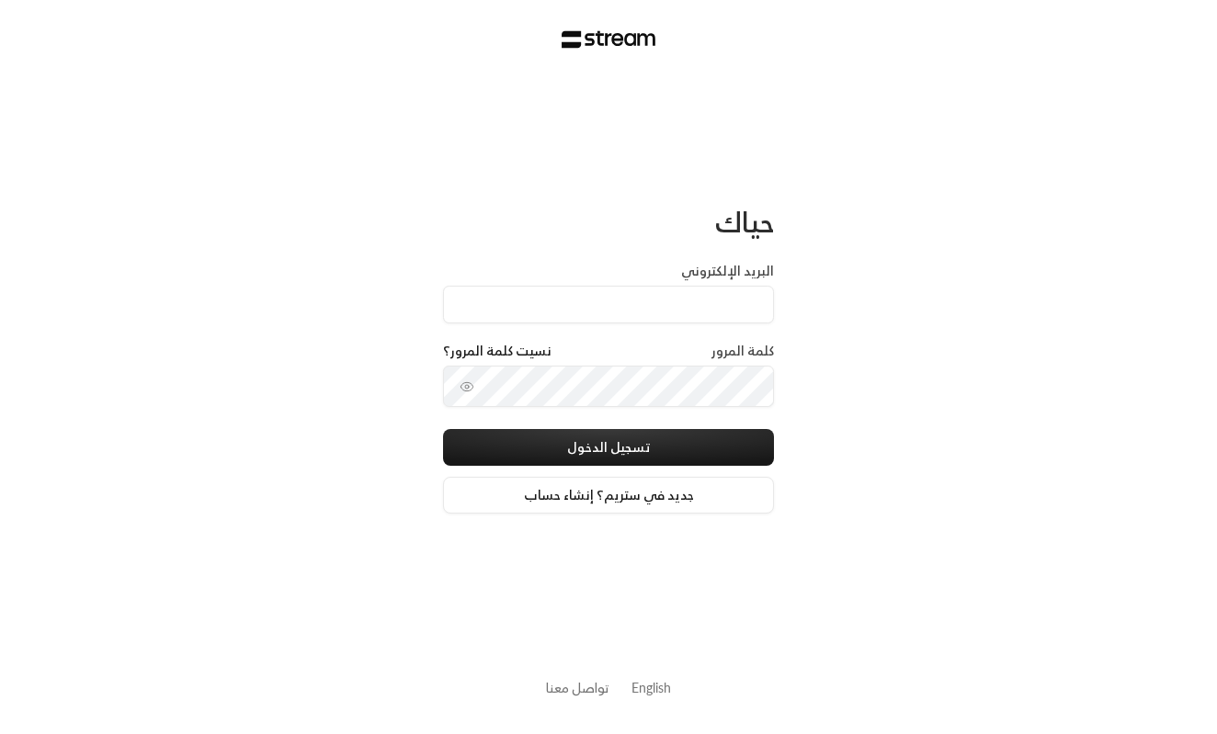
click at [585, 695] on link "تواصل معنا" at bounding box center [577, 687] width 63 height 23
click at [587, 494] on link "جديد في ستريم؟ إنشاء حساب" at bounding box center [608, 495] width 331 height 37
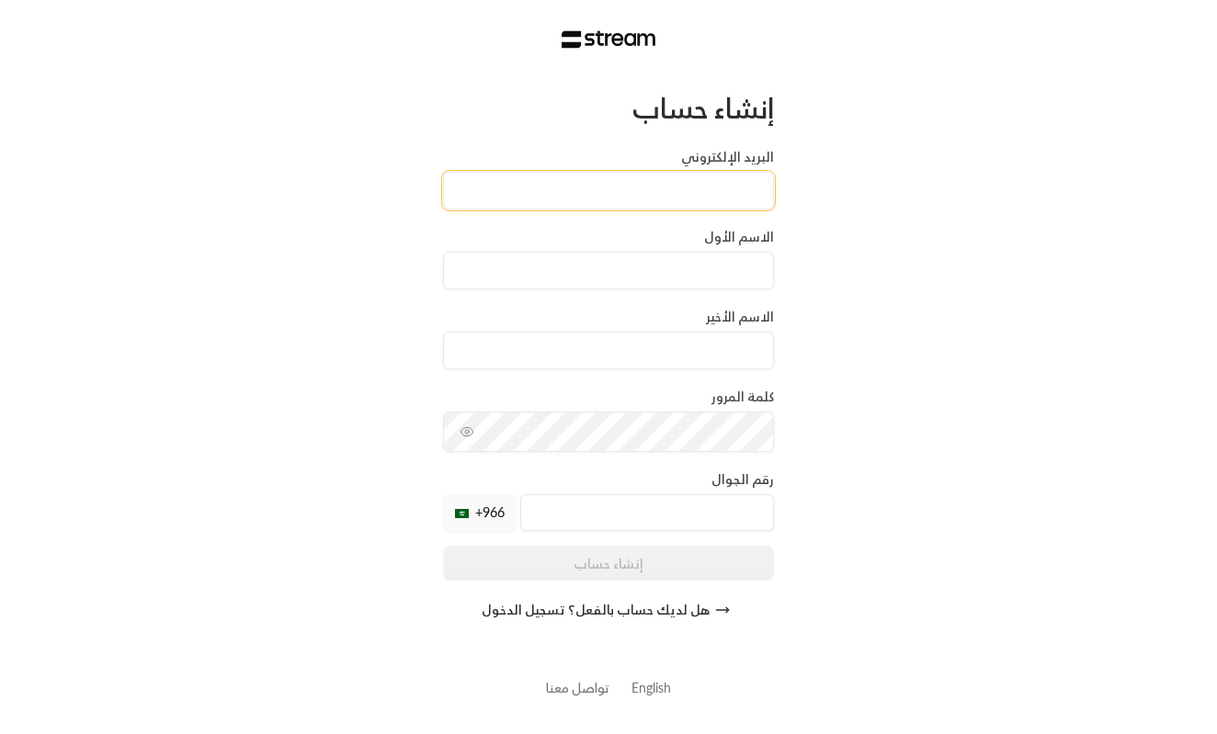
type input "f"
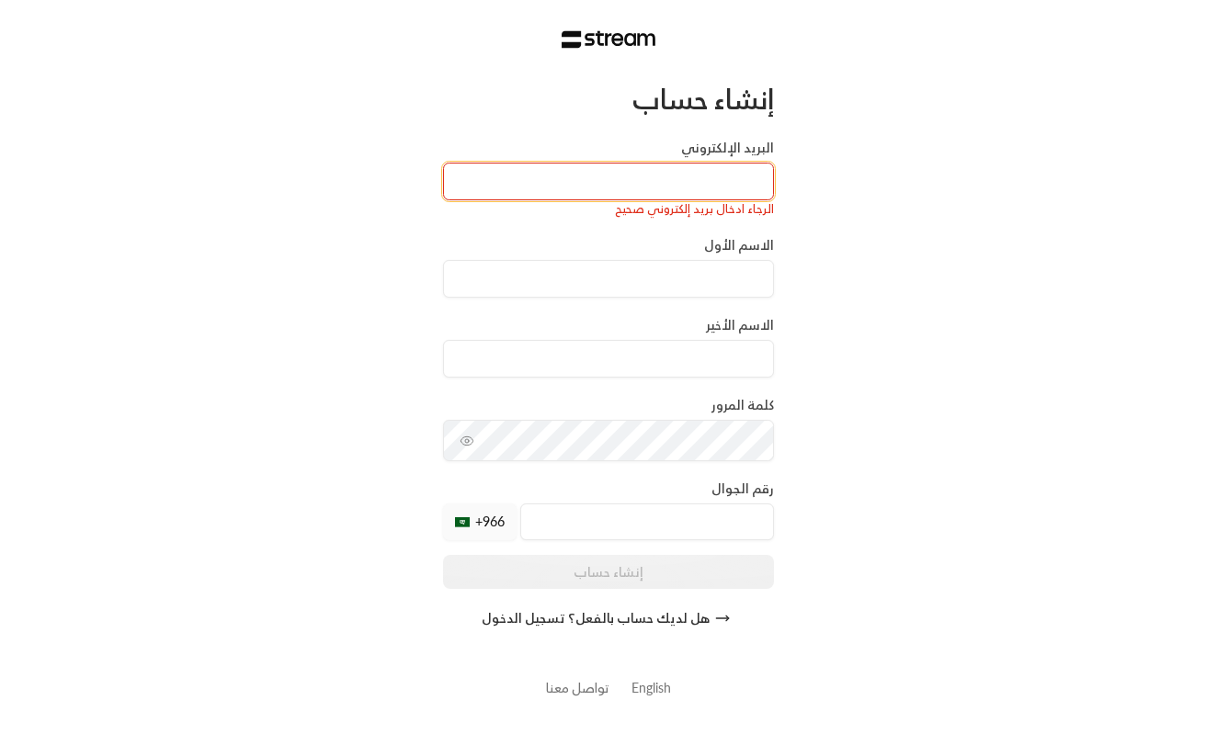
type input "d"
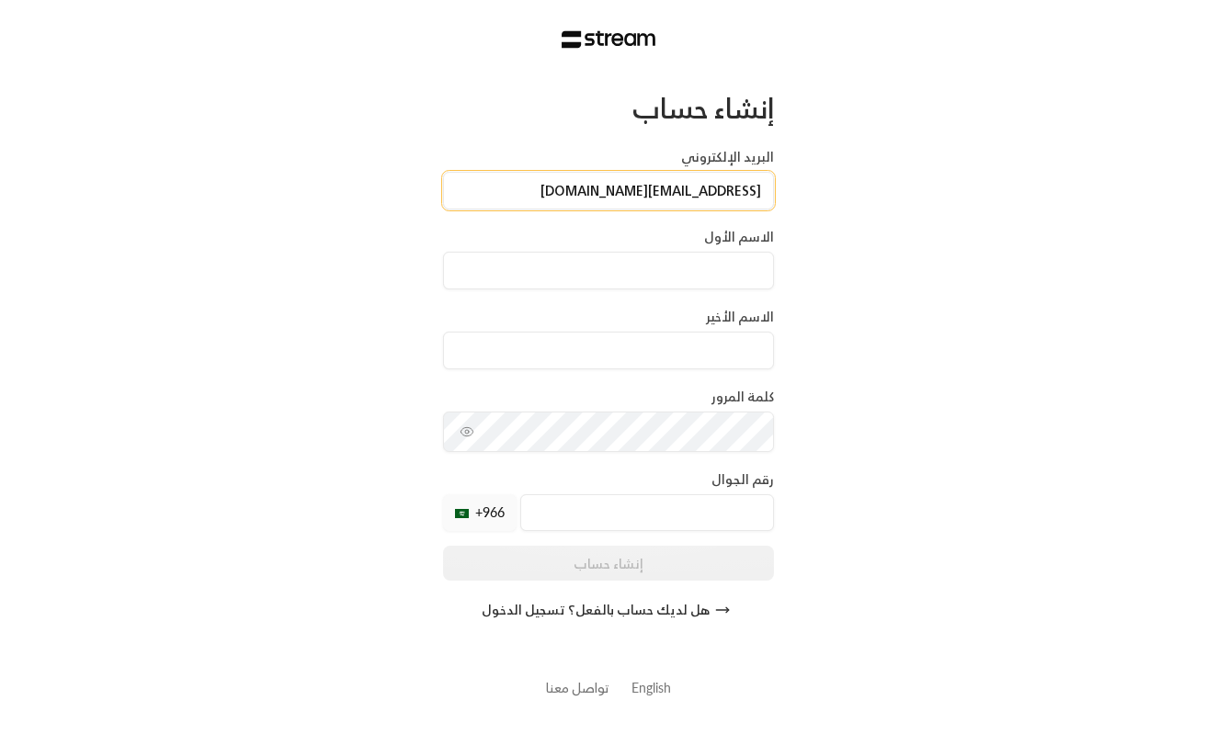
type input "[EMAIL_ADDRESS][DOMAIN_NAME]"
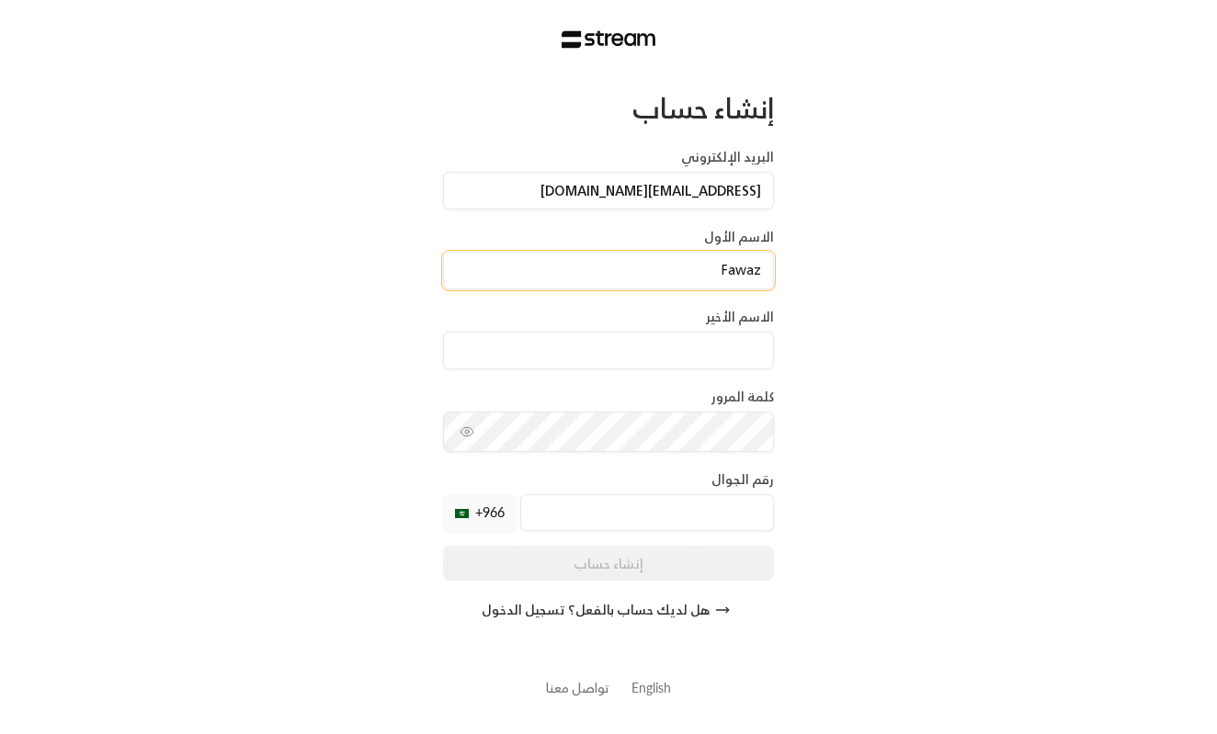
type input "Fawaz"
type input "F"
click at [581, 513] on input "tel" at bounding box center [647, 512] width 254 height 37
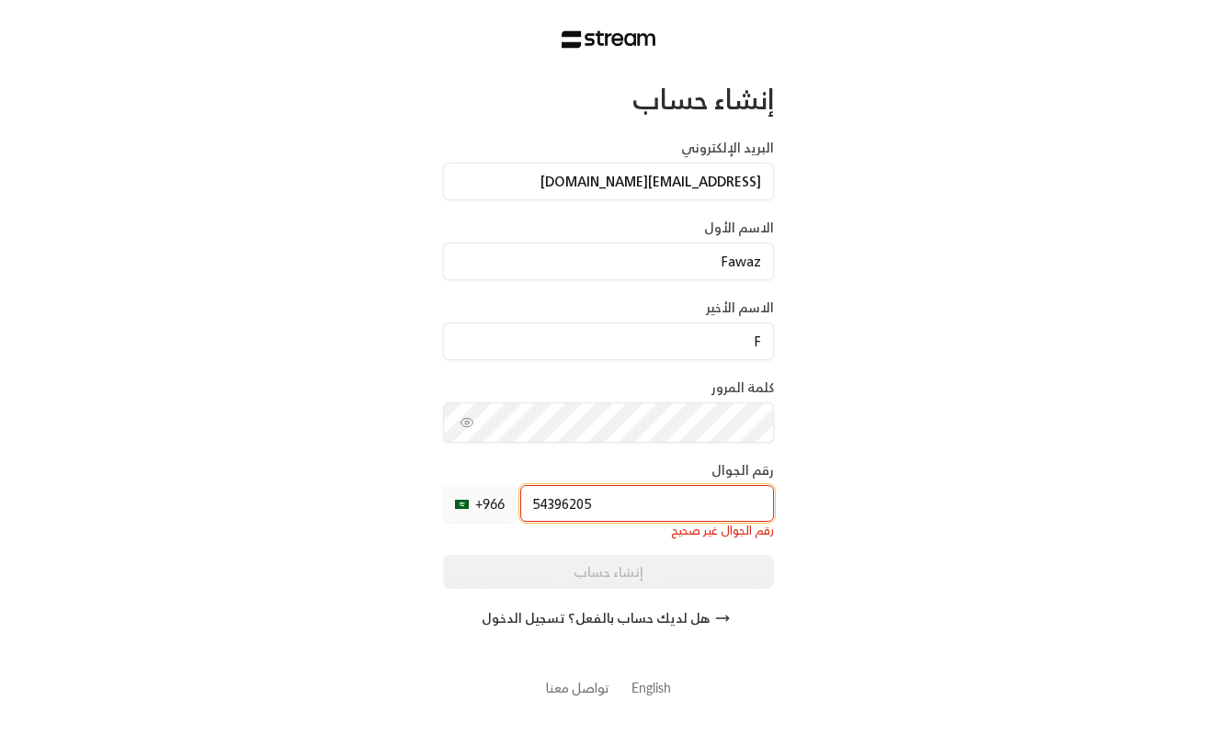
type input "543962055"
